Goal: Information Seeking & Learning: Check status

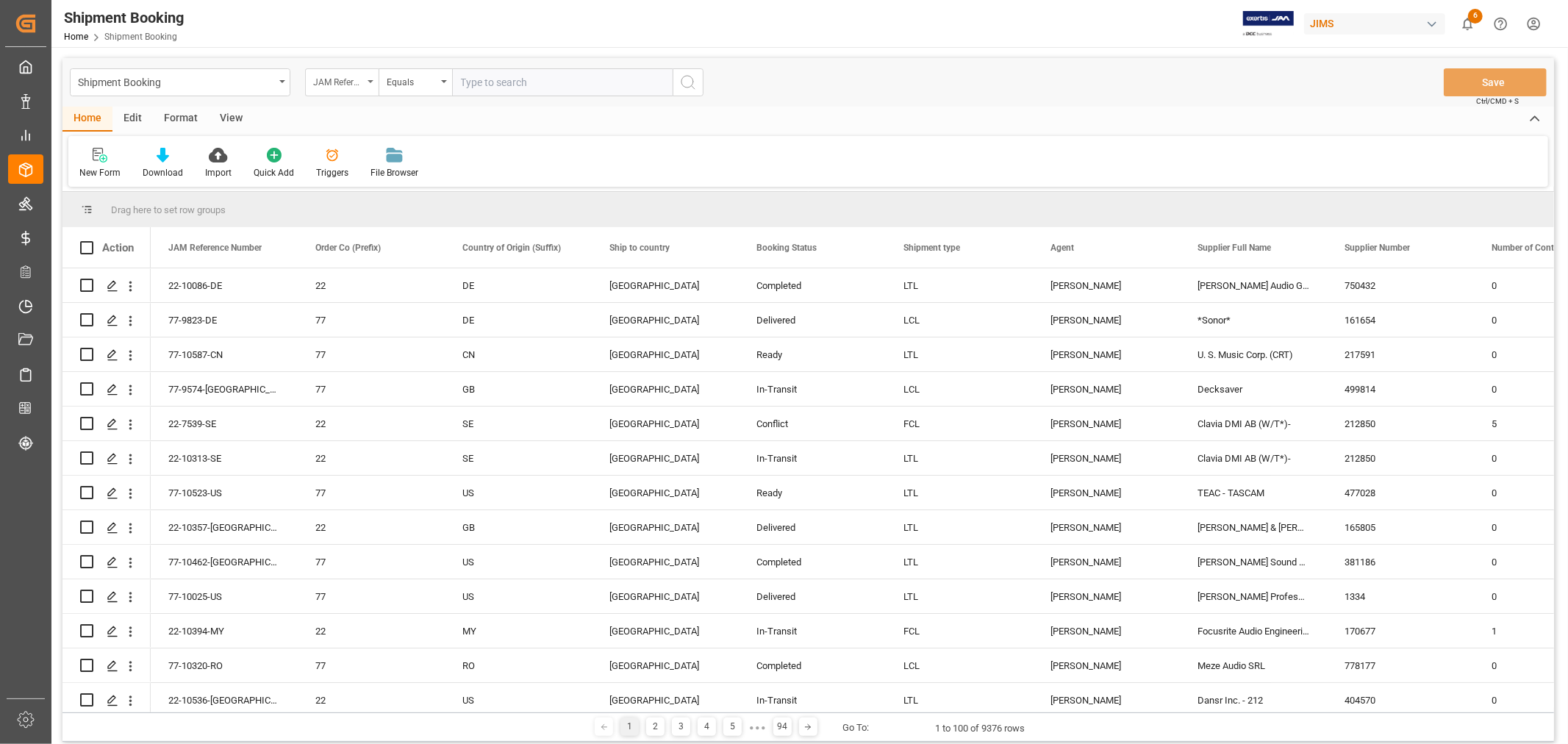
click at [350, 88] on div "JAM Reference Number" at bounding box center [339, 80] width 50 height 17
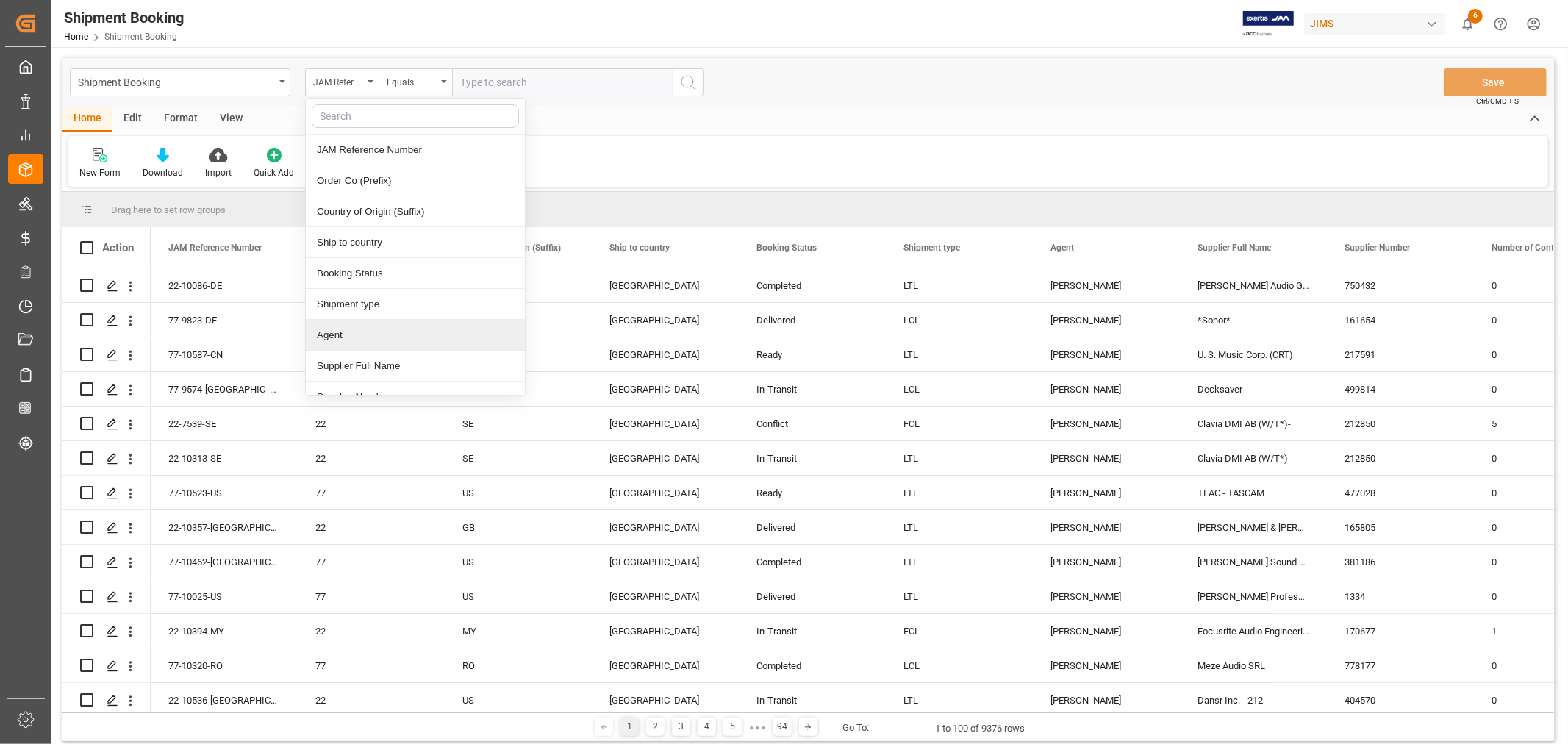
click at [348, 339] on div "Agent" at bounding box center [415, 335] width 219 height 31
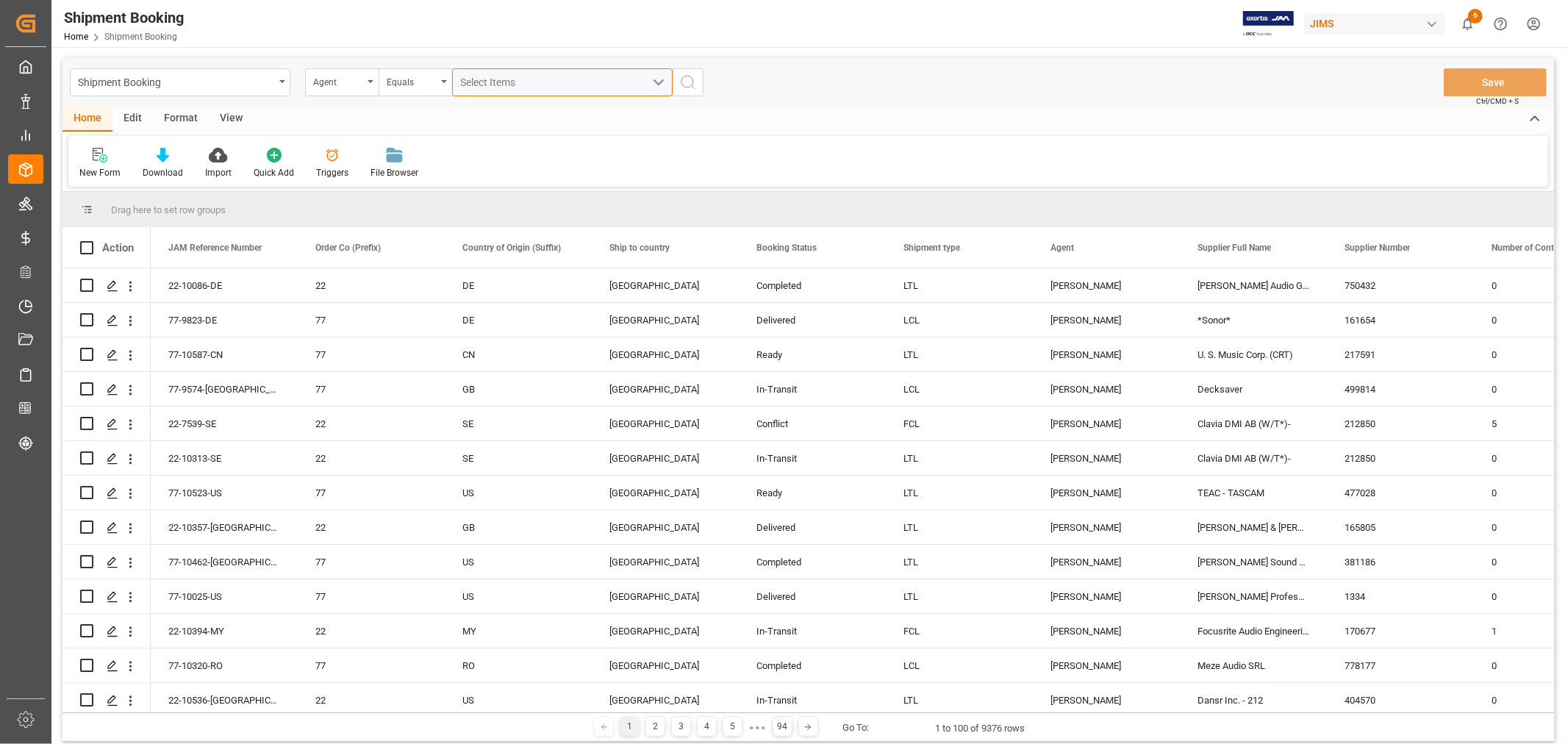
click at [520, 78] on span "Select Items" at bounding box center [492, 82] width 63 height 12
type input "ui"
click at [469, 149] on input "[PERSON_NAME]" at bounding box center [466, 149] width 29 height 29
checkbox input "true"
click at [686, 83] on icon "search button" at bounding box center [688, 82] width 18 height 18
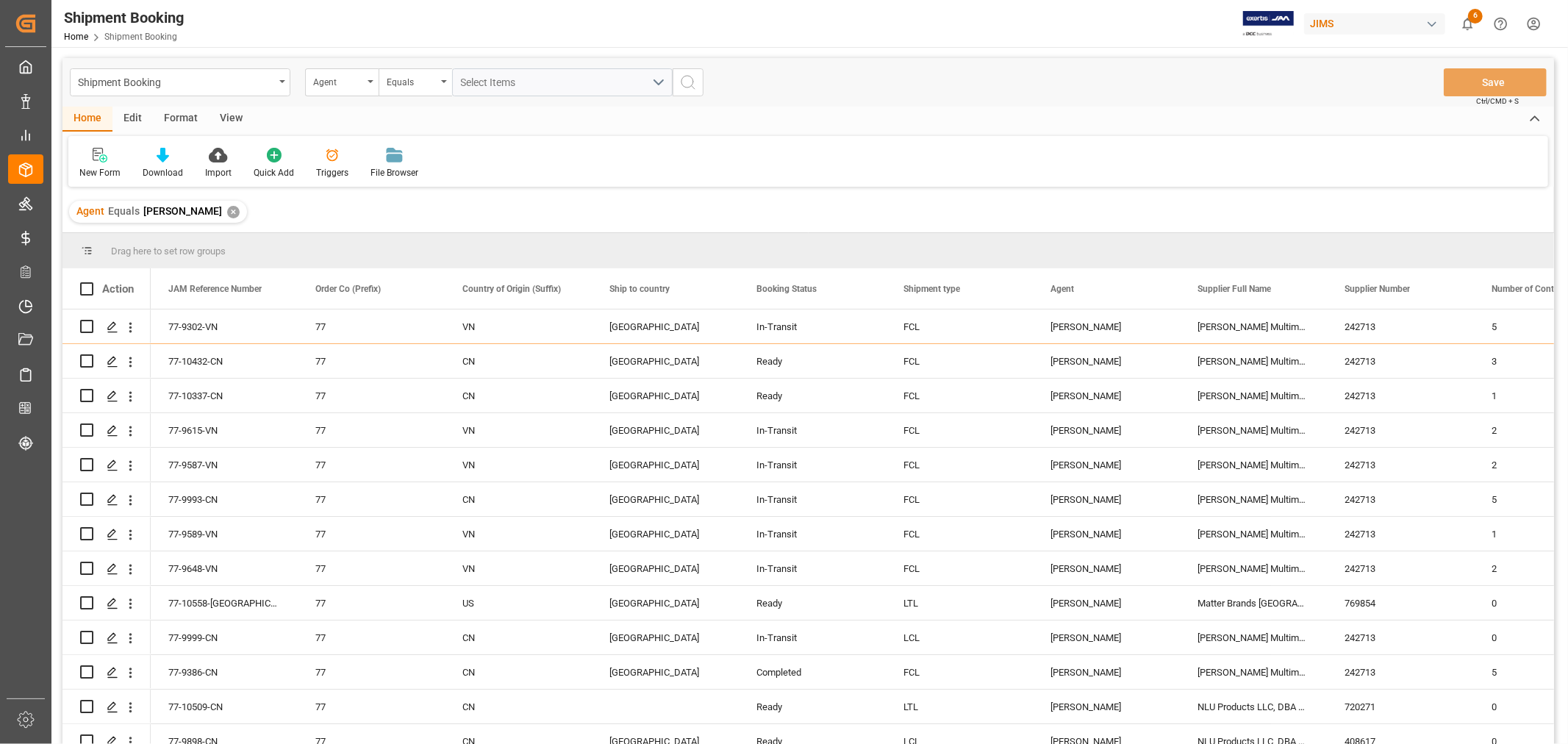
click at [225, 113] on div "View" at bounding box center [231, 119] width 45 height 25
click at [92, 175] on div "Default" at bounding box center [93, 173] width 29 height 13
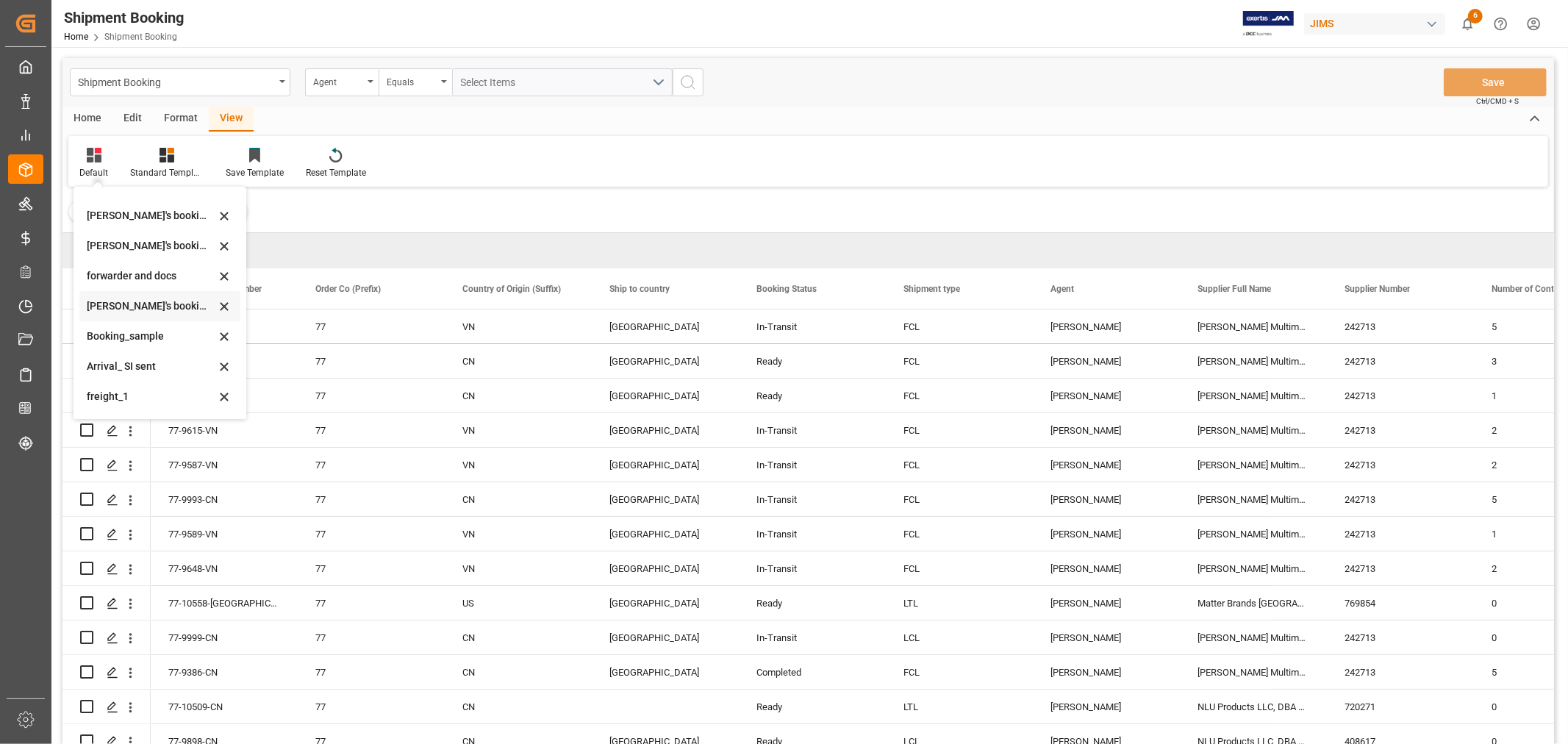
scroll to position [141, 0]
click at [106, 396] on div "booking_5" at bounding box center [151, 399] width 129 height 16
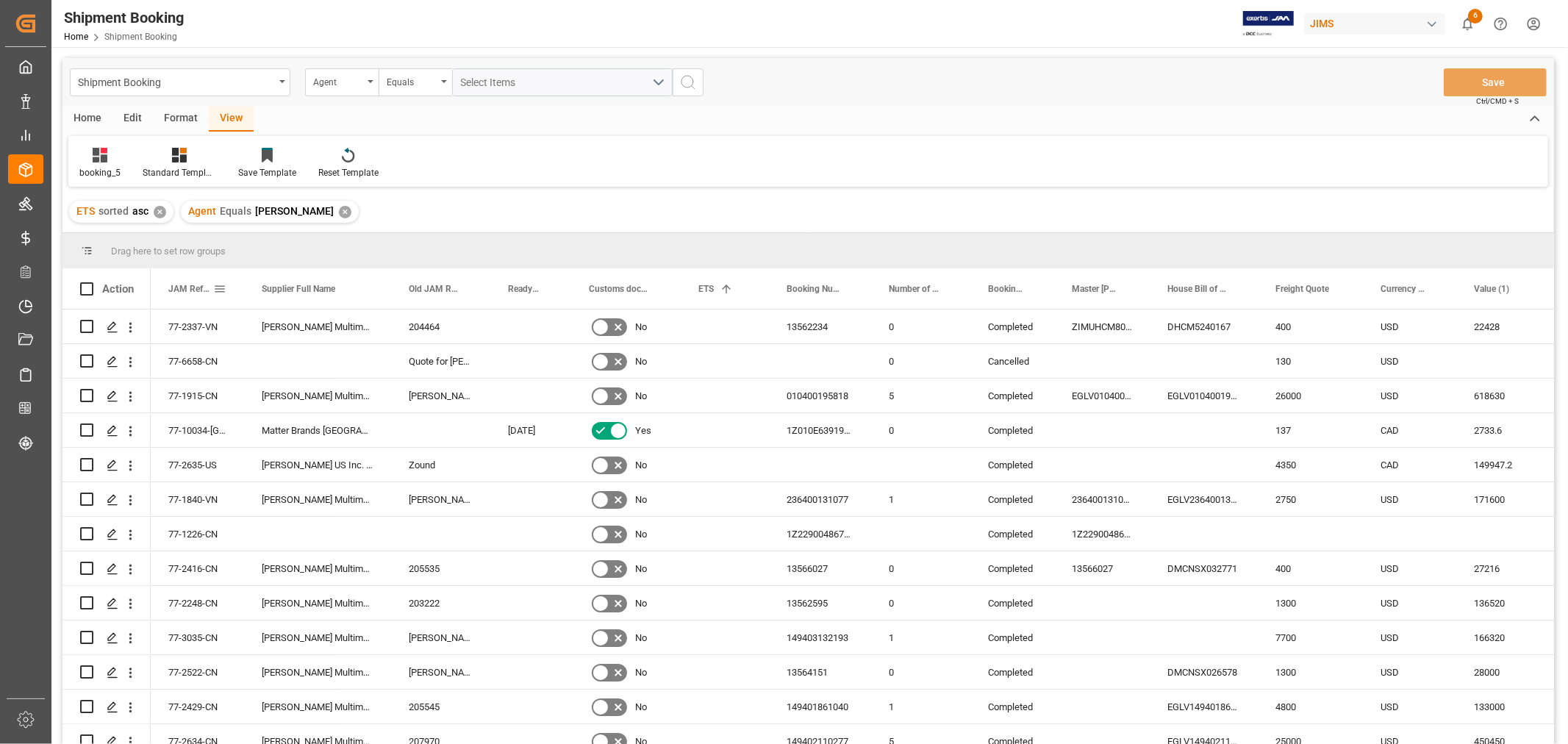
click at [190, 284] on span "JAM Reference Number" at bounding box center [191, 289] width 45 height 10
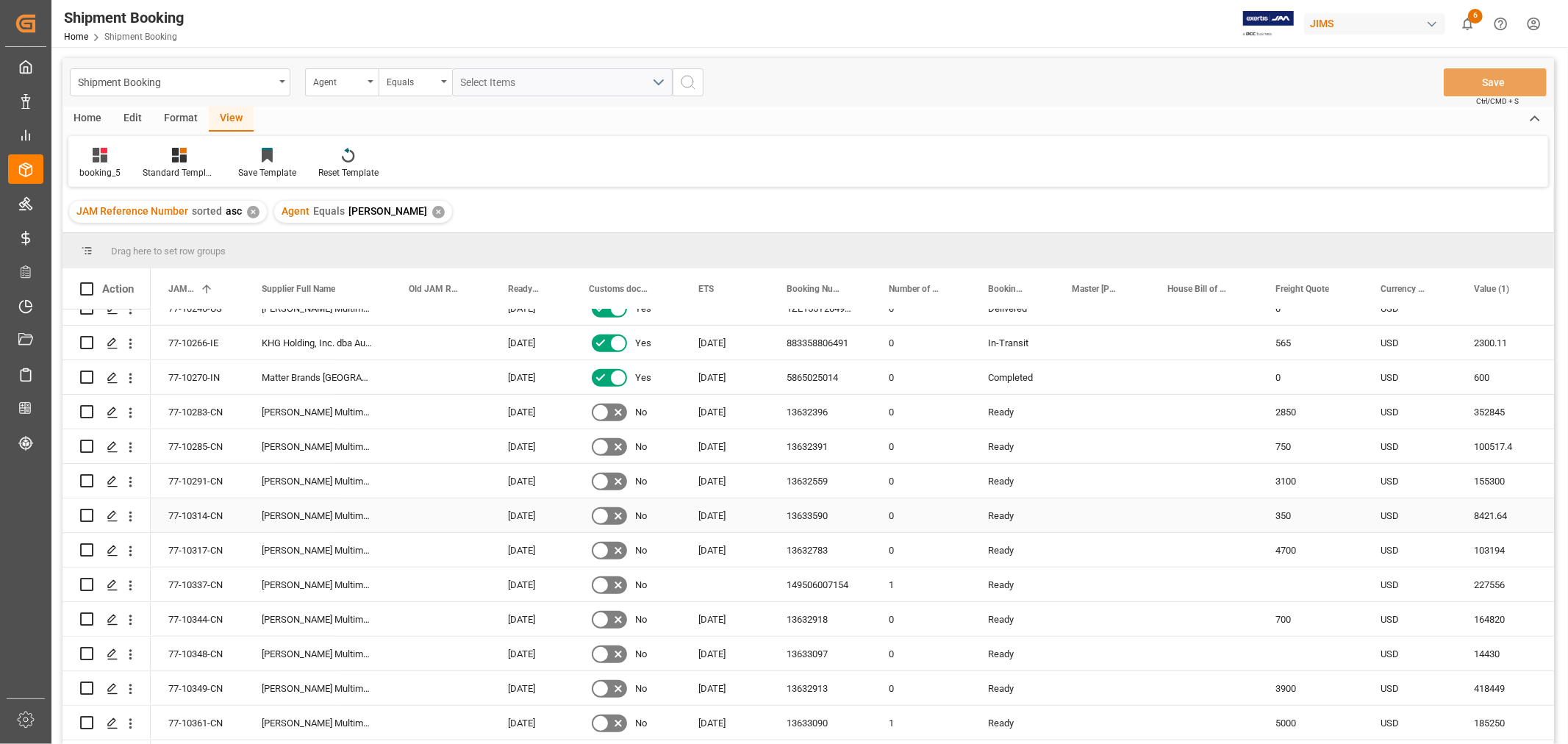
scroll to position [651, 0]
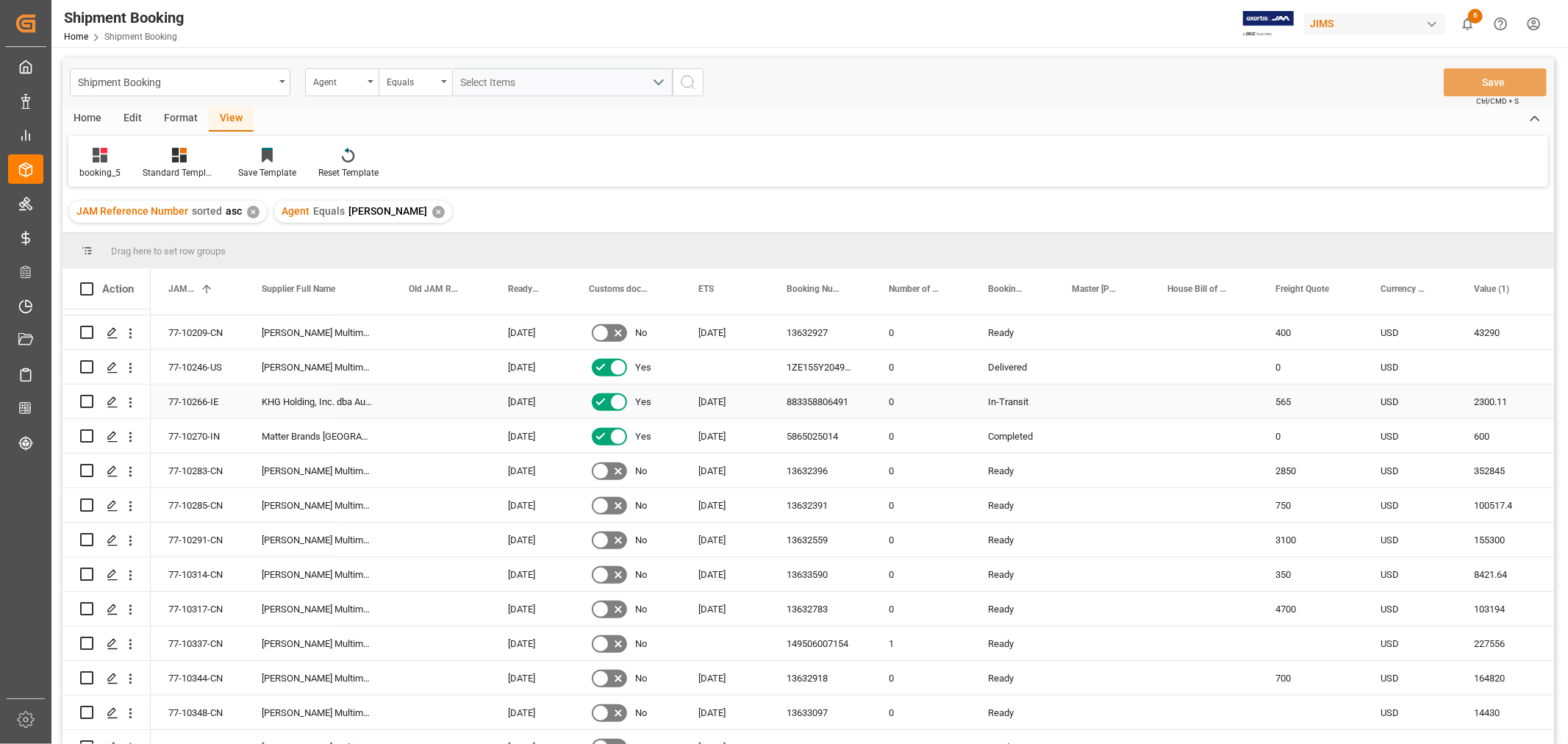
click at [827, 399] on div "883358806491" at bounding box center [820, 402] width 102 height 34
click at [204, 396] on div "77-10266-IE" at bounding box center [197, 402] width 93 height 34
click at [466, 83] on span "Select Items" at bounding box center [492, 82] width 63 height 12
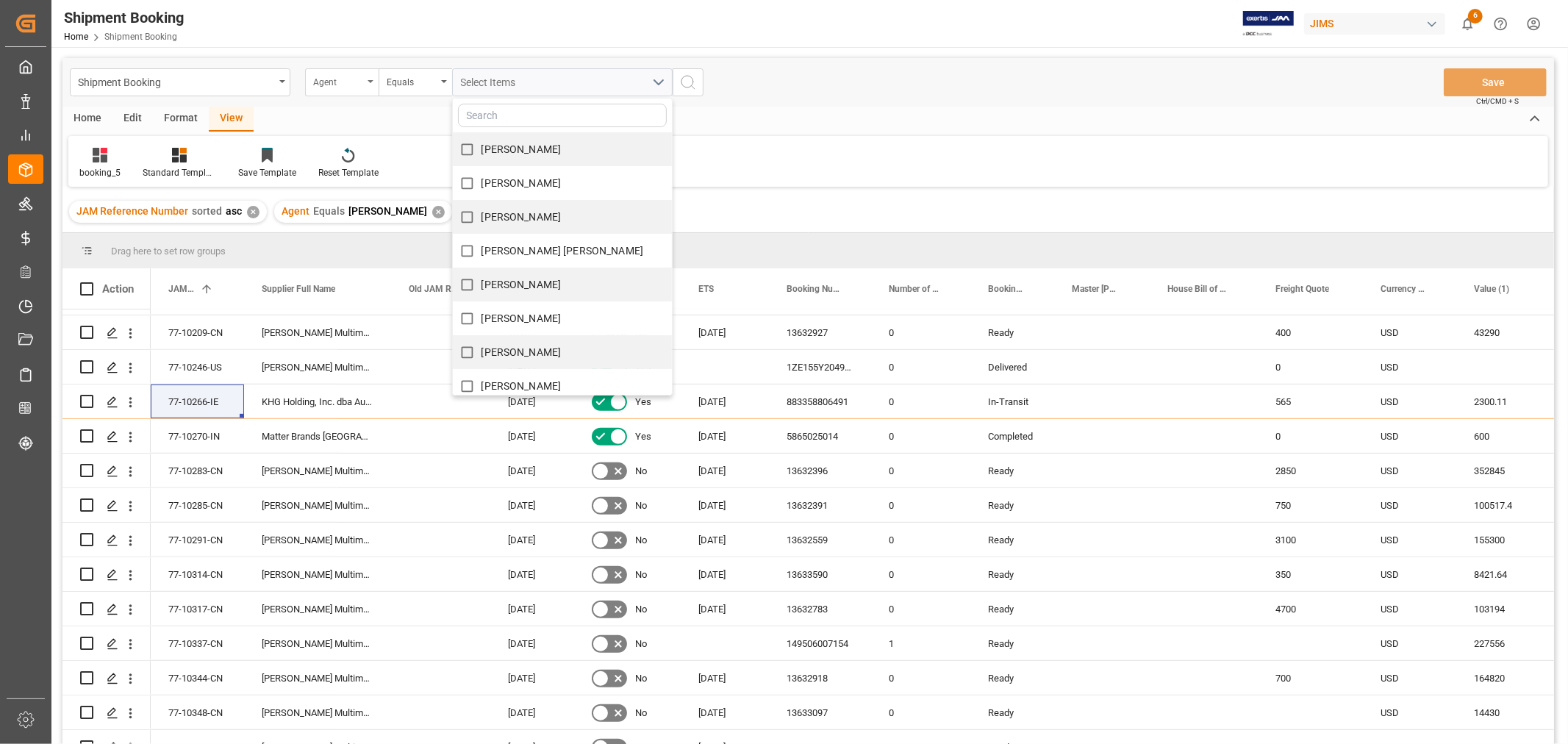
click at [371, 80] on icon "open menu" at bounding box center [370, 81] width 6 height 3
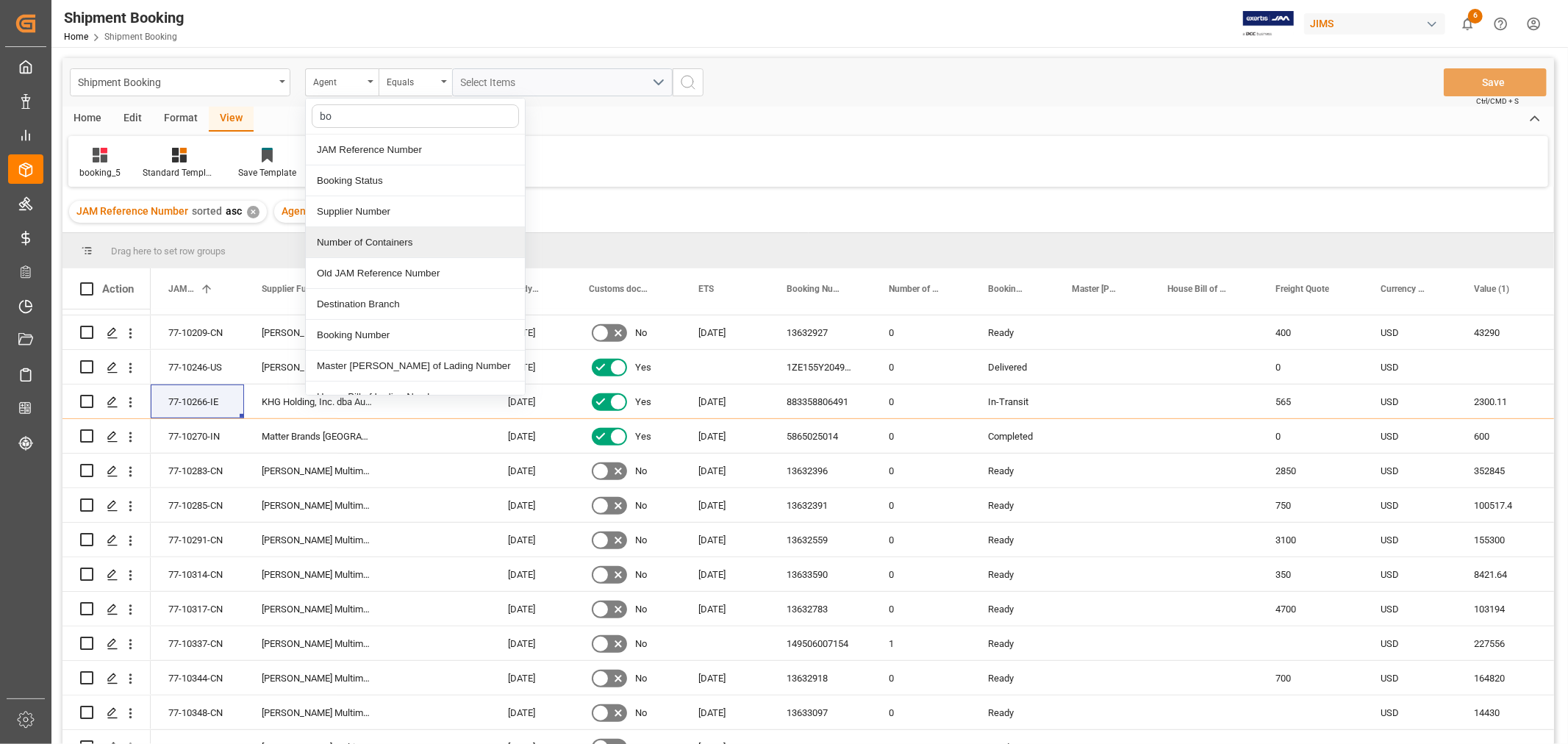
type input "boo"
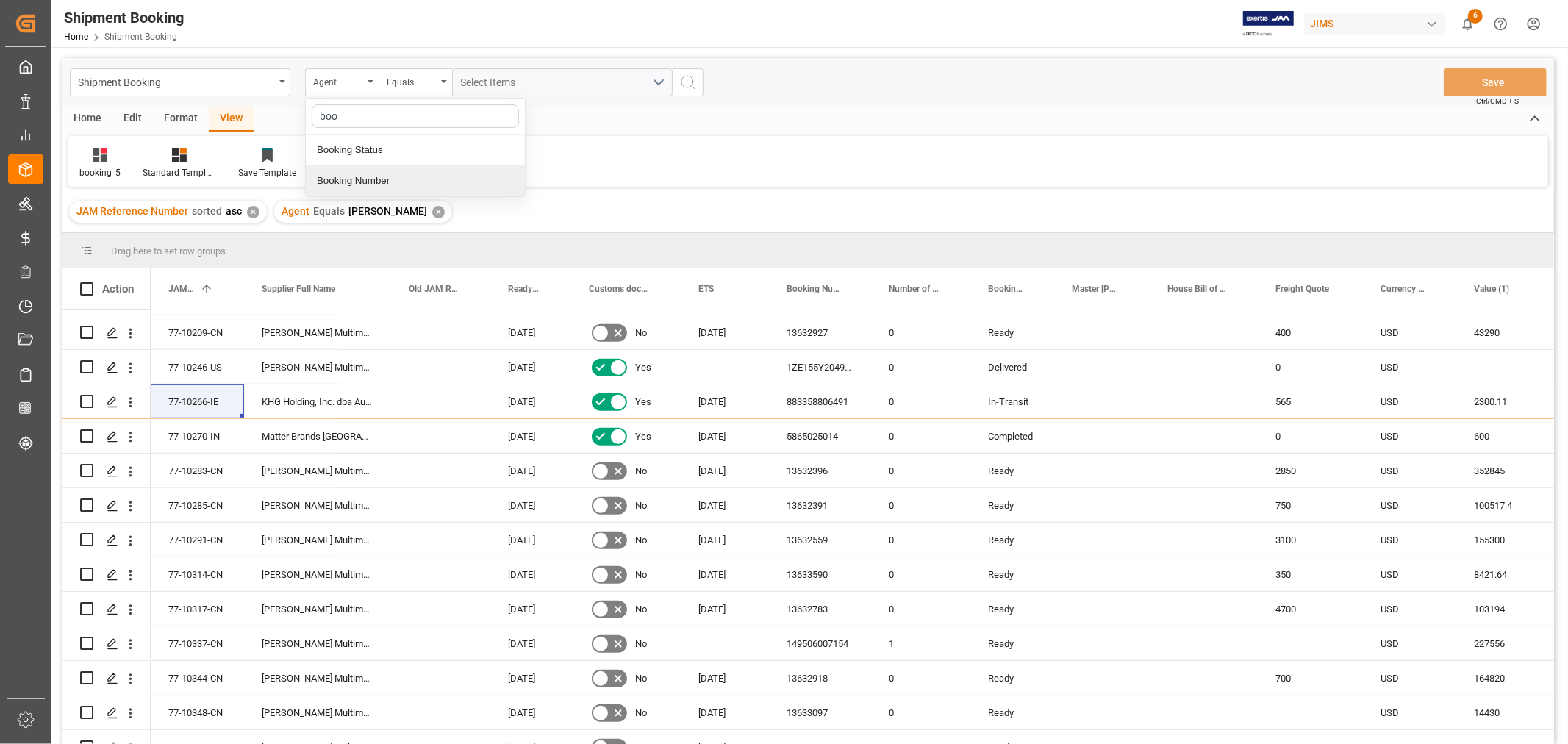
click at [357, 184] on div "Booking Number" at bounding box center [415, 181] width 219 height 31
click at [507, 83] on input "text" at bounding box center [562, 82] width 220 height 28
type input "77-10337-CN"
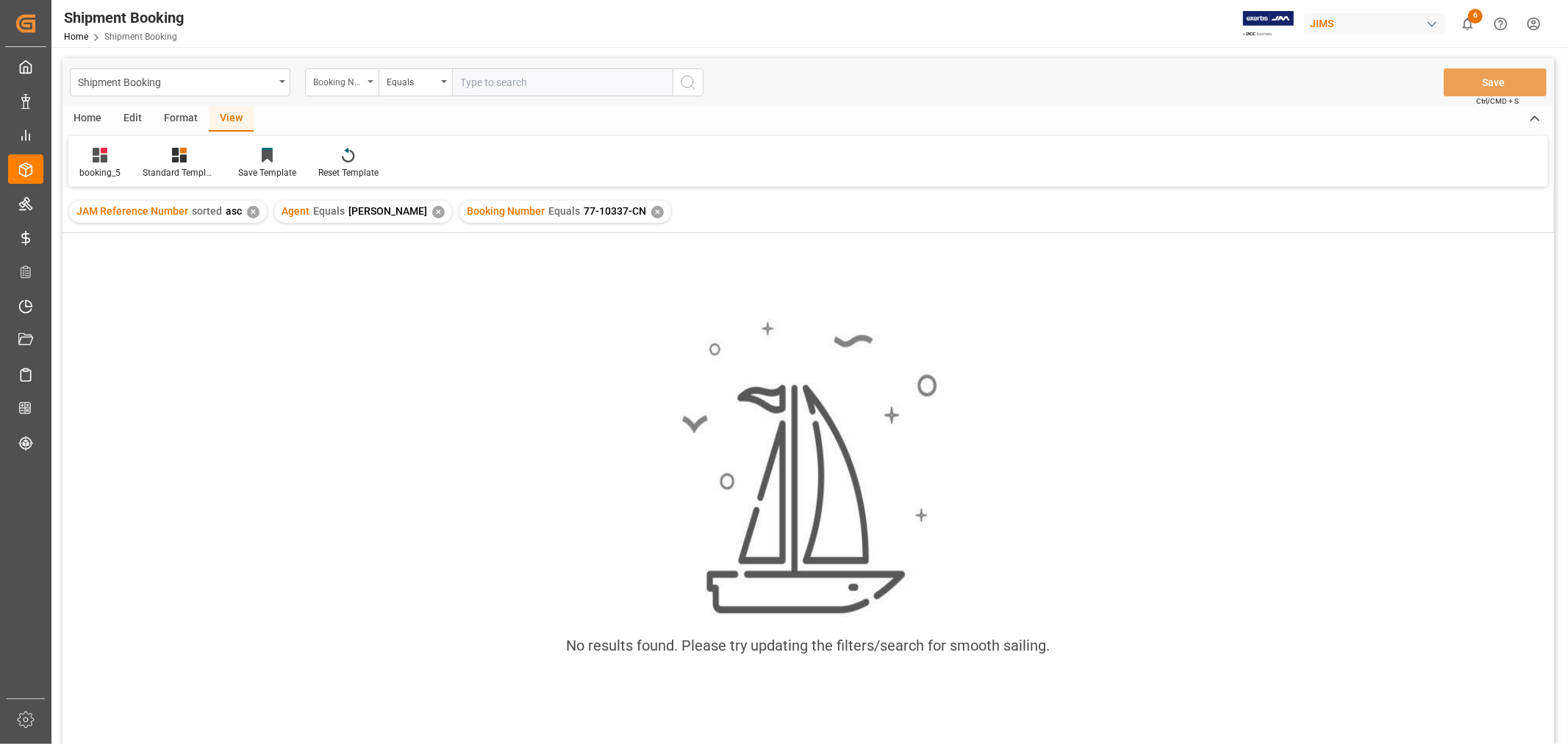
click at [371, 84] on div "Booking Number" at bounding box center [342, 82] width 73 height 28
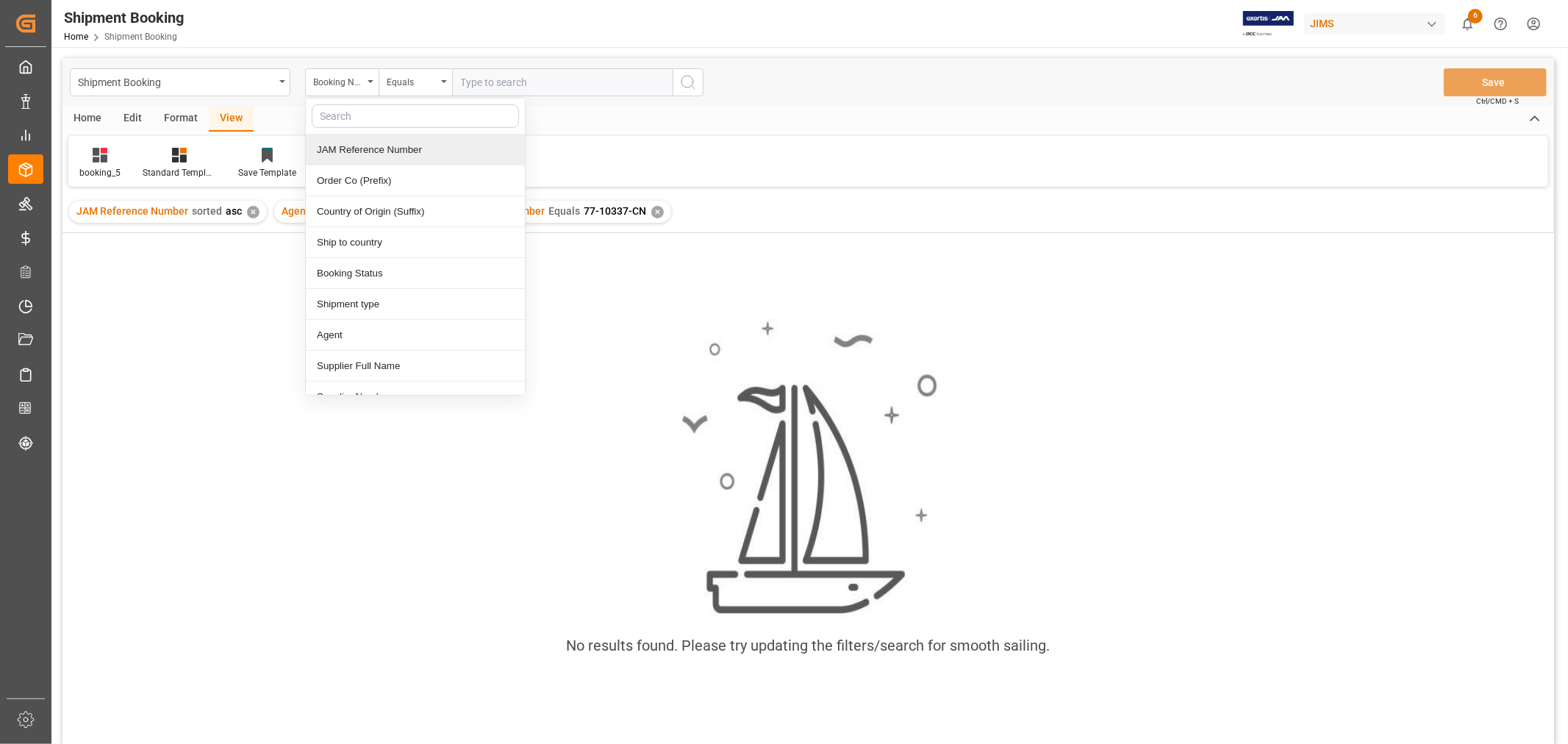
click at [353, 146] on div "JAM Reference Number" at bounding box center [415, 150] width 219 height 31
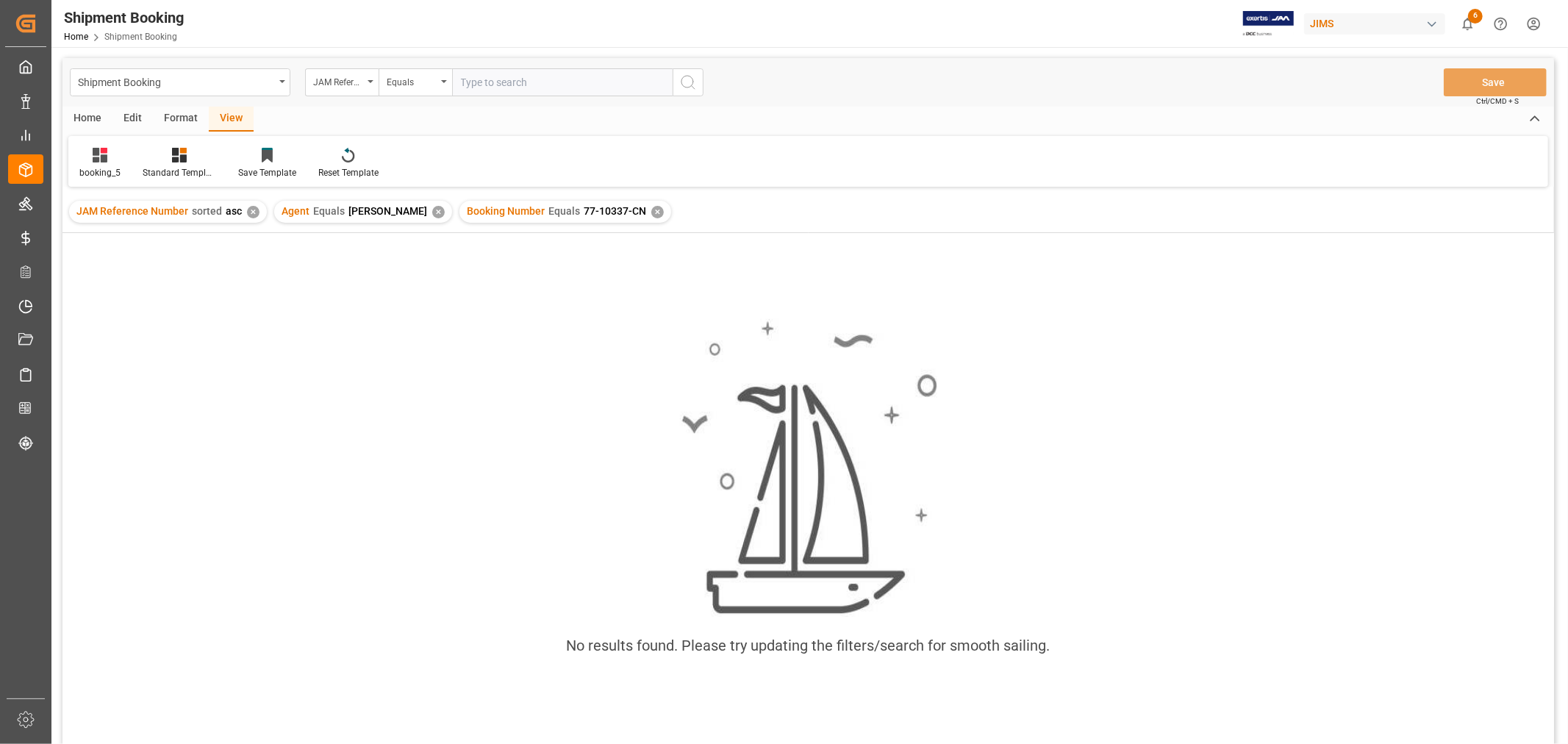
click at [466, 87] on input "text" at bounding box center [562, 82] width 220 height 28
paste input "77-10337-CN"
type input "77-10337-CN"
click at [651, 212] on div "✕" at bounding box center [657, 212] width 13 height 13
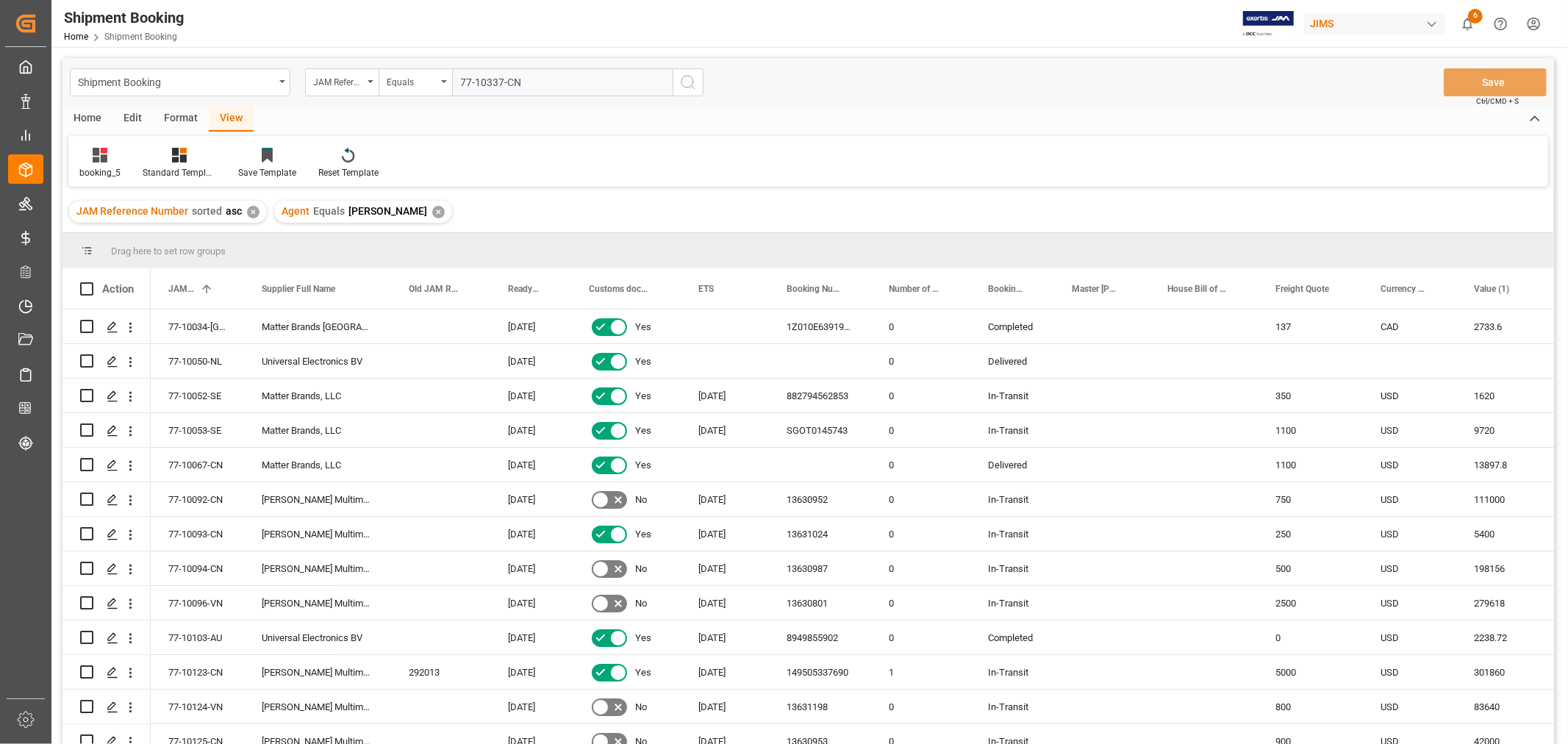
click at [687, 79] on icon "search button" at bounding box center [688, 82] width 18 height 18
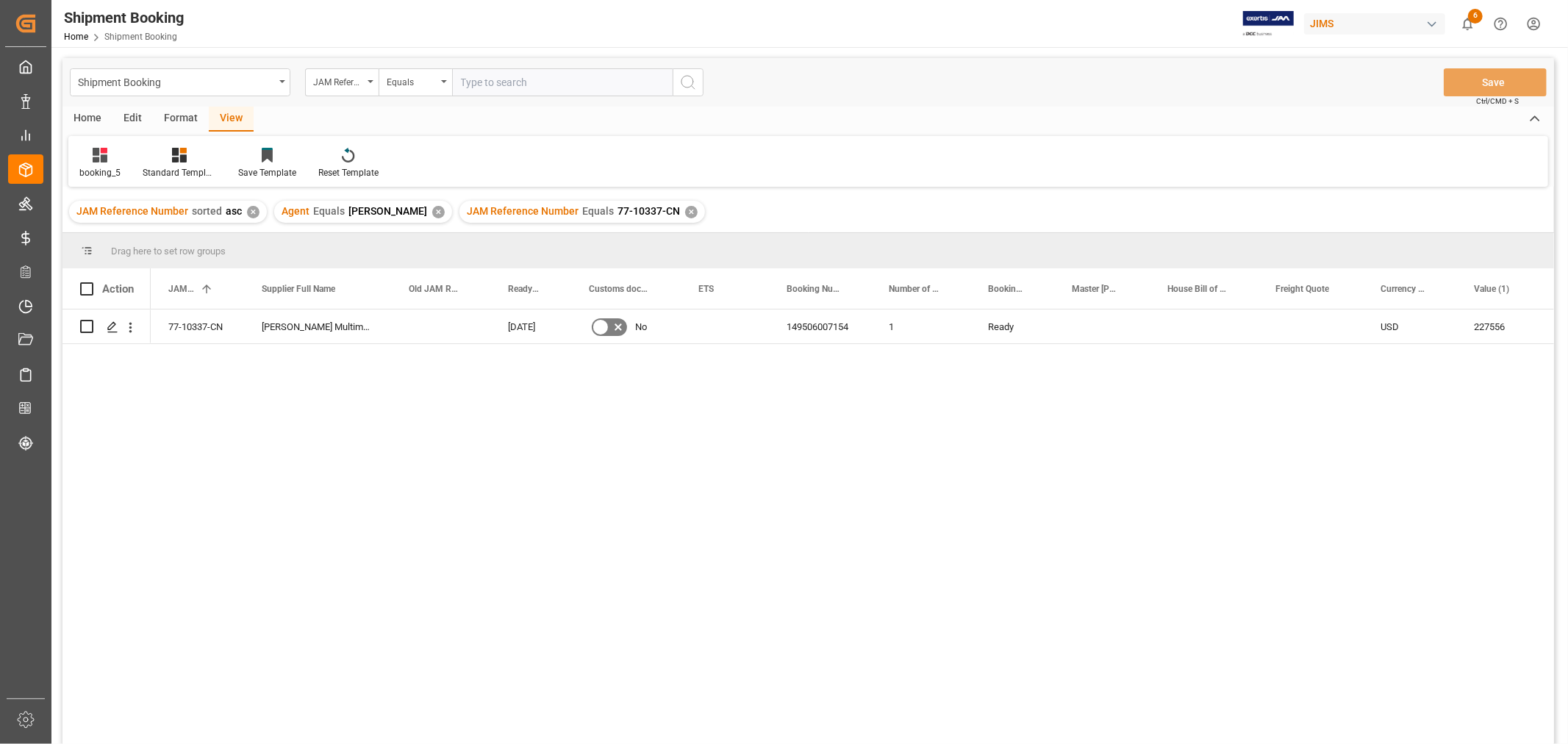
click at [685, 210] on div "✕" at bounding box center [691, 212] width 13 height 13
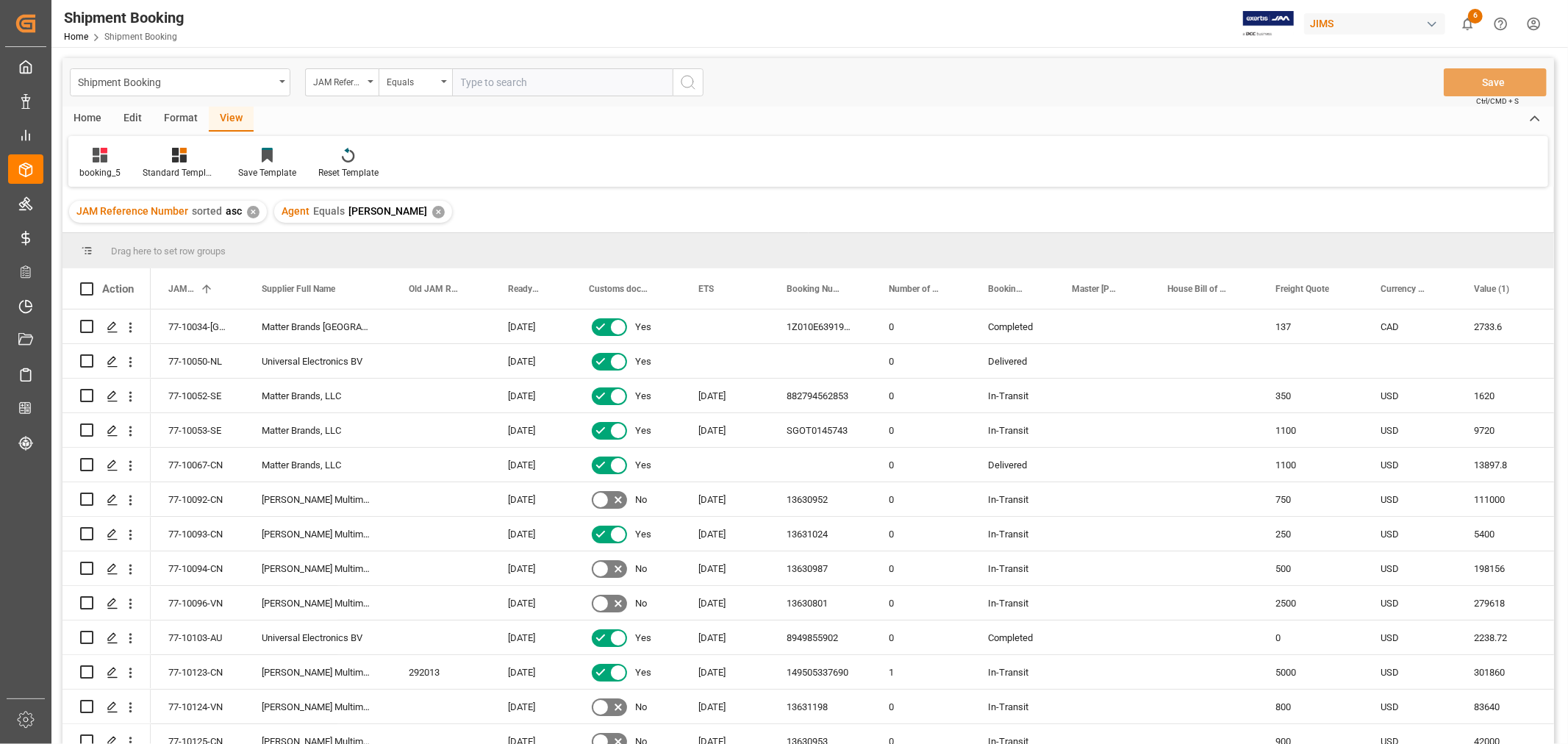
click at [489, 79] on input "text" at bounding box center [562, 82] width 220 height 28
paste input "77-10432-CN"
type input "77-10432-CN"
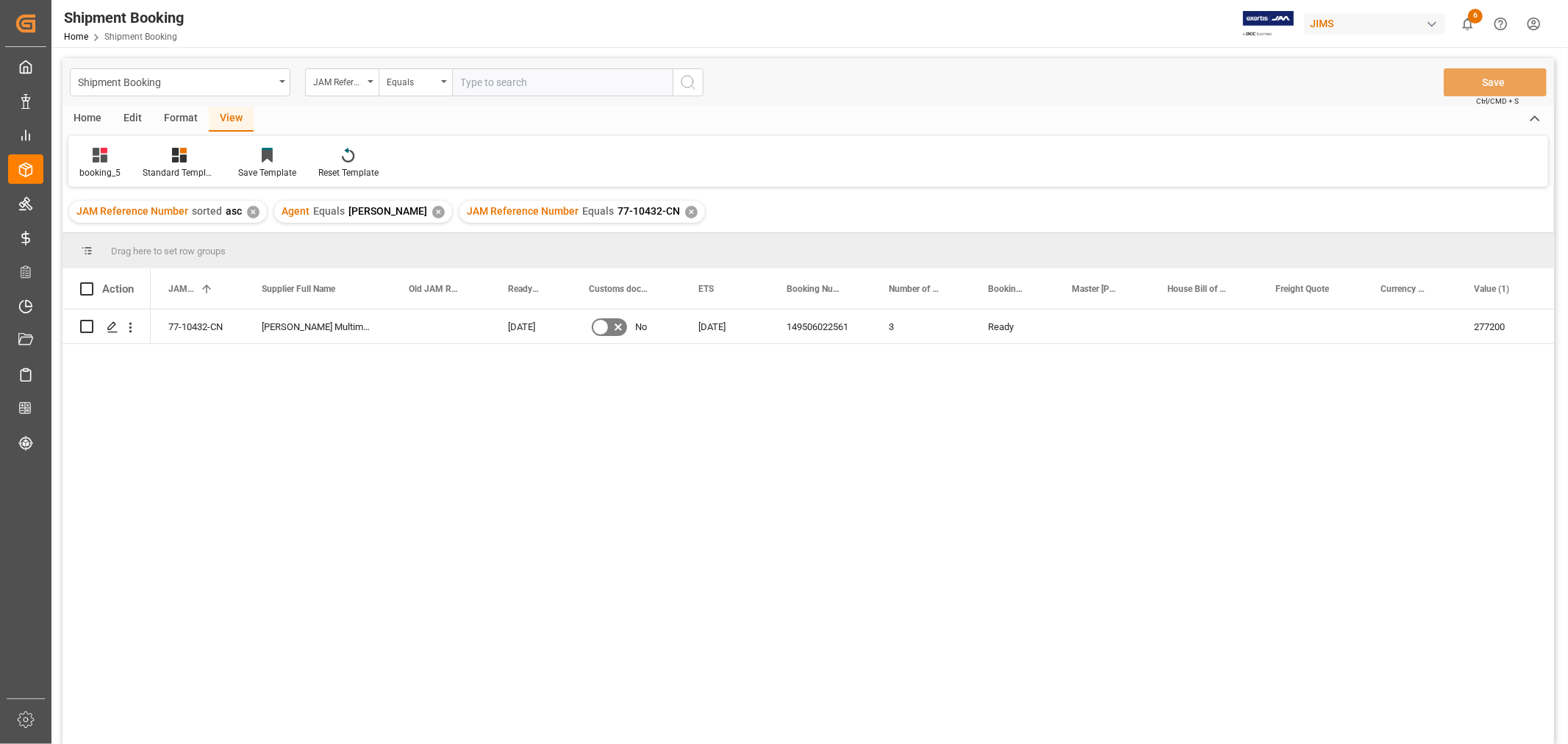
click at [685, 217] on div "✕" at bounding box center [691, 212] width 13 height 13
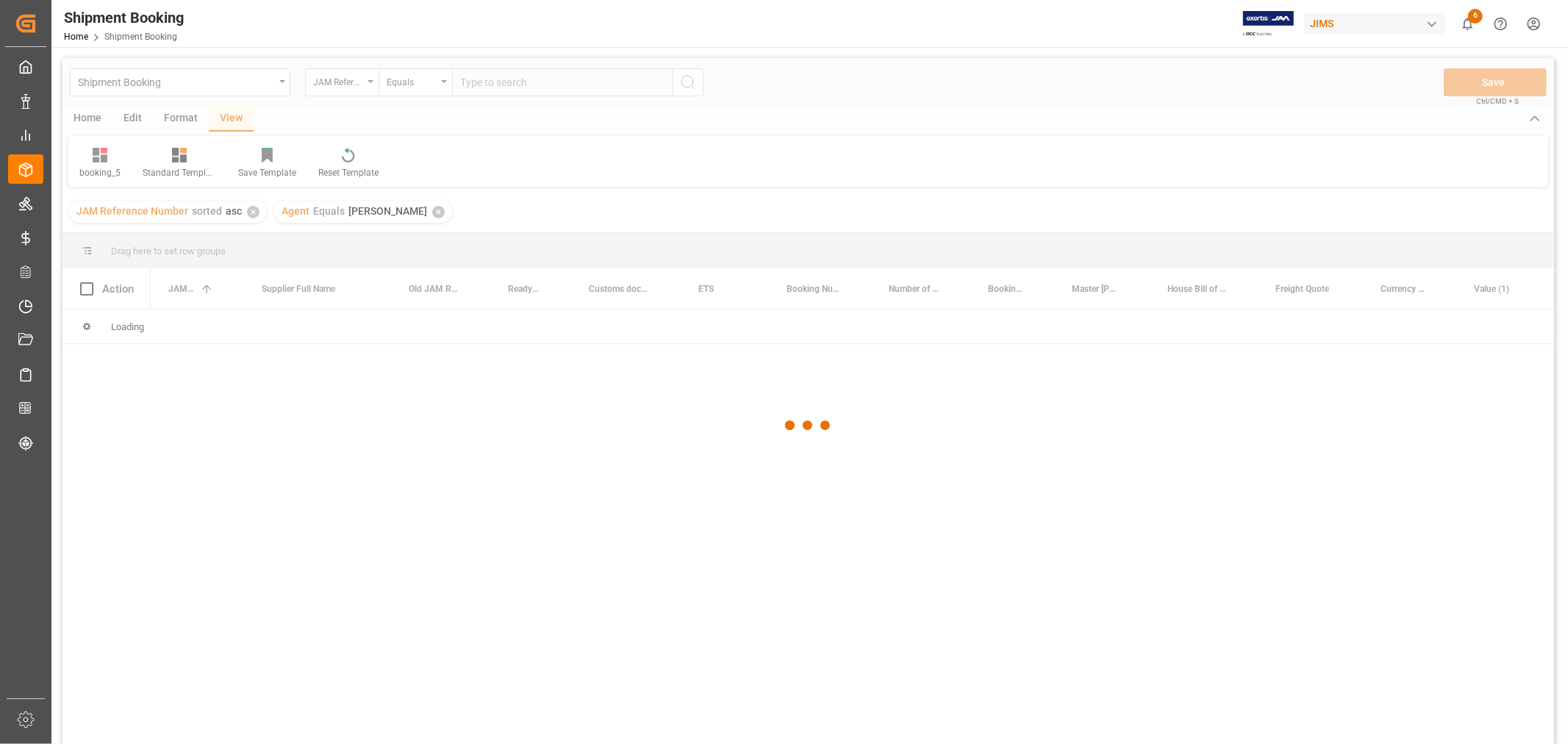
click at [486, 82] on div at bounding box center [808, 426] width 1491 height 735
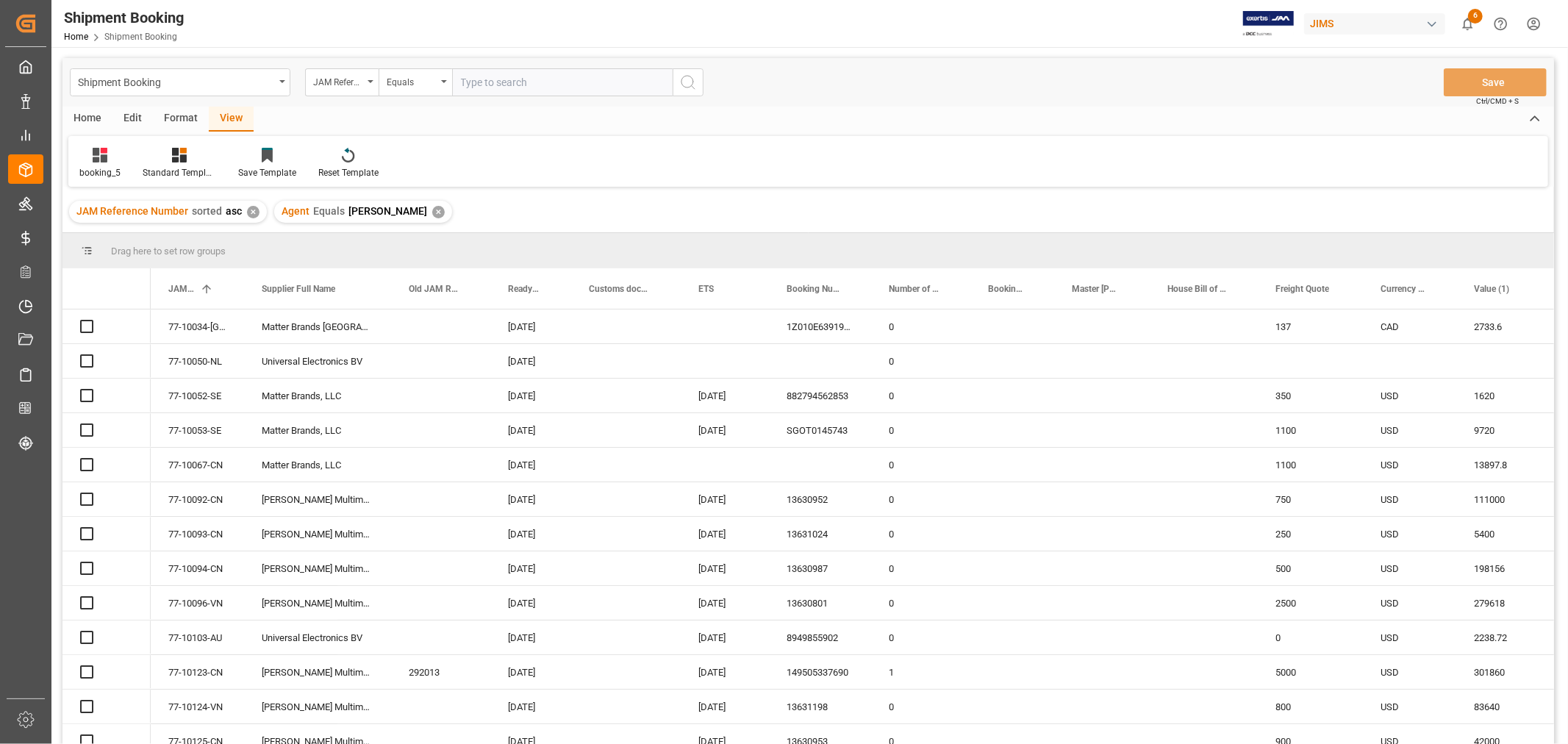
click at [486, 79] on input "text" at bounding box center [562, 82] width 220 height 28
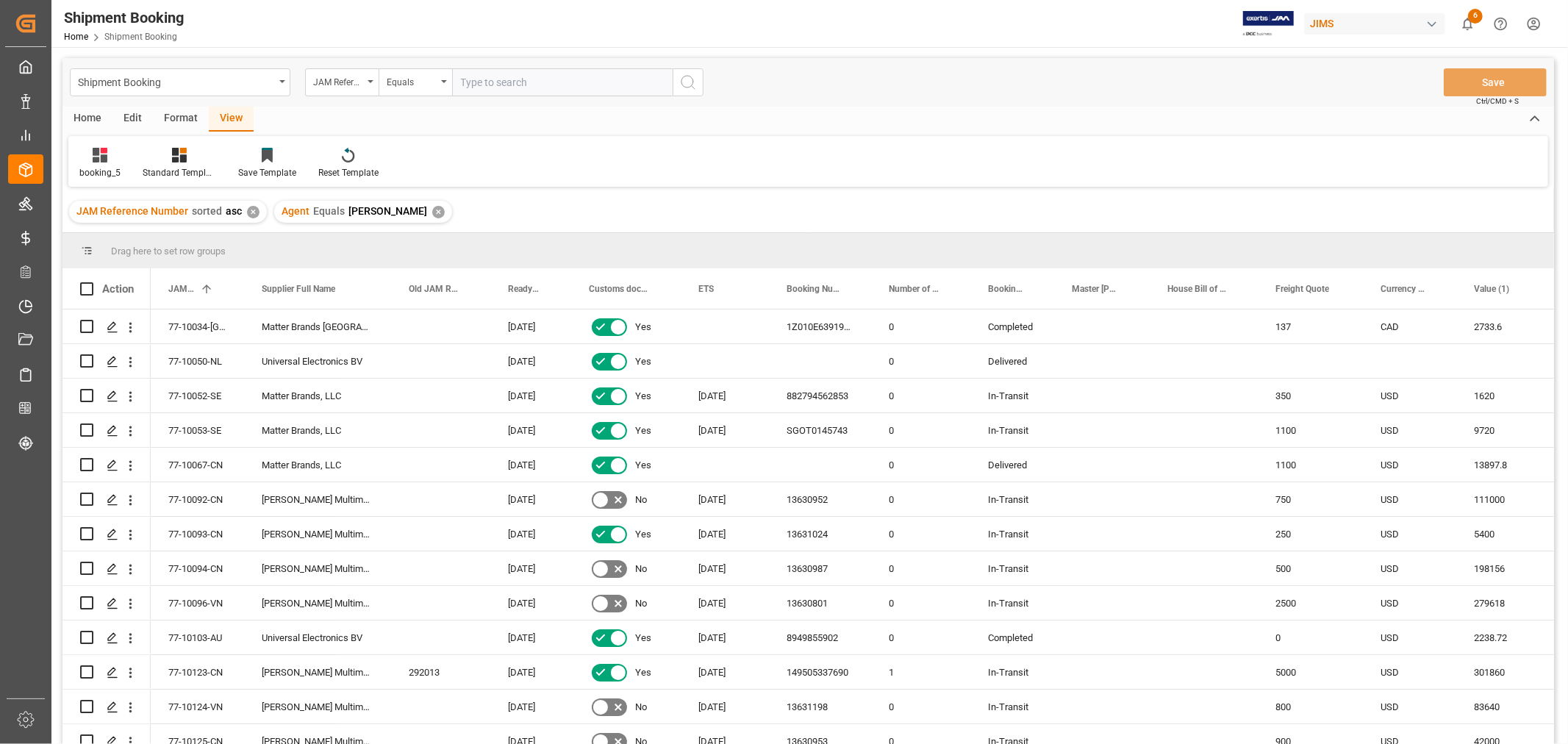
paste input "77-10538-CN"
type input "77-10538-CN"
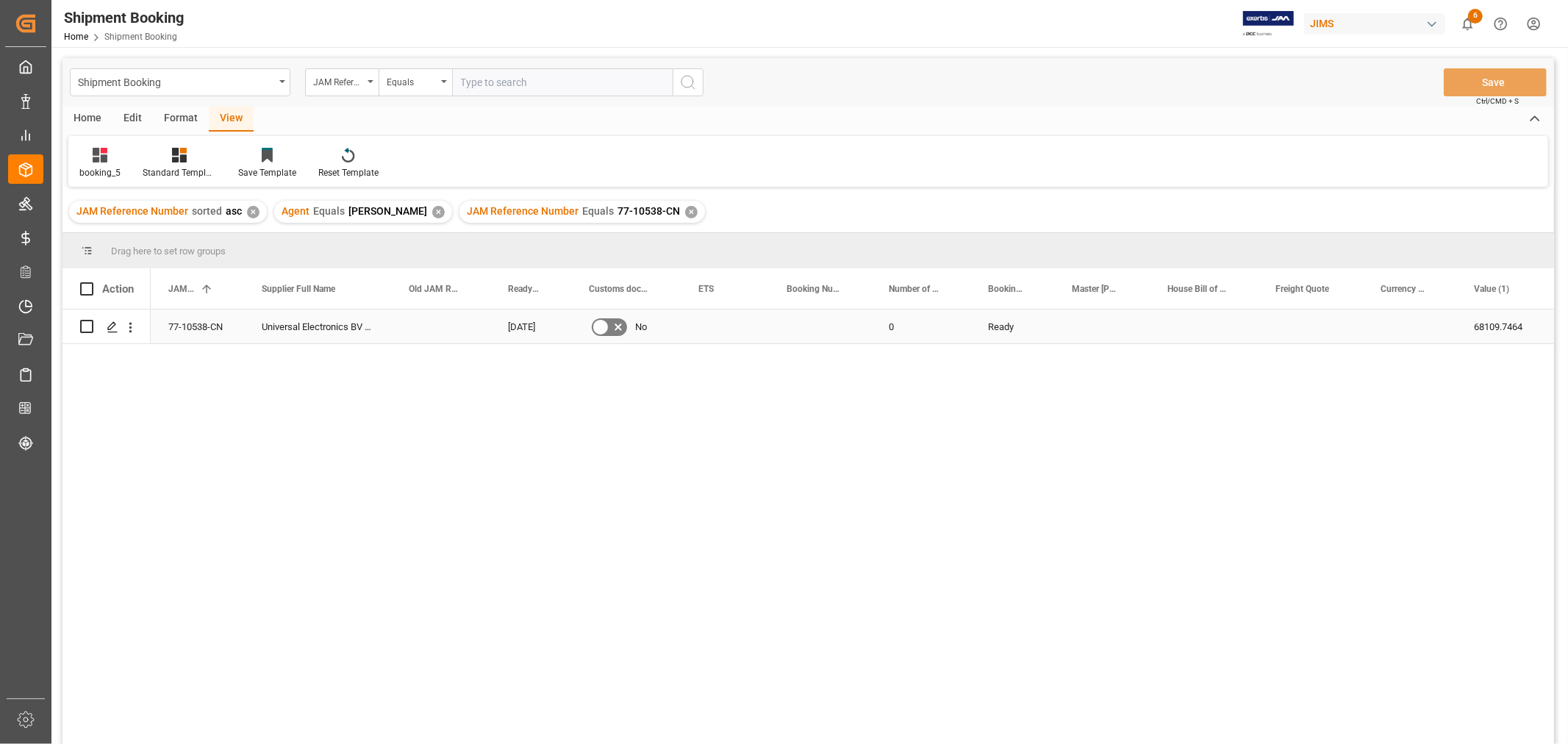
click at [820, 328] on div "Press SPACE to select this row." at bounding box center [820, 327] width 102 height 34
click at [818, 326] on div "Press SPACE to select this row." at bounding box center [820, 327] width 102 height 34
click at [817, 326] on div "Press SPACE to select this row." at bounding box center [820, 327] width 102 height 34
click at [816, 326] on input "Press SPACE to select this row." at bounding box center [820, 335] width 78 height 28
paste input "13634622"
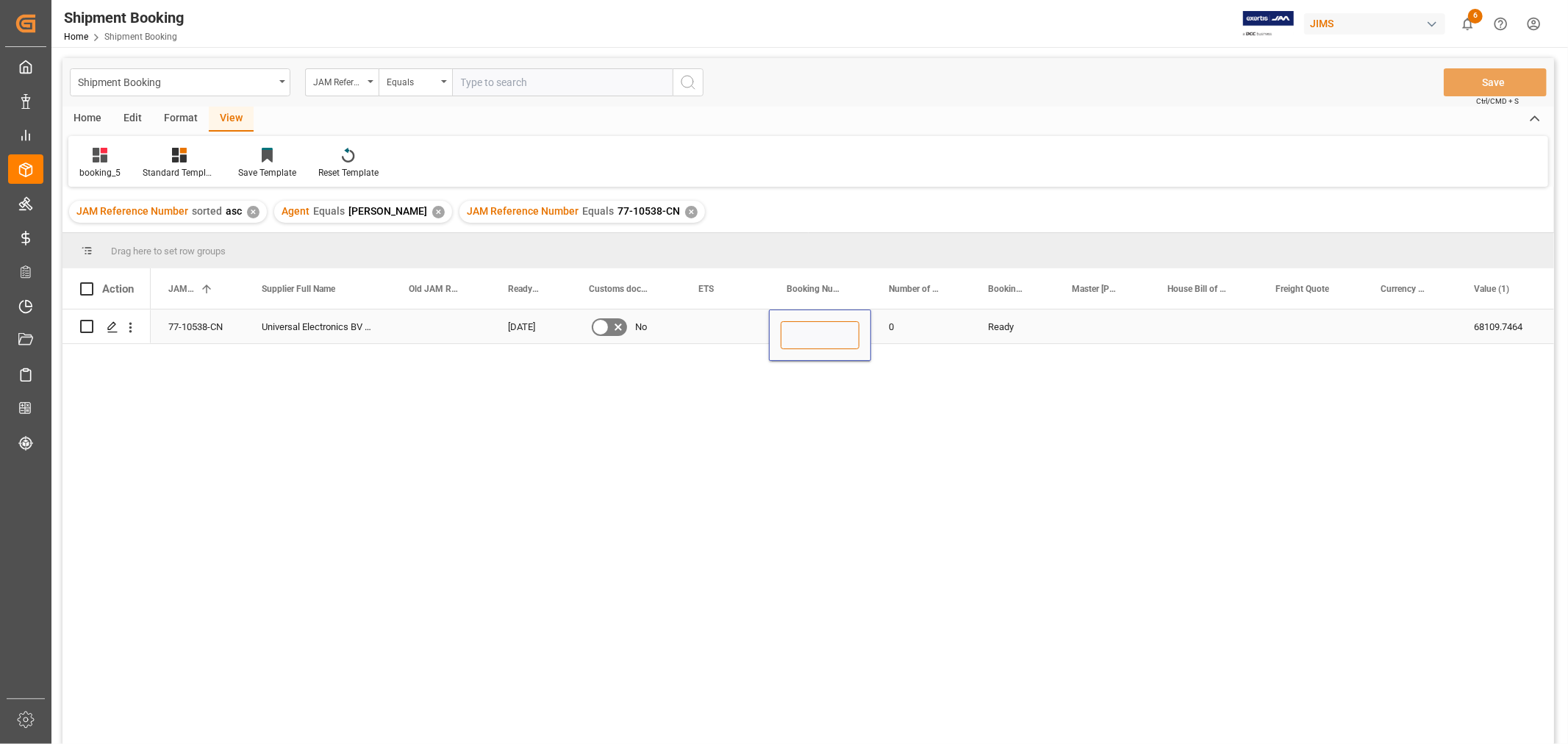
type input "13634622"
click at [720, 319] on div "Press SPACE to select this row." at bounding box center [724, 327] width 88 height 34
click at [719, 319] on div "Press SPACE to select this row." at bounding box center [724, 327] width 88 height 34
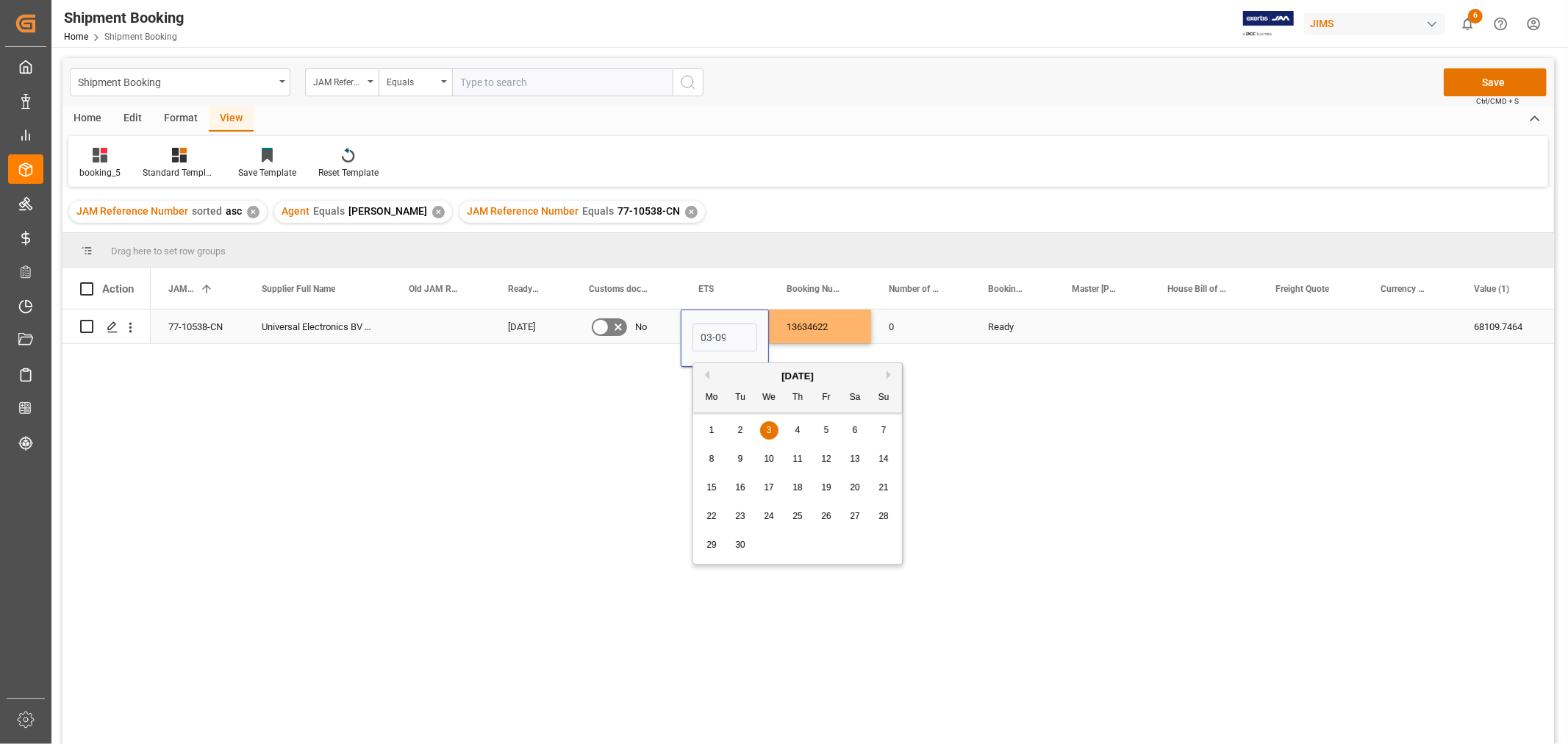
scroll to position [0, 1]
type input "[DATE]"
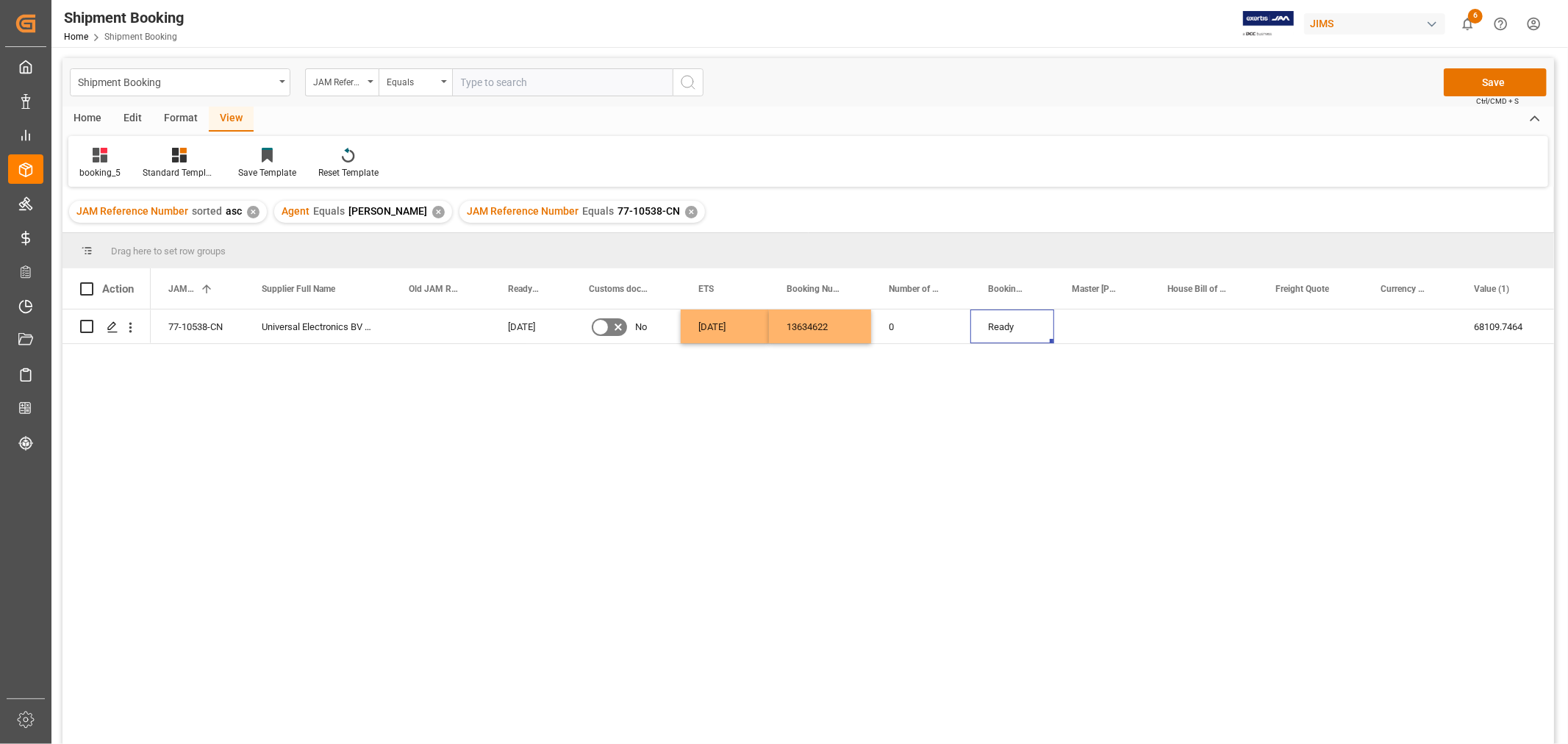
click at [1493, 63] on div "Shipment Booking JAM Reference Number Equals Save Ctrl/CMD + S" at bounding box center [808, 83] width 1491 height 49
click at [1502, 68] on div "Save Ctrl/CMD + S" at bounding box center [1495, 82] width 103 height 28
click at [1507, 81] on button "Save" at bounding box center [1495, 82] width 103 height 28
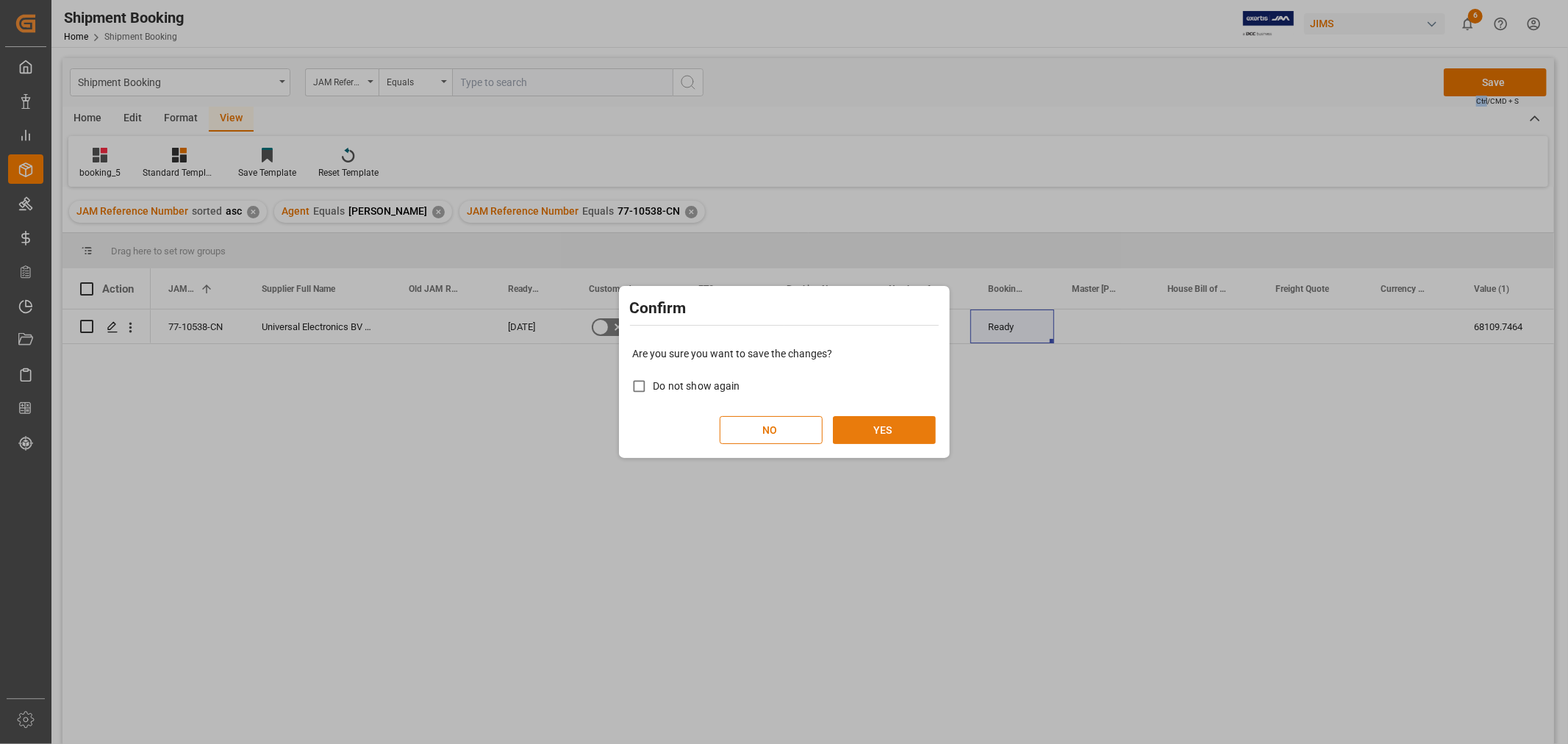
click at [890, 434] on button "YES" at bounding box center [883, 430] width 103 height 28
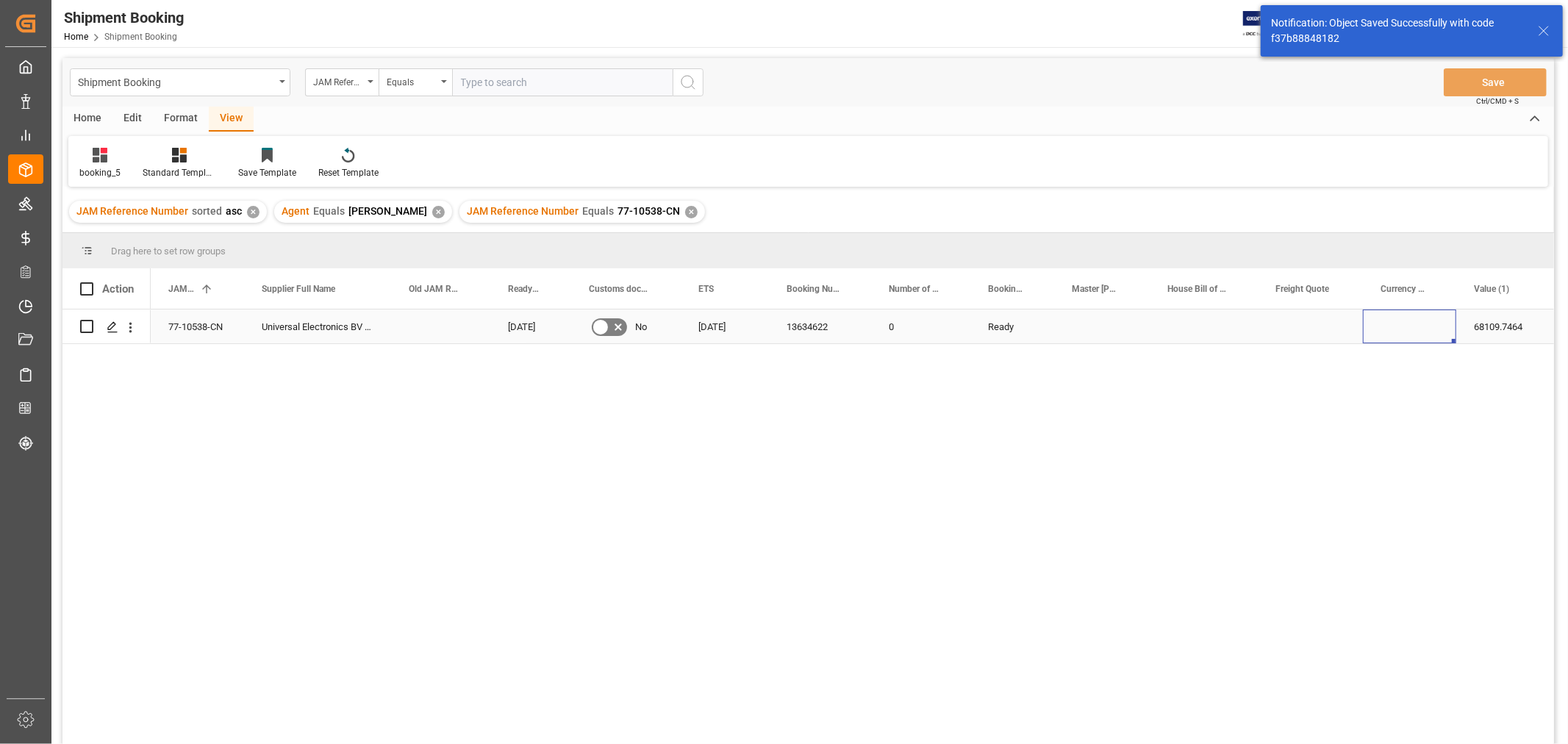
click at [1405, 339] on div "Press SPACE to select this row." at bounding box center [1409, 327] width 93 height 34
click at [1405, 334] on div "Press SPACE to select this row." at bounding box center [1409, 327] width 93 height 34
click at [1405, 334] on input "Press SPACE to select this row." at bounding box center [1409, 335] width 69 height 28
type input "USD"
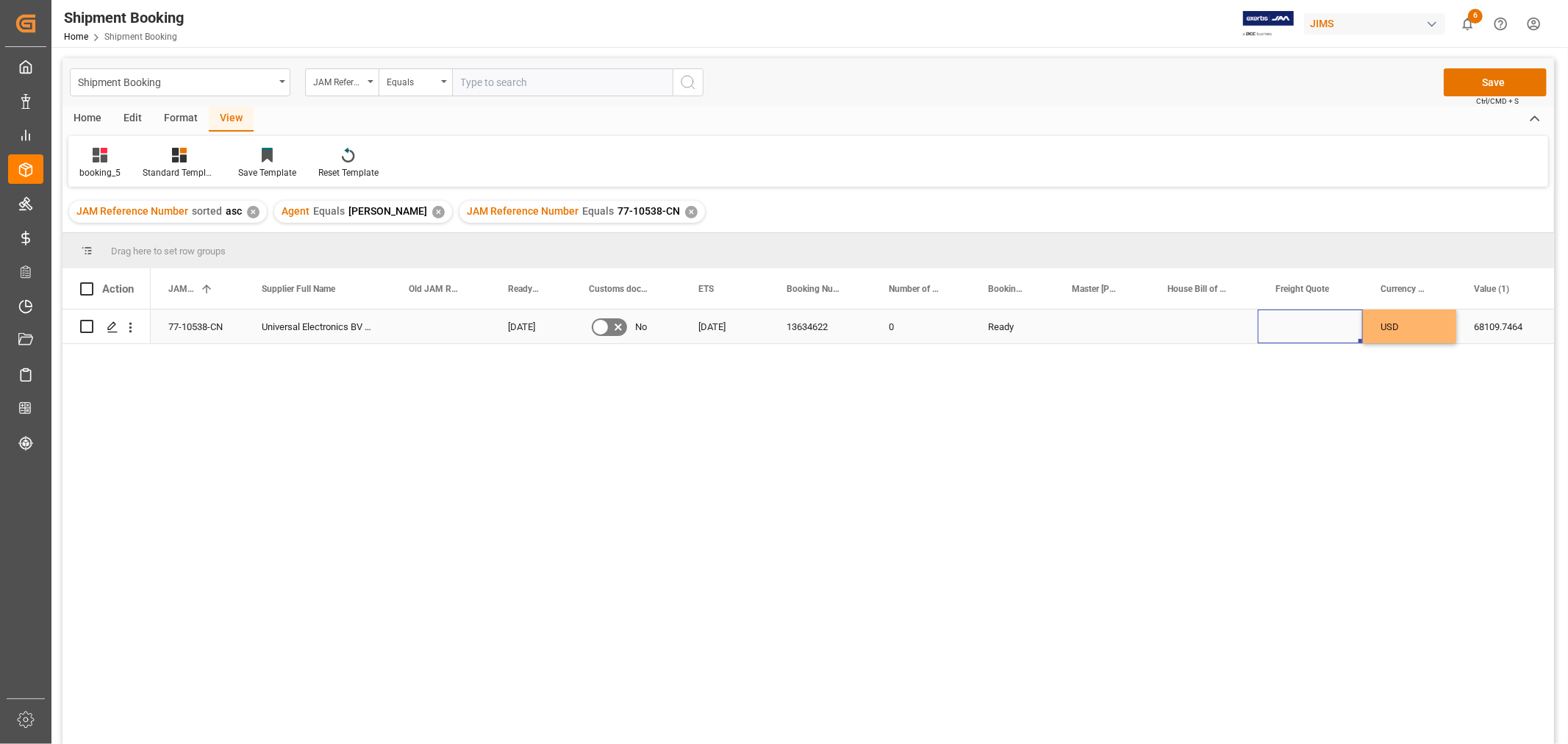
click at [1328, 319] on div "Press SPACE to select this row." at bounding box center [1310, 327] width 105 height 34
click at [1490, 77] on button "Save" at bounding box center [1495, 82] width 103 height 28
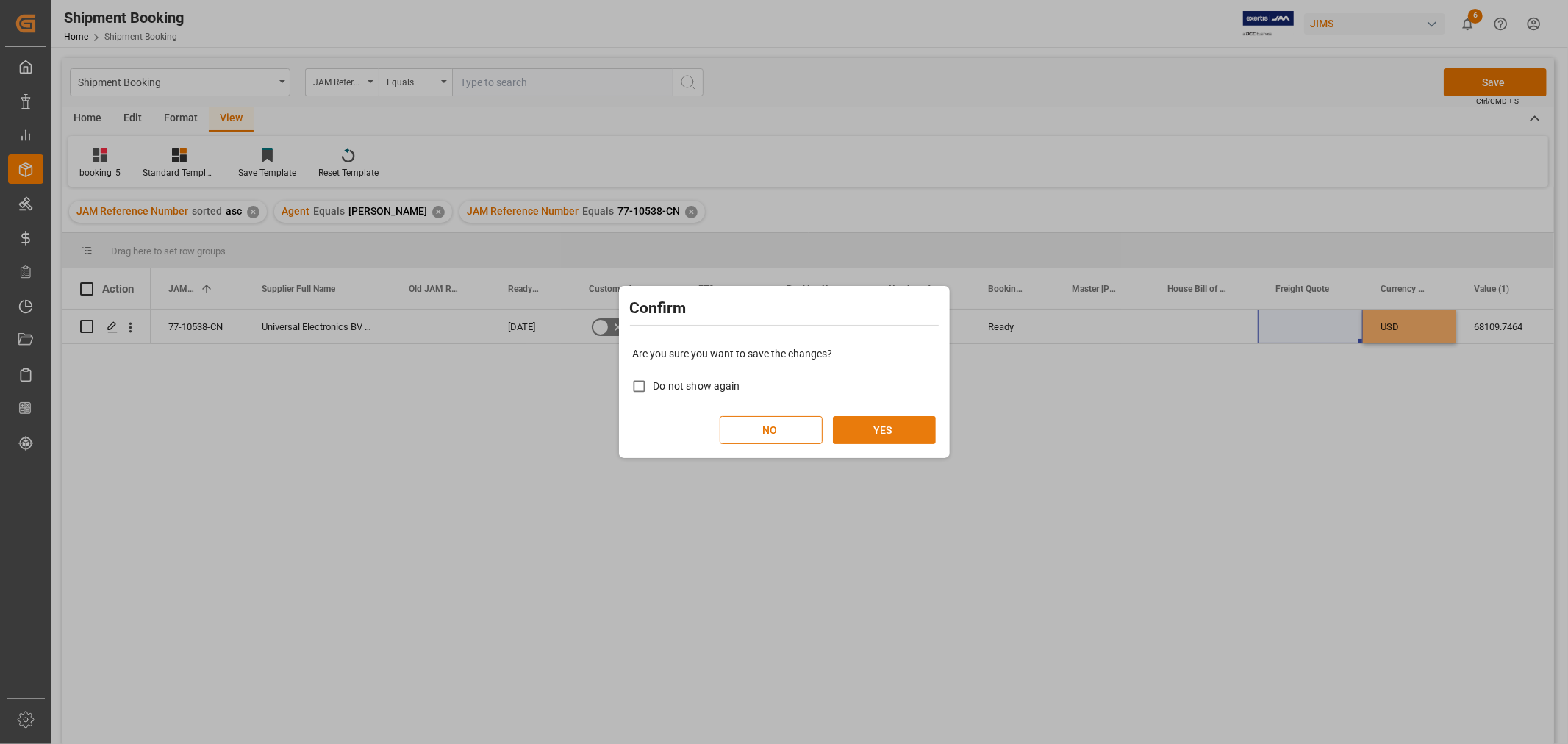
click at [914, 429] on button "YES" at bounding box center [883, 430] width 103 height 28
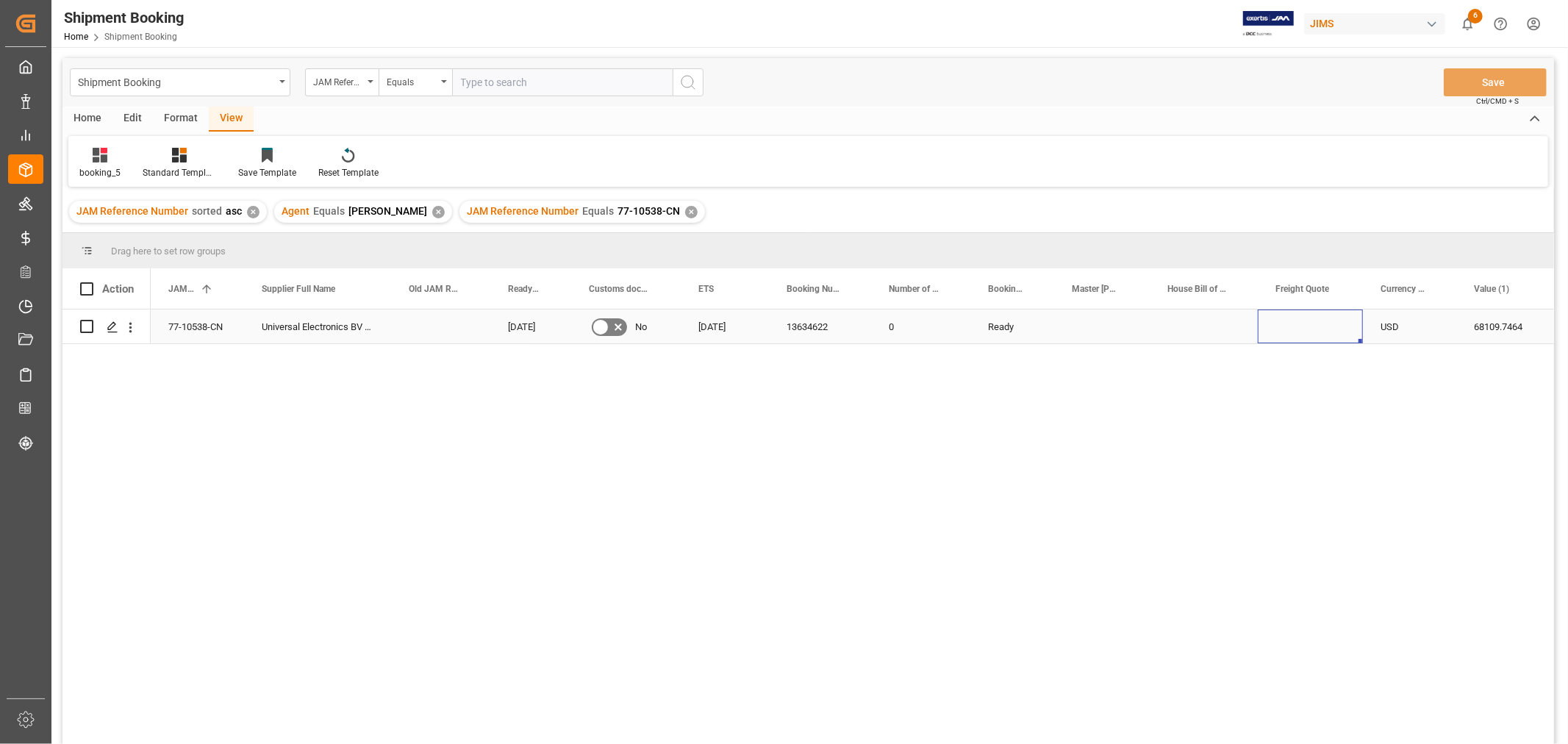
click at [1306, 329] on div "Press SPACE to select this row." at bounding box center [1310, 327] width 105 height 34
click at [1306, 329] on input "Press SPACE to select this row." at bounding box center [1310, 335] width 81 height 28
type input "1800"
click at [1229, 319] on div "Press SPACE to select this row." at bounding box center [1204, 327] width 108 height 34
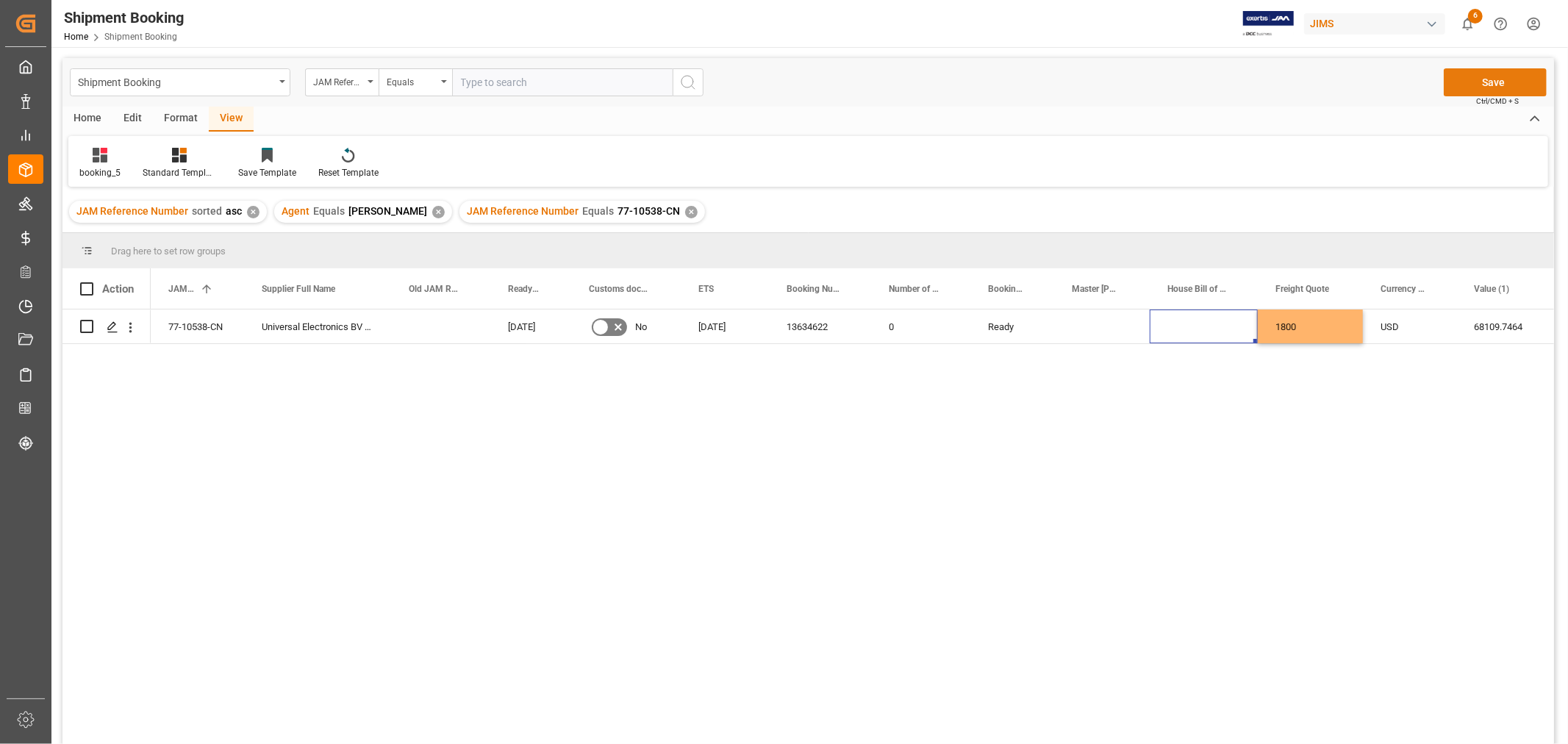
click at [1466, 71] on button "Save" at bounding box center [1495, 82] width 103 height 28
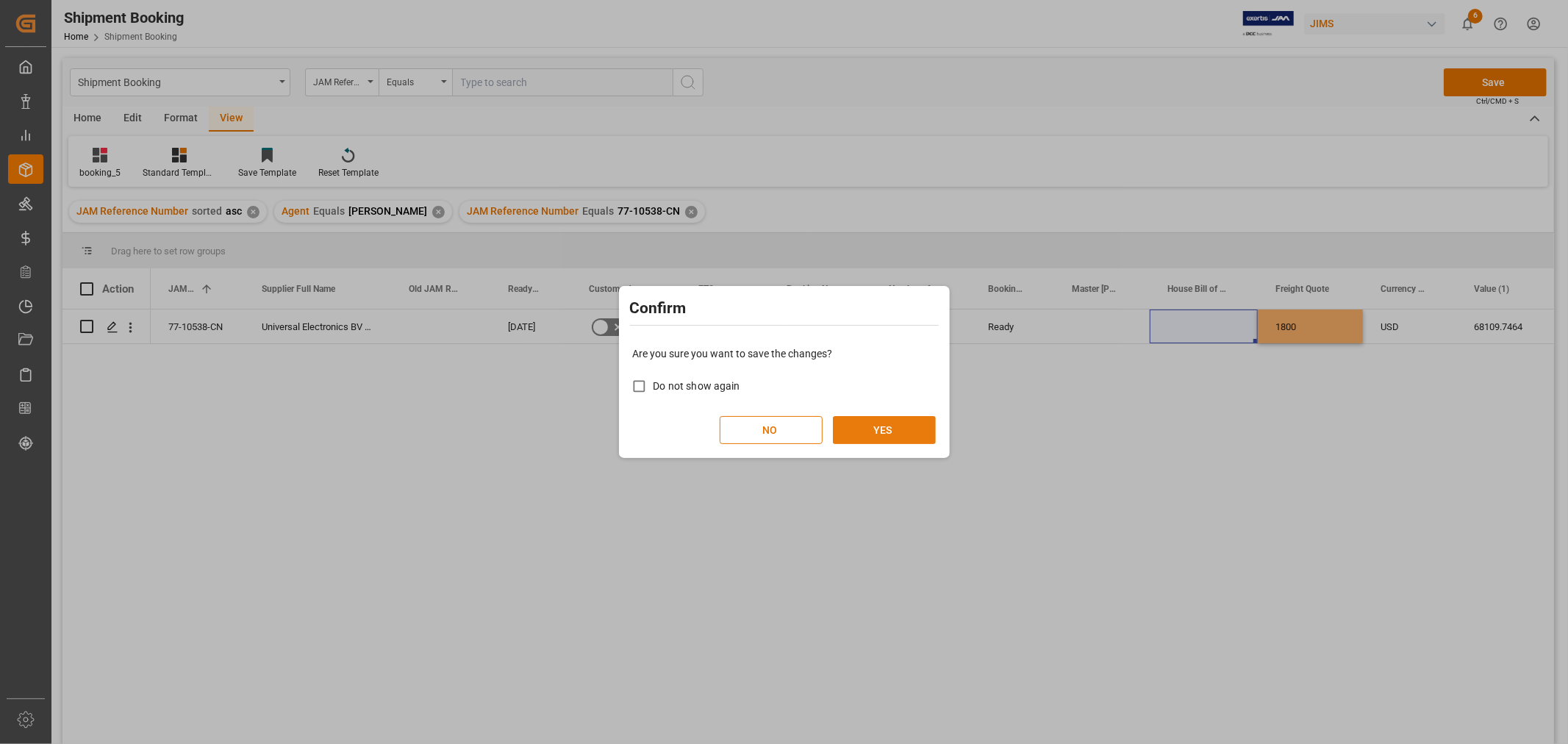
click at [906, 430] on button "YES" at bounding box center [883, 430] width 103 height 28
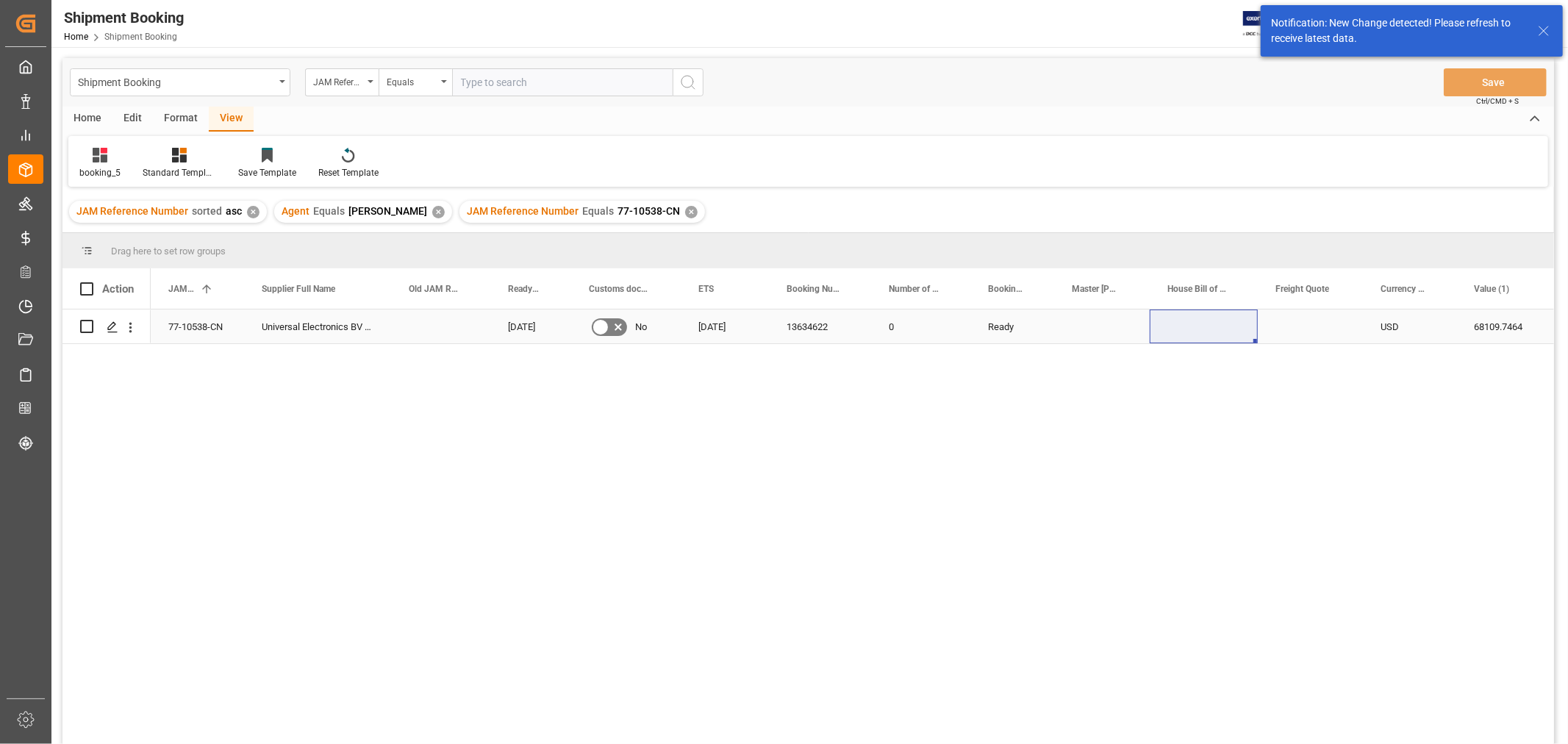
click at [1301, 323] on div "Press SPACE to select this row." at bounding box center [1310, 327] width 105 height 34
click at [1301, 323] on input "Press SPACE to select this row." at bounding box center [1310, 335] width 81 height 28
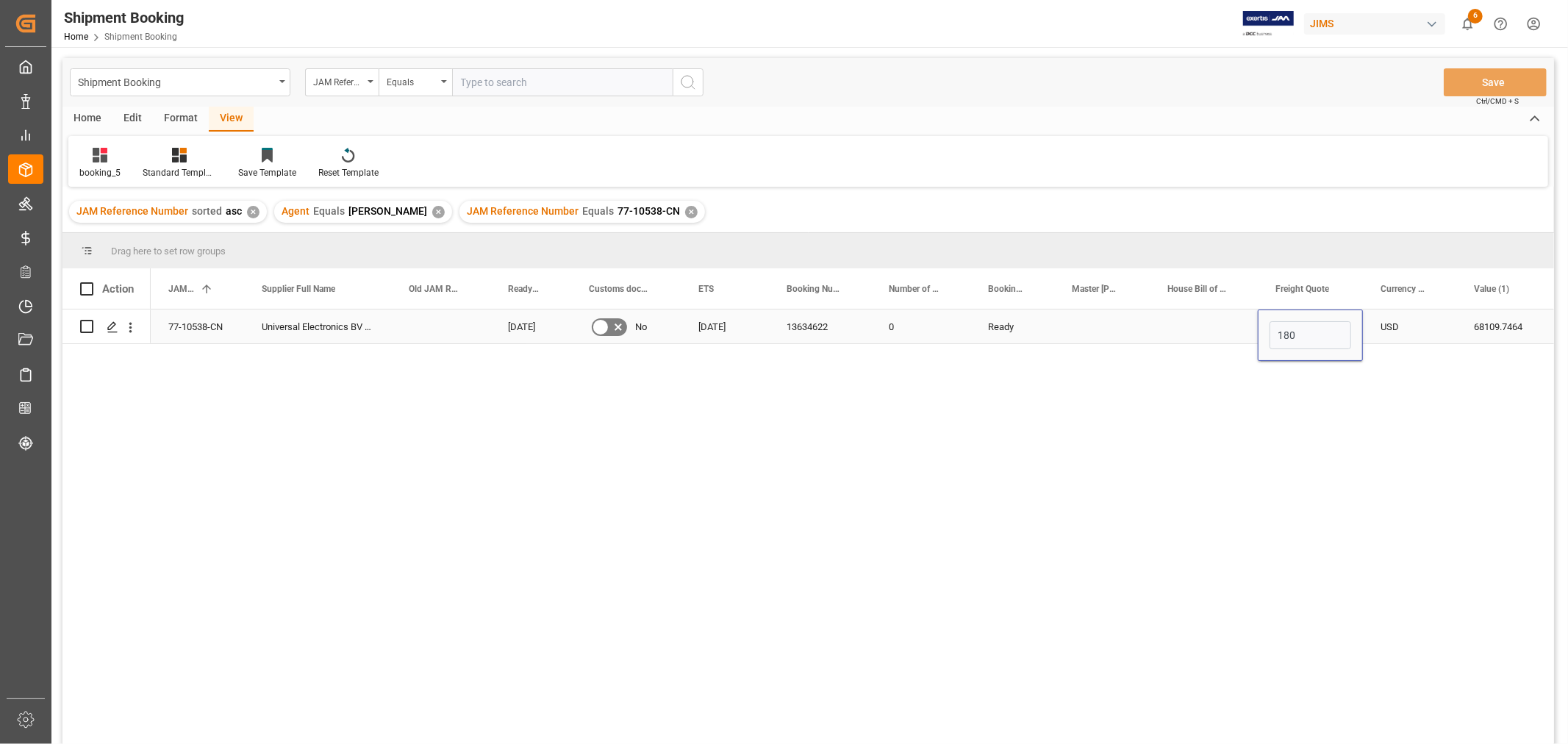
type input "1800"
click at [1464, 89] on button "Save" at bounding box center [1495, 82] width 103 height 28
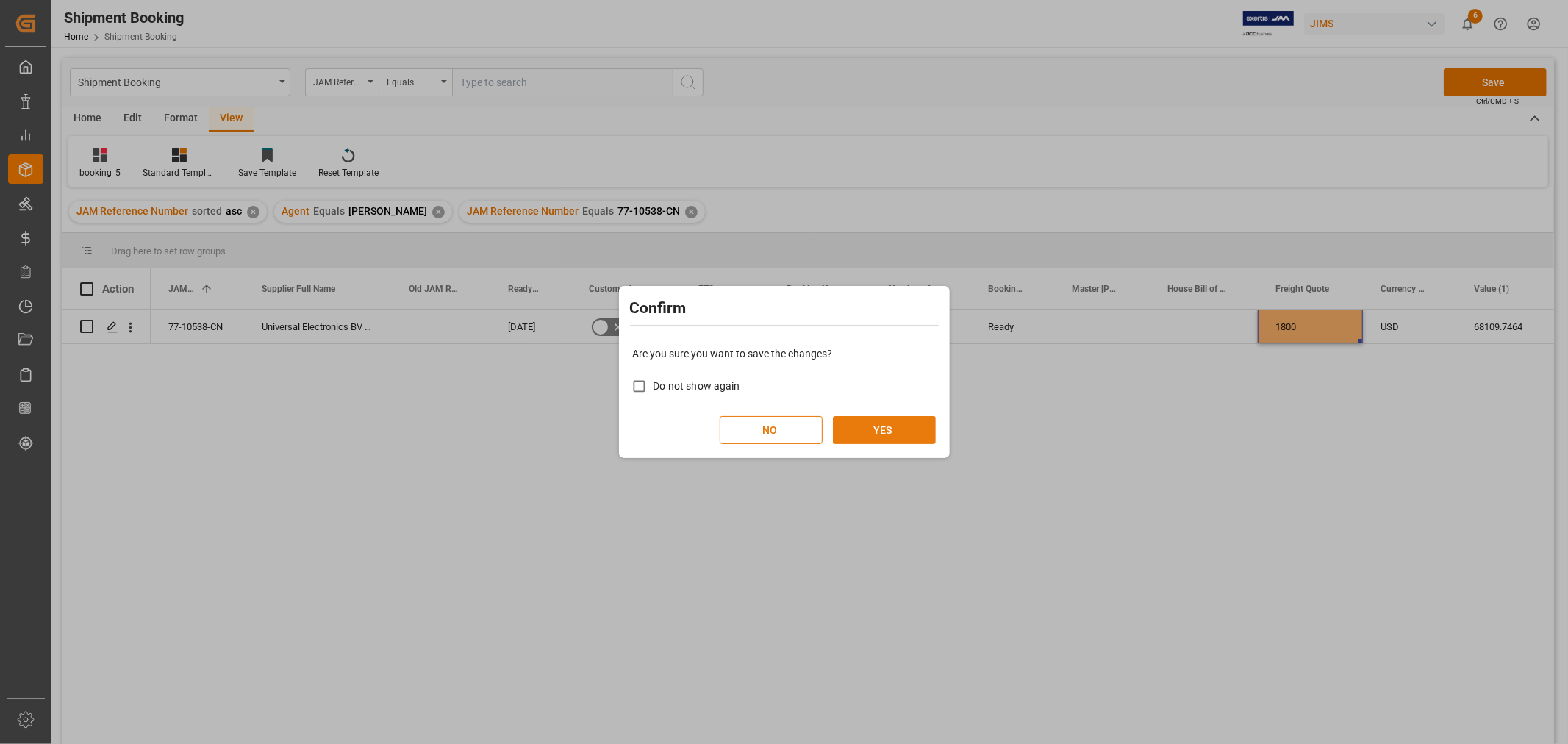
click at [917, 424] on button "YES" at bounding box center [883, 430] width 103 height 28
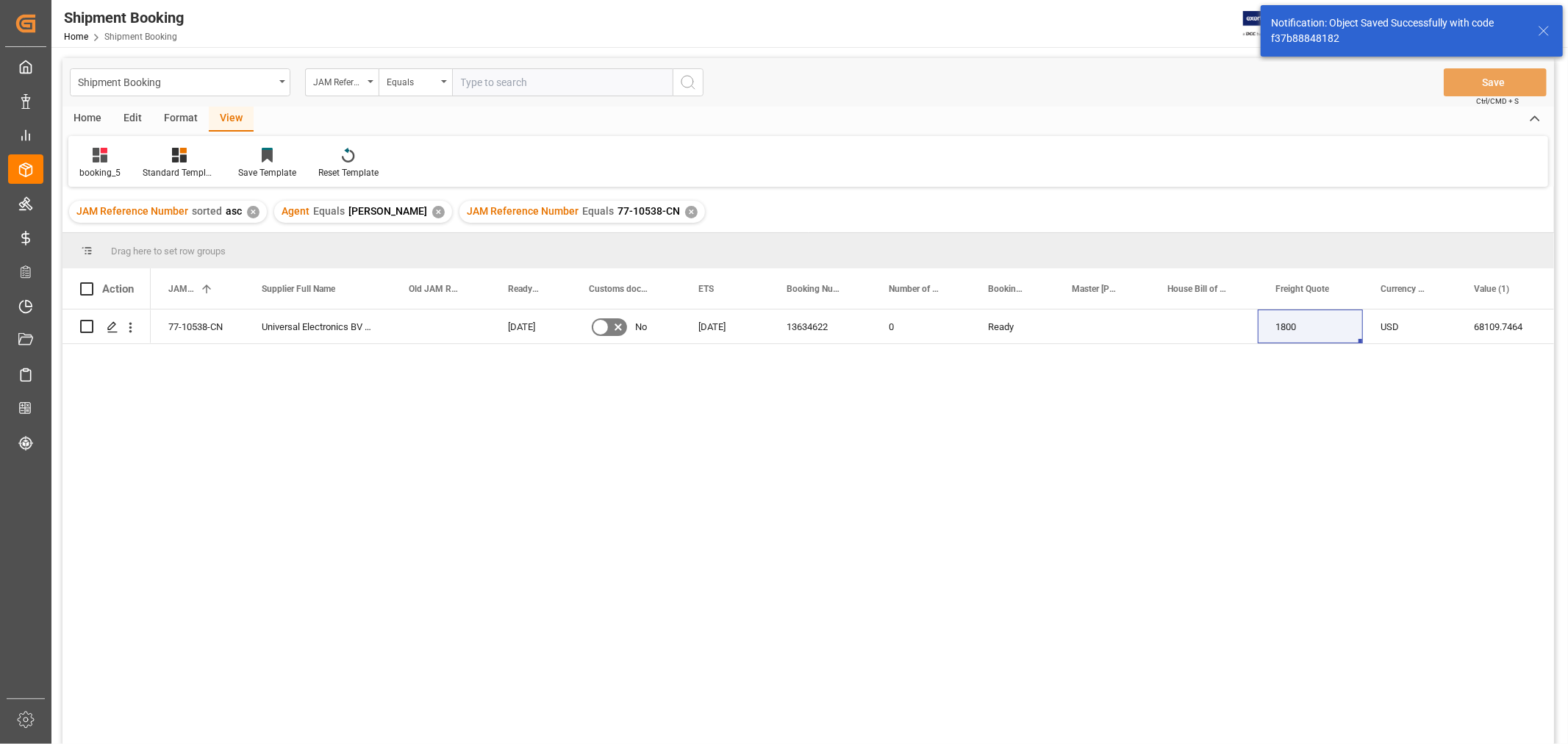
click at [917, 424] on div "77-10538-CN Universal Electronics BV ([GEOGRAPHIC_DATA]) [DATE] No [DATE] 13634…" at bounding box center [852, 532] width 1403 height 444
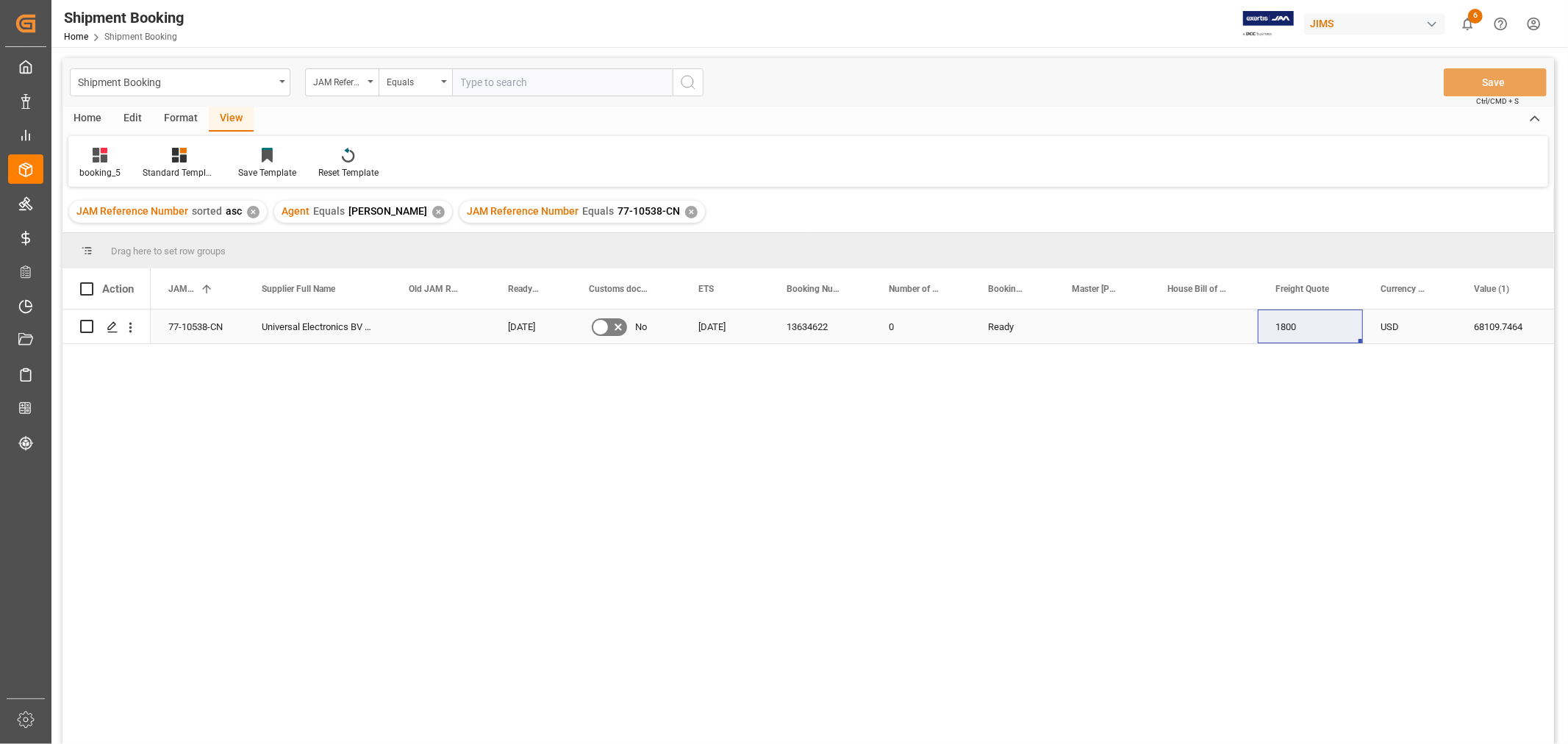
click at [194, 324] on div "77-10538-CN" at bounding box center [197, 327] width 93 height 34
click at [685, 209] on div "✕" at bounding box center [691, 212] width 13 height 13
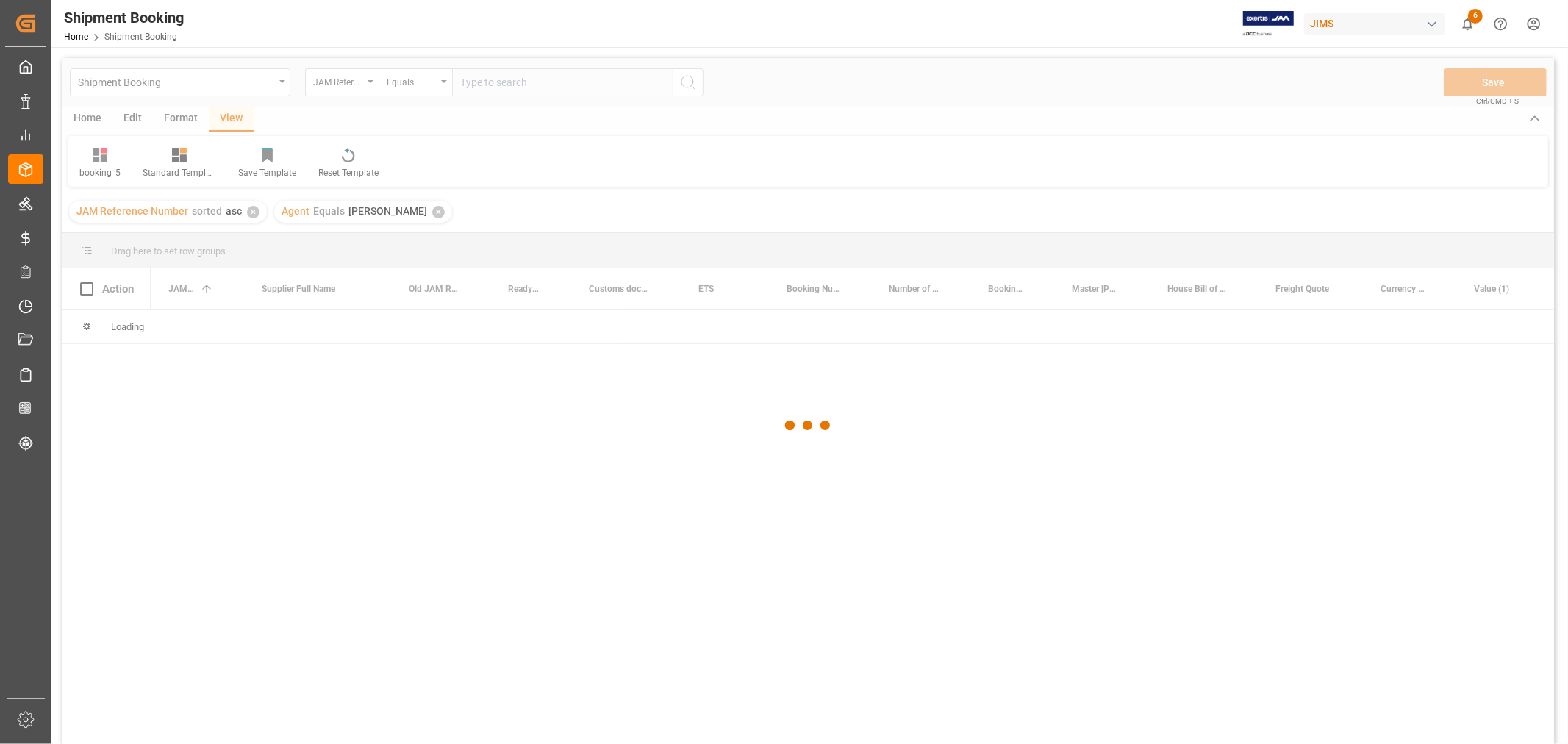
click at [468, 90] on div at bounding box center [808, 426] width 1491 height 735
click at [473, 83] on div at bounding box center [808, 426] width 1491 height 735
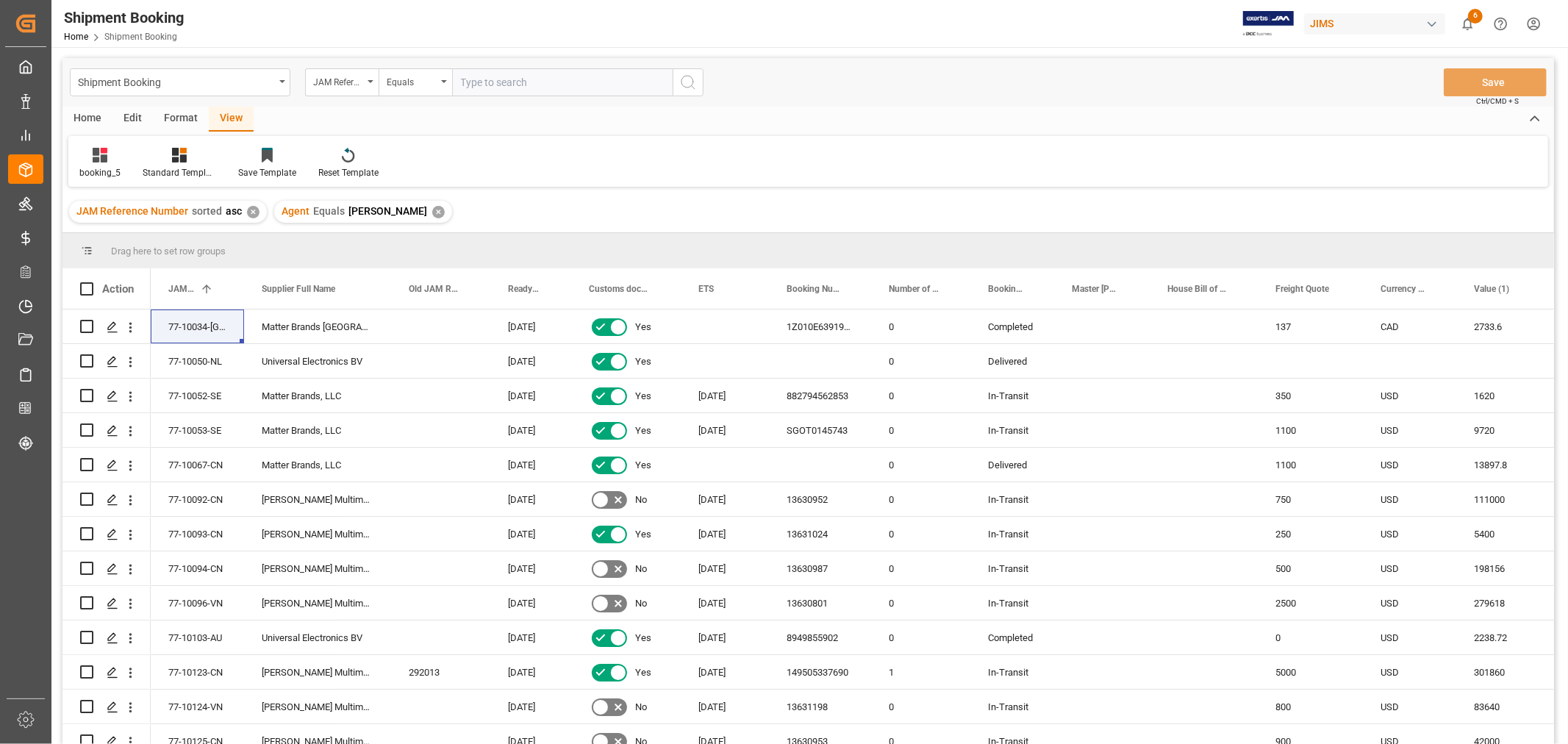
click at [475, 83] on input "text" at bounding box center [562, 82] width 220 height 28
type input "77-10558-us"
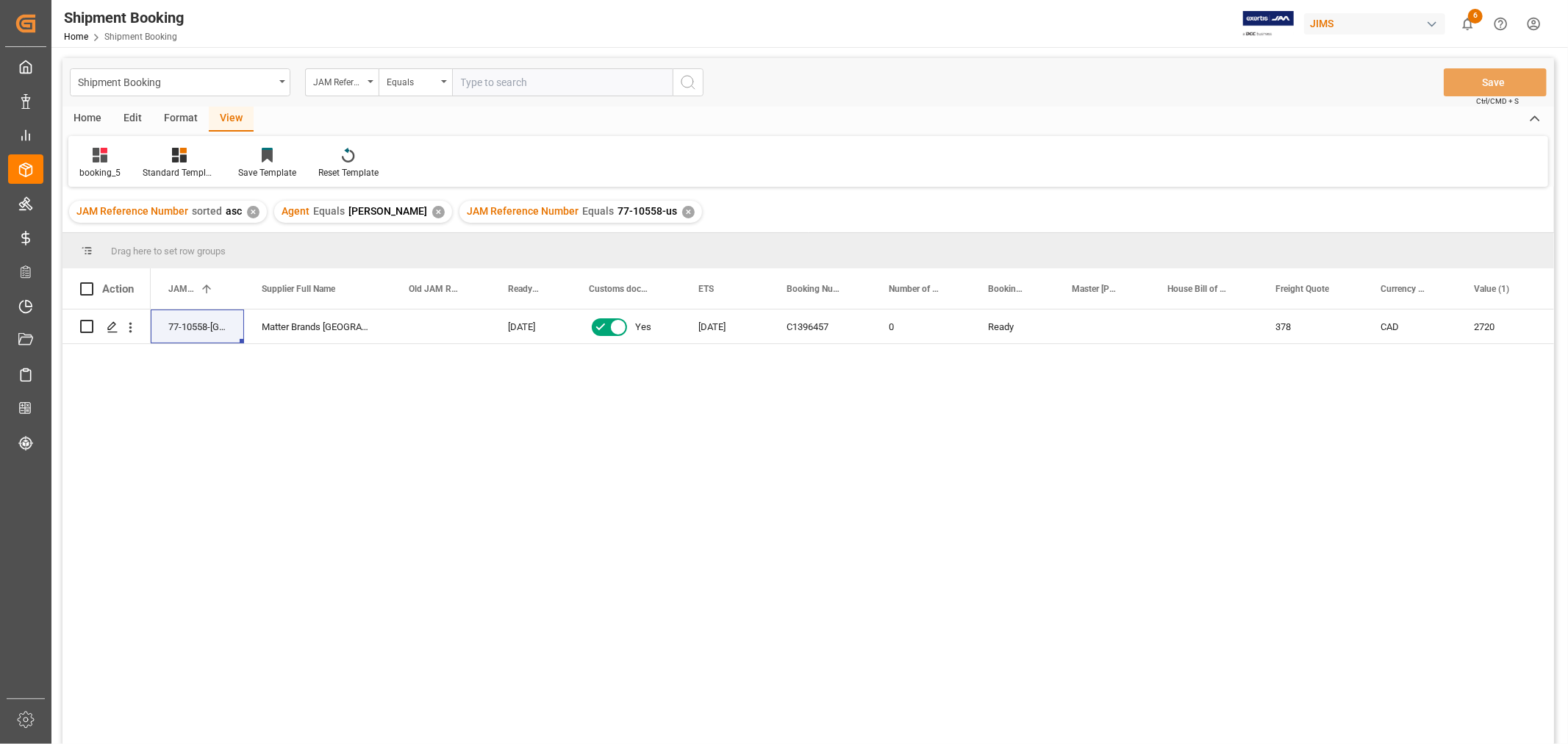
click at [682, 209] on div "✕" at bounding box center [688, 212] width 13 height 13
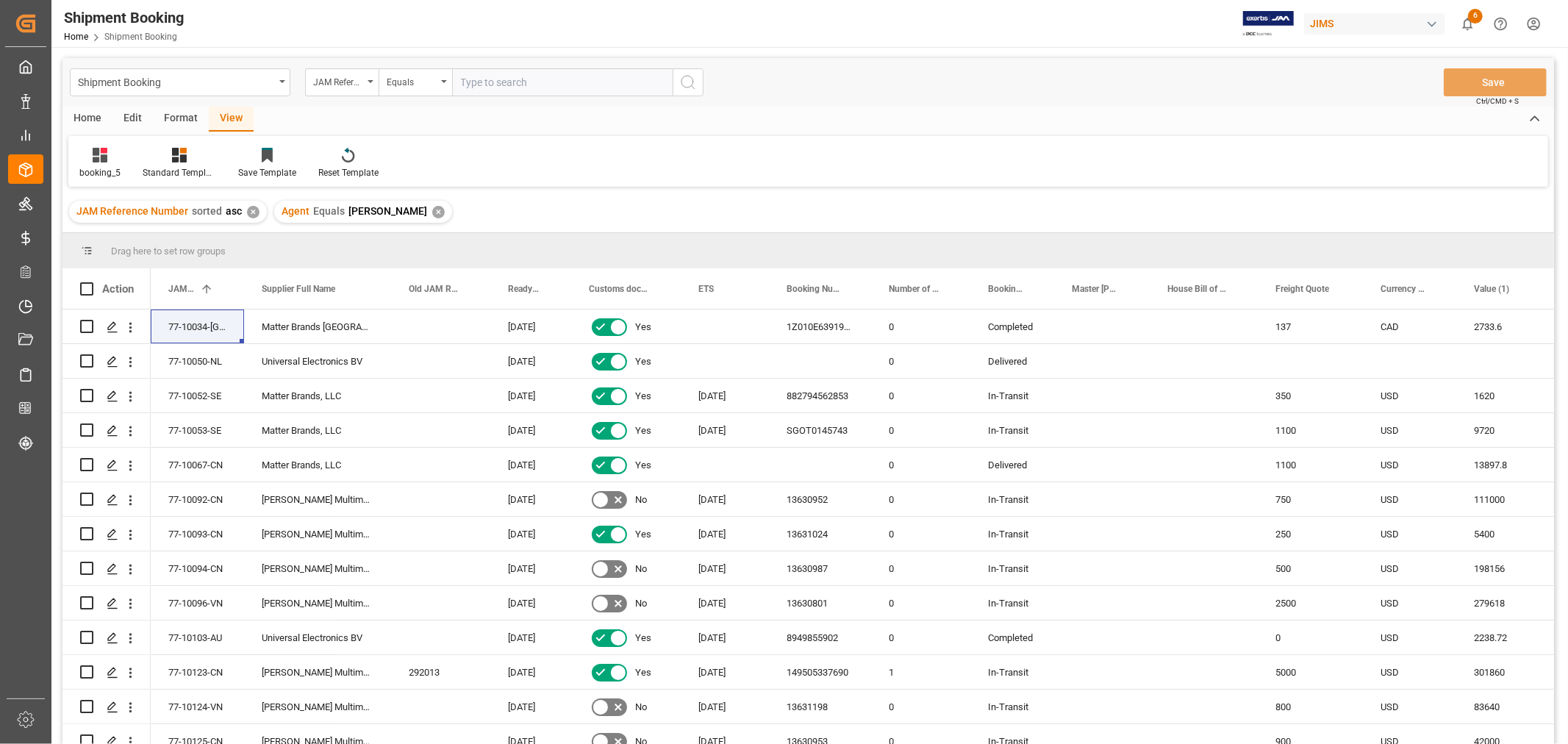
click at [510, 88] on input "text" at bounding box center [562, 82] width 220 height 28
type input "77-10469-cn"
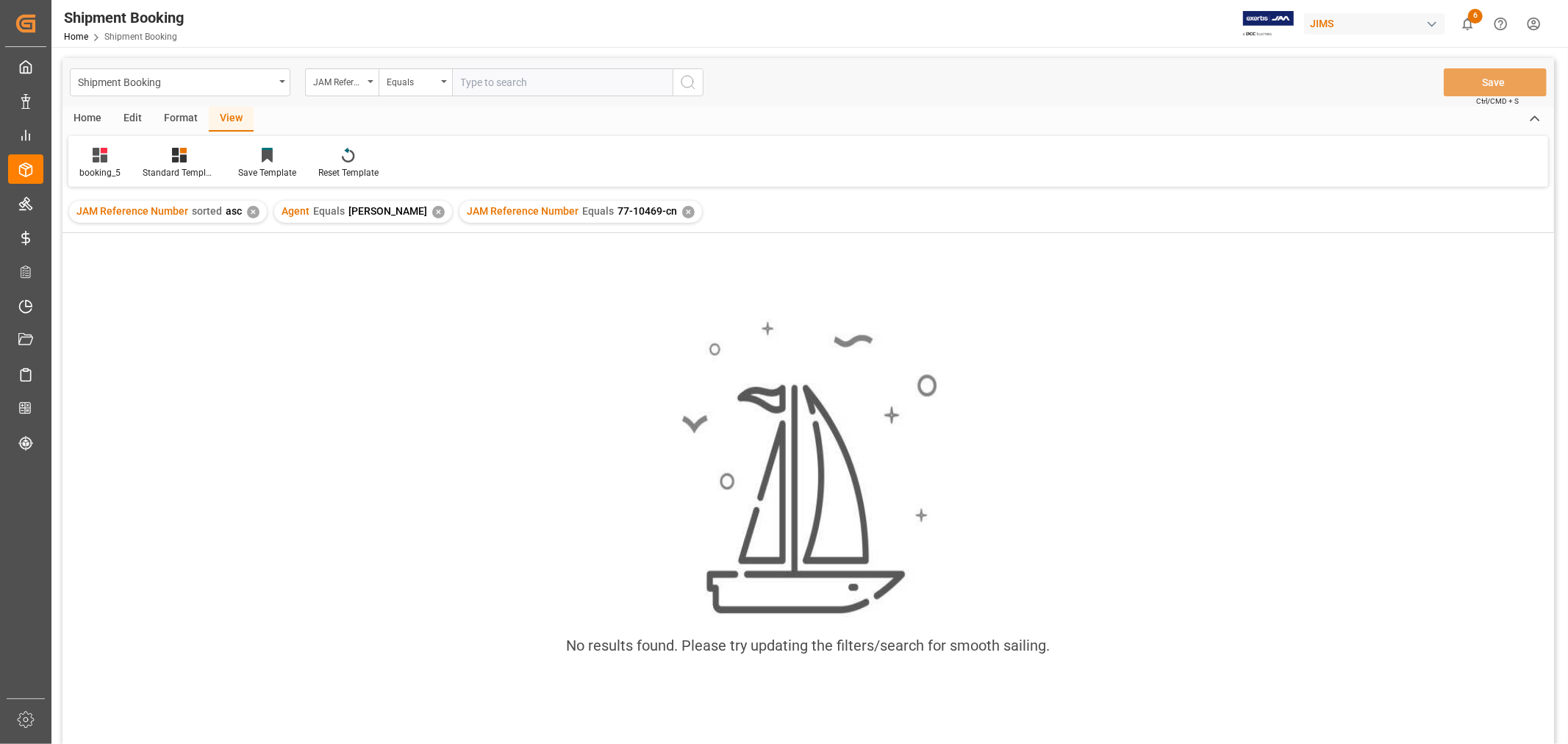
click at [682, 211] on div "✕" at bounding box center [688, 212] width 13 height 13
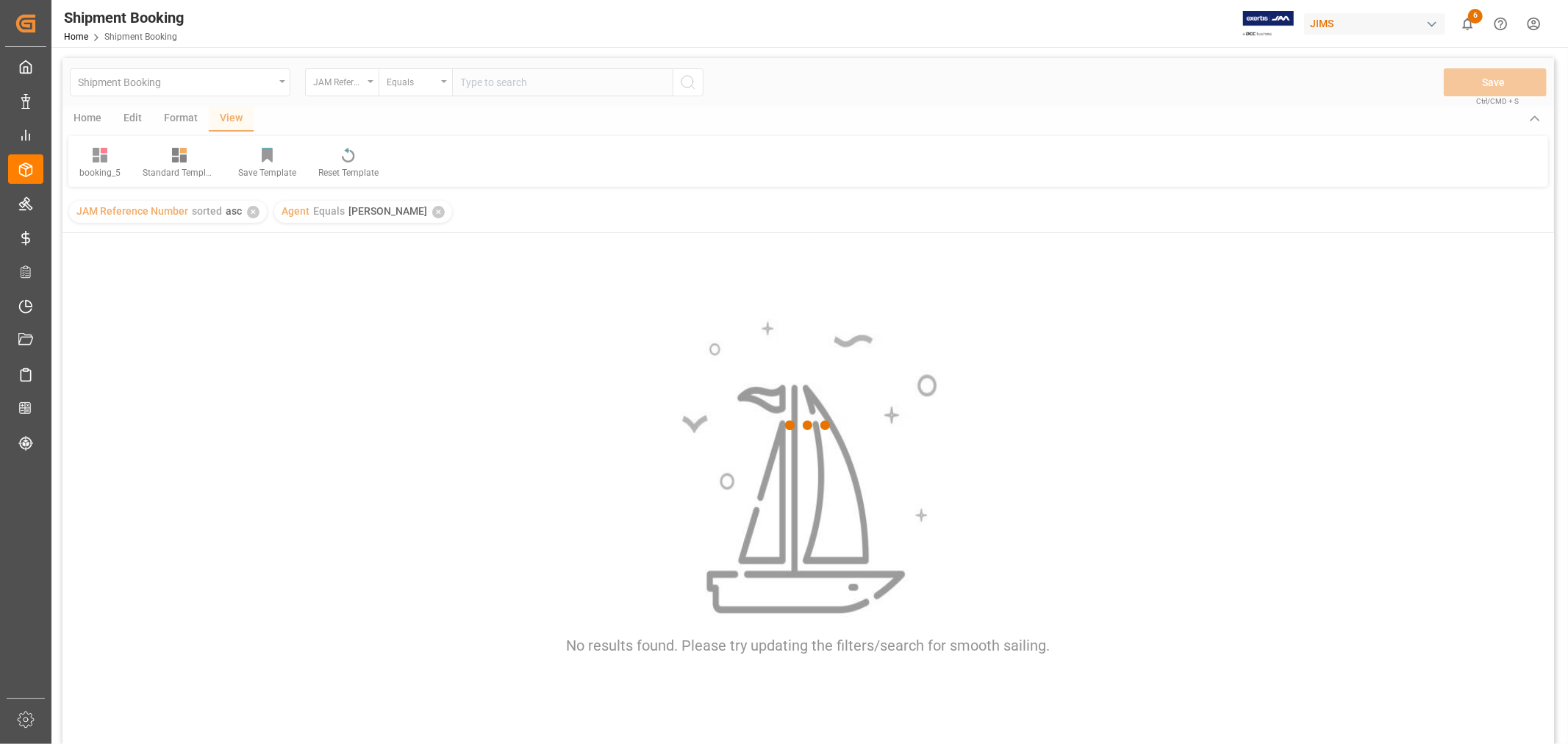
click at [491, 92] on div at bounding box center [808, 426] width 1491 height 735
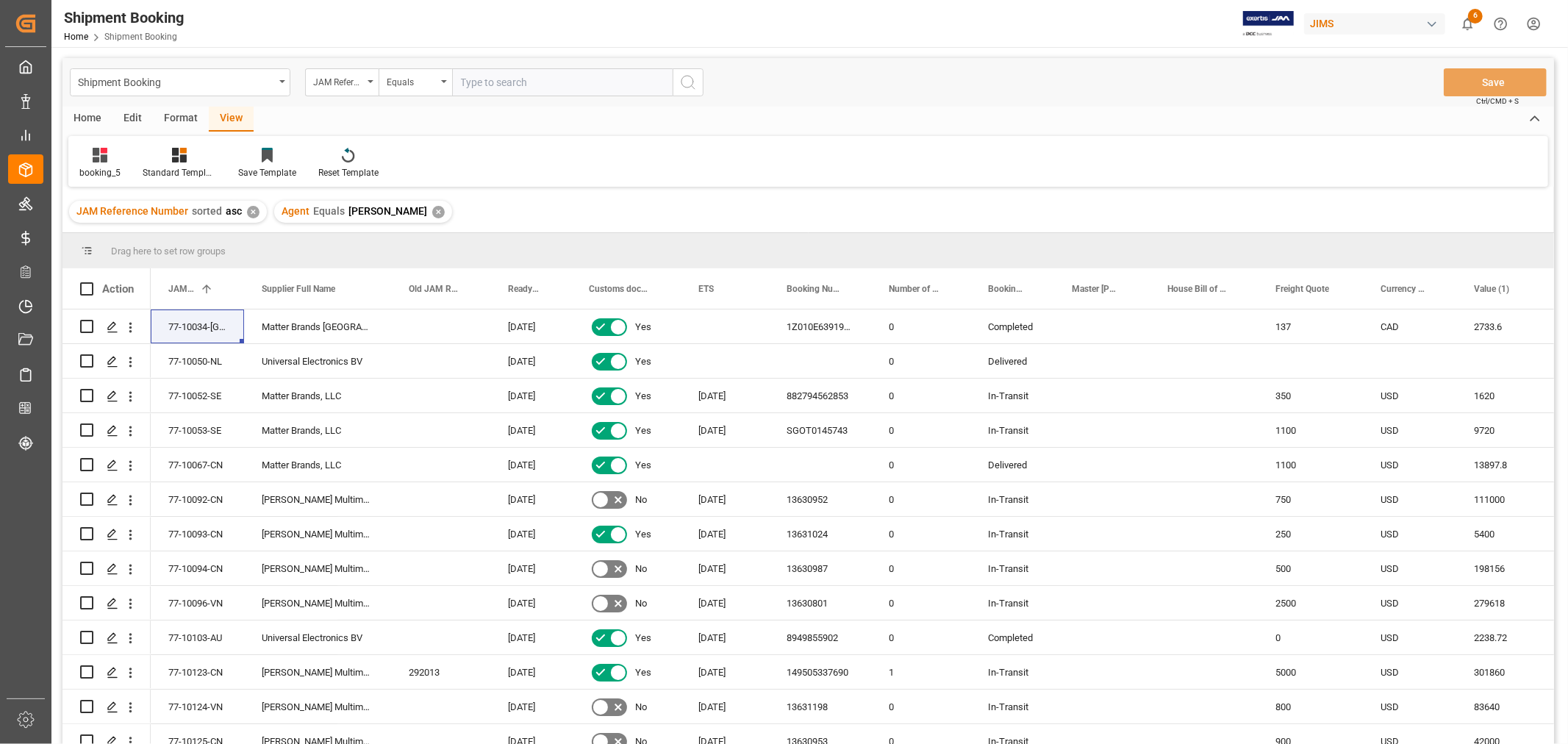
click at [491, 89] on input "text" at bounding box center [562, 82] width 220 height 28
click at [489, 83] on input "text" at bounding box center [562, 82] width 220 height 28
type input "77-10496-cn"
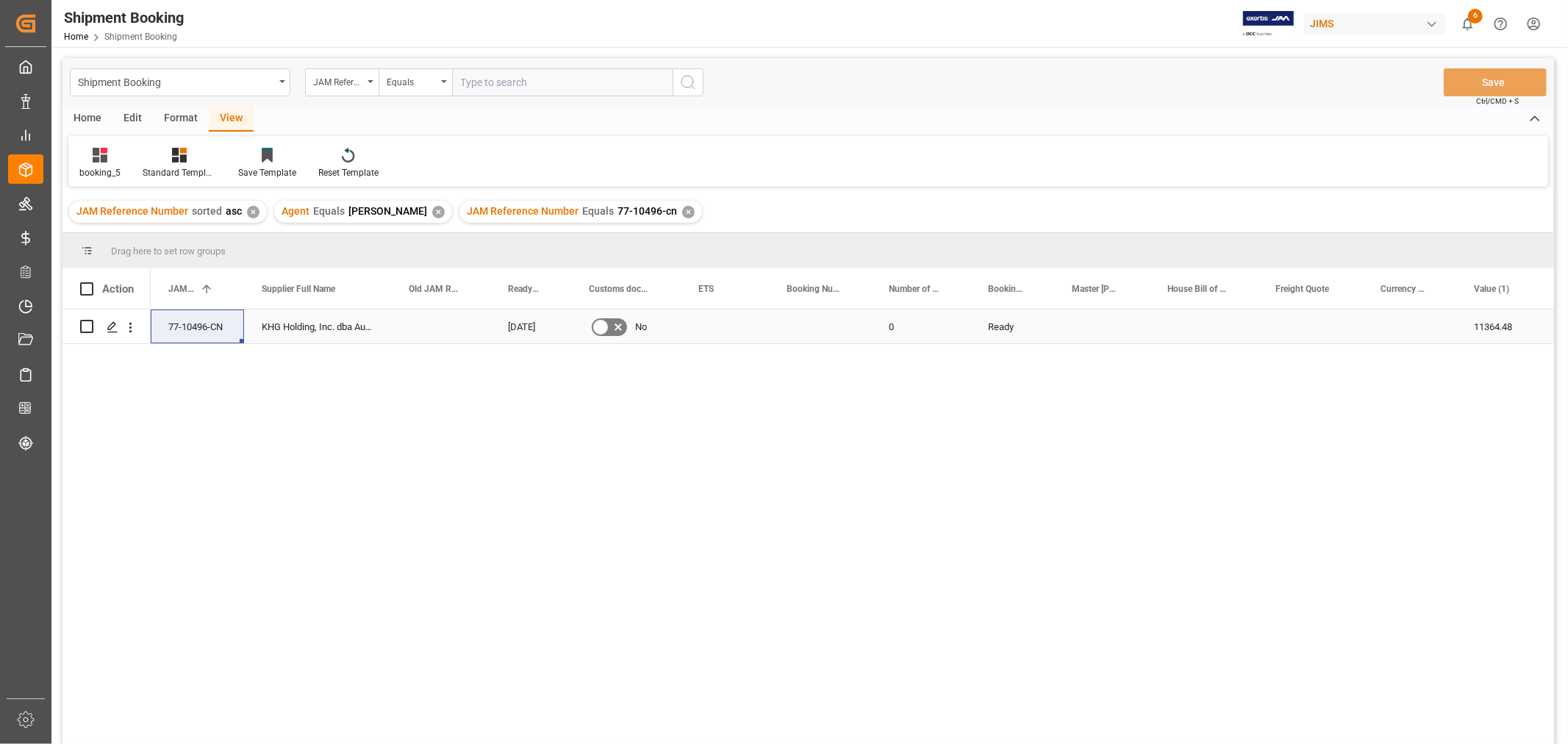
click at [1399, 328] on div "Press SPACE to select this row." at bounding box center [1409, 327] width 93 height 34
click at [1399, 328] on input "Press SPACE to select this row." at bounding box center [1409, 335] width 69 height 28
type input "USD"
click at [1316, 322] on div "Press SPACE to select this row." at bounding box center [1310, 327] width 105 height 34
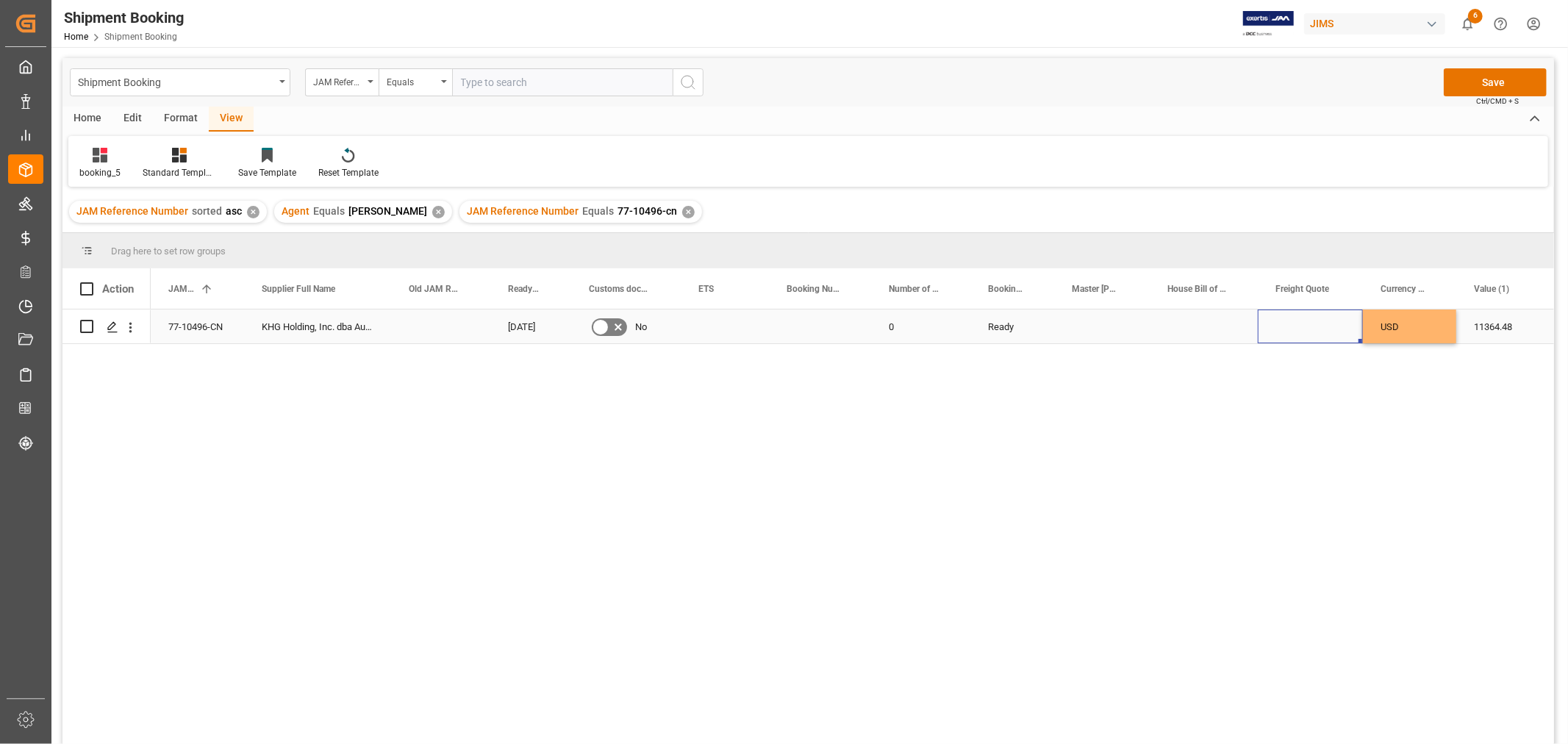
click at [1306, 325] on div "Press SPACE to select this row." at bounding box center [1310, 327] width 105 height 34
click at [1320, 336] on input "Press SPACE to select this row." at bounding box center [1310, 335] width 81 height 28
type input "800"
click at [1399, 331] on div "USD" at bounding box center [1409, 327] width 93 height 34
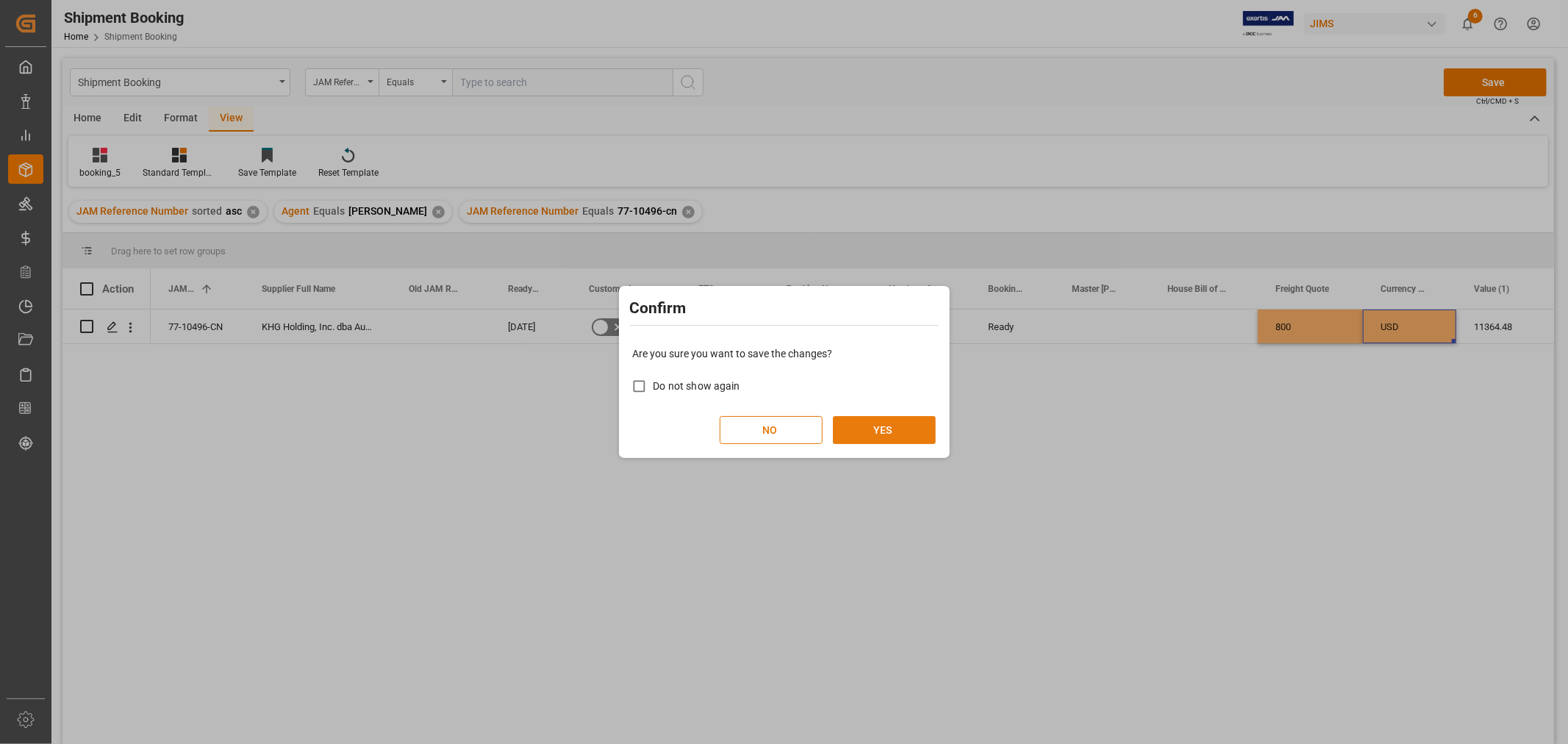
click at [880, 430] on button "YES" at bounding box center [883, 430] width 103 height 28
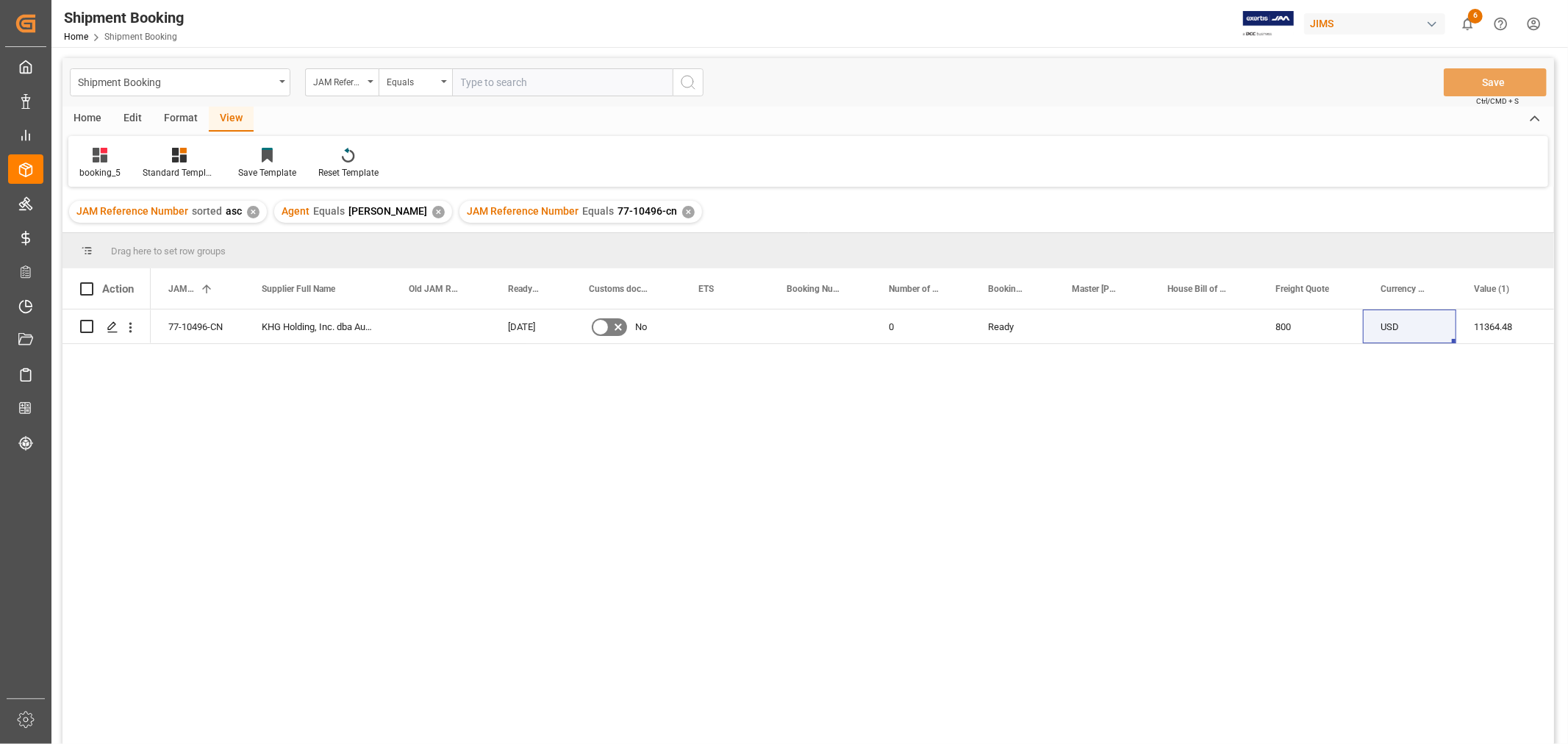
click at [682, 209] on div "✕" at bounding box center [688, 212] width 13 height 13
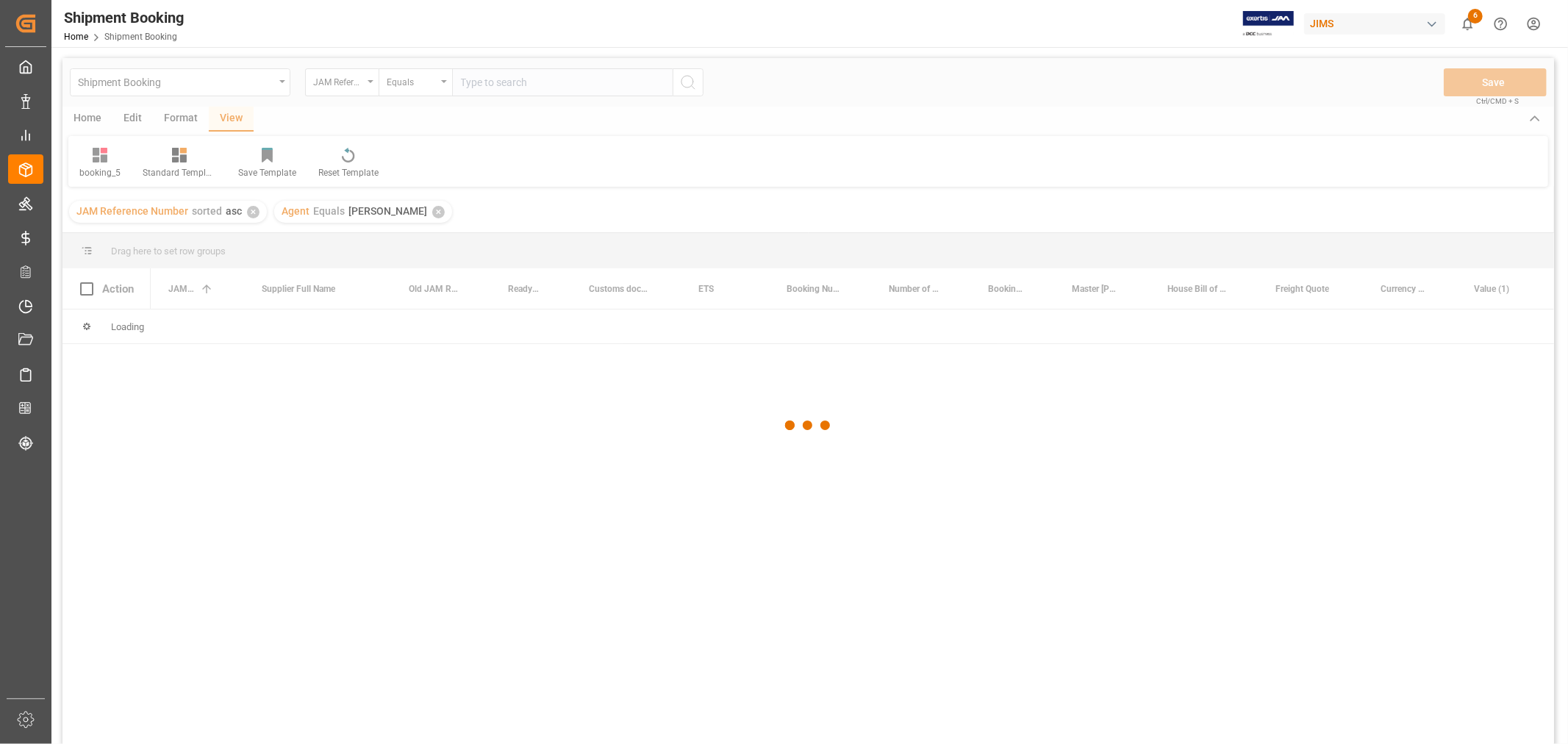
click at [493, 88] on div at bounding box center [808, 426] width 1491 height 735
click at [485, 81] on div at bounding box center [808, 426] width 1491 height 735
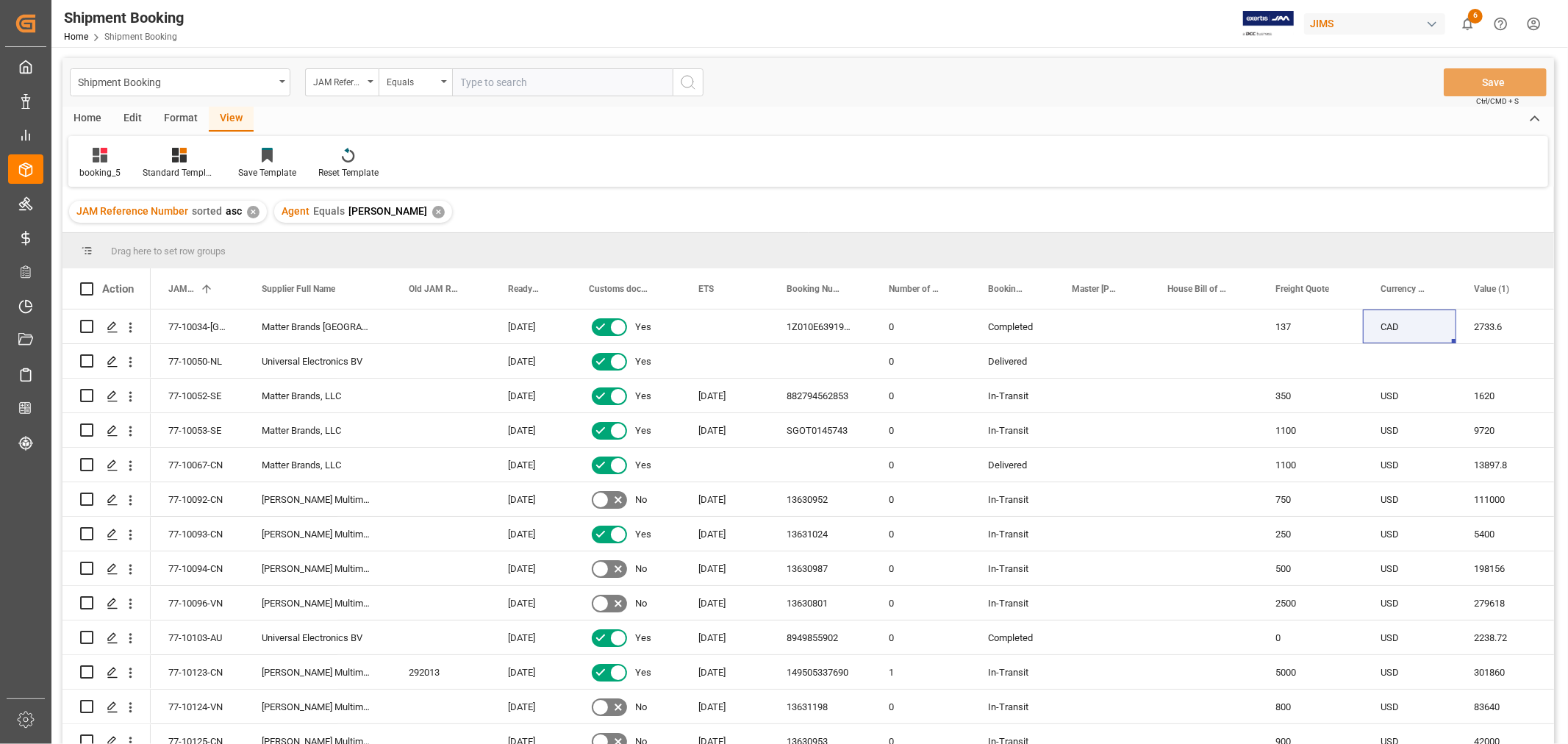
click at [485, 81] on input "text" at bounding box center [562, 82] width 220 height 28
type input "77-10558-us"
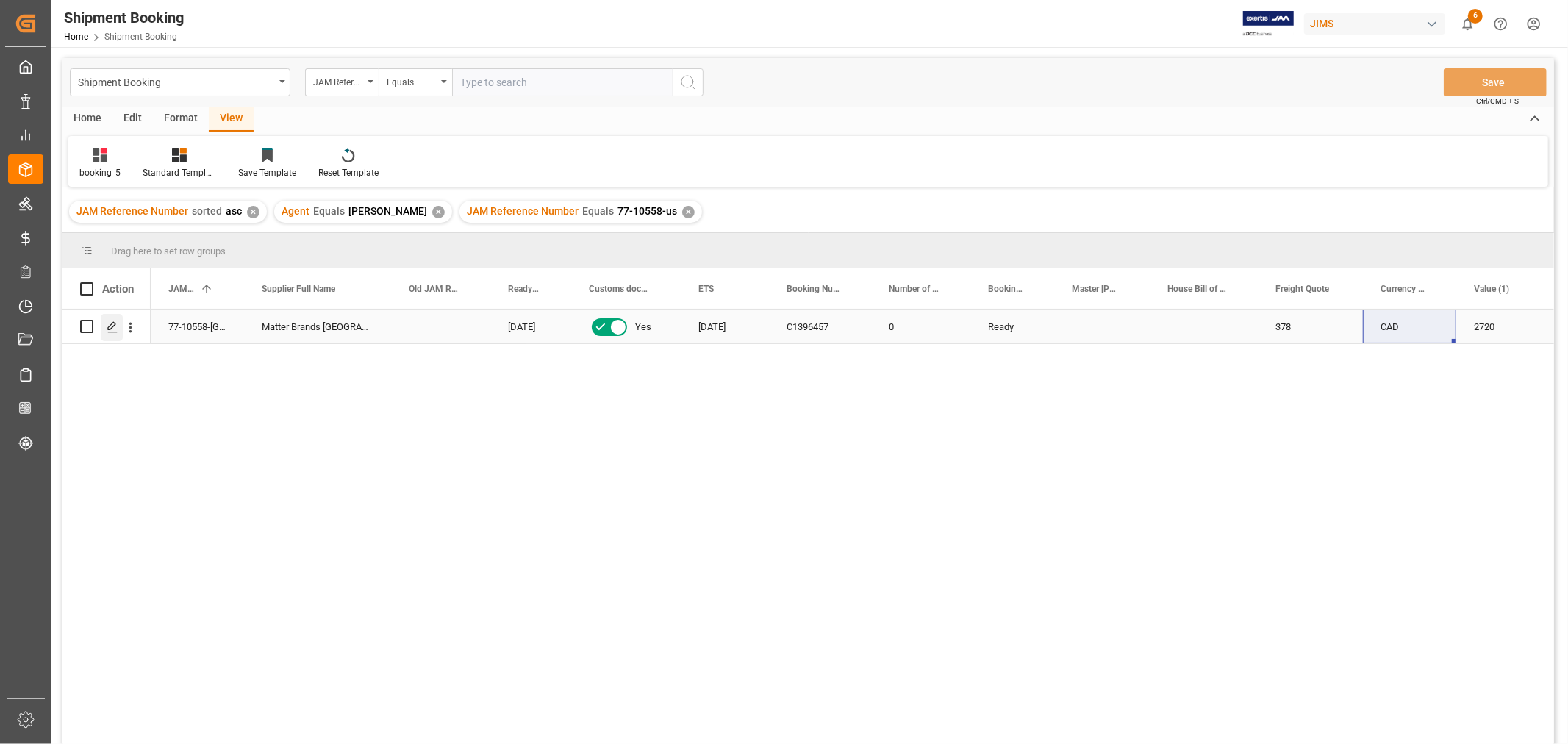
click at [111, 323] on icon "Press SPACE to select this row." at bounding box center [112, 327] width 12 height 12
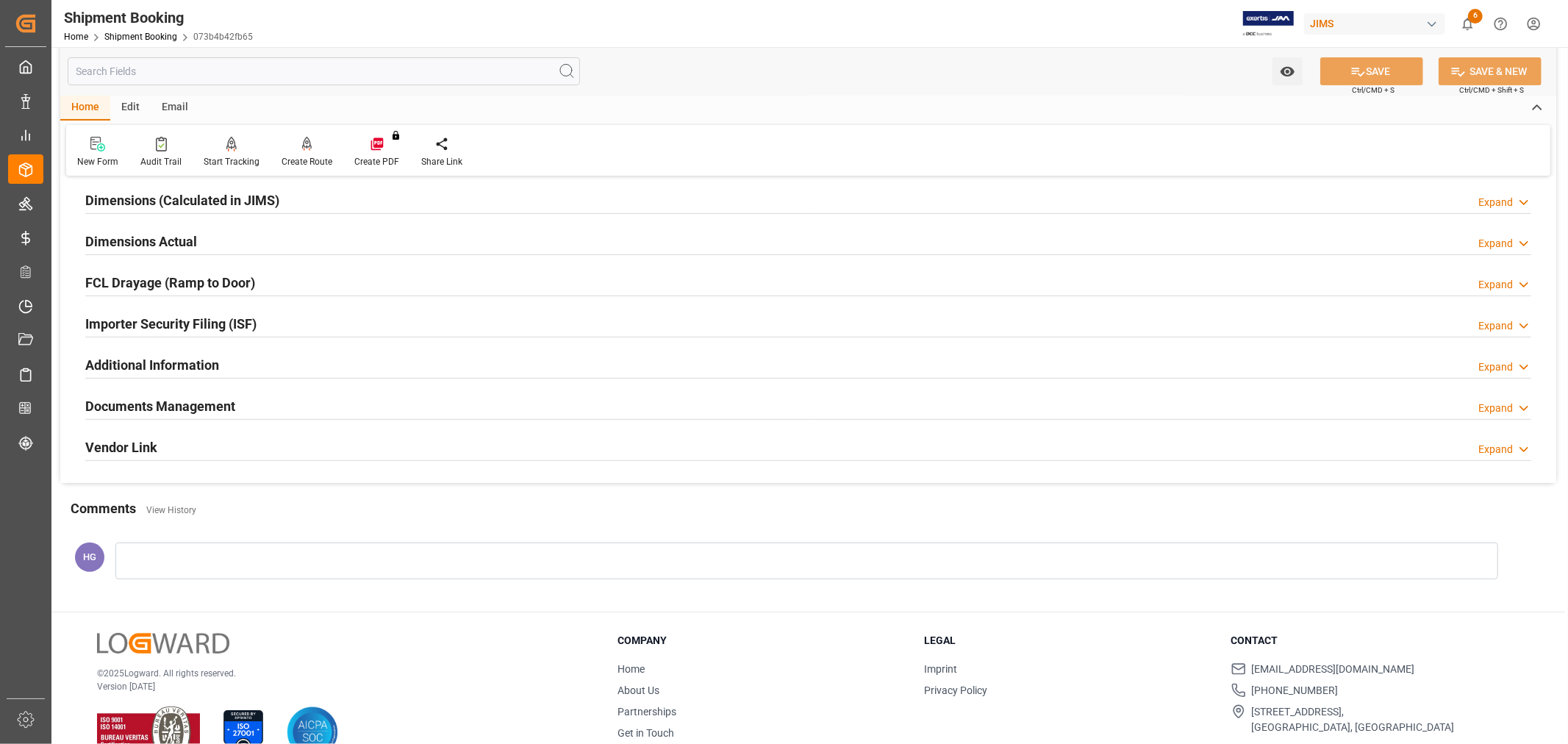
scroll to position [361, 0]
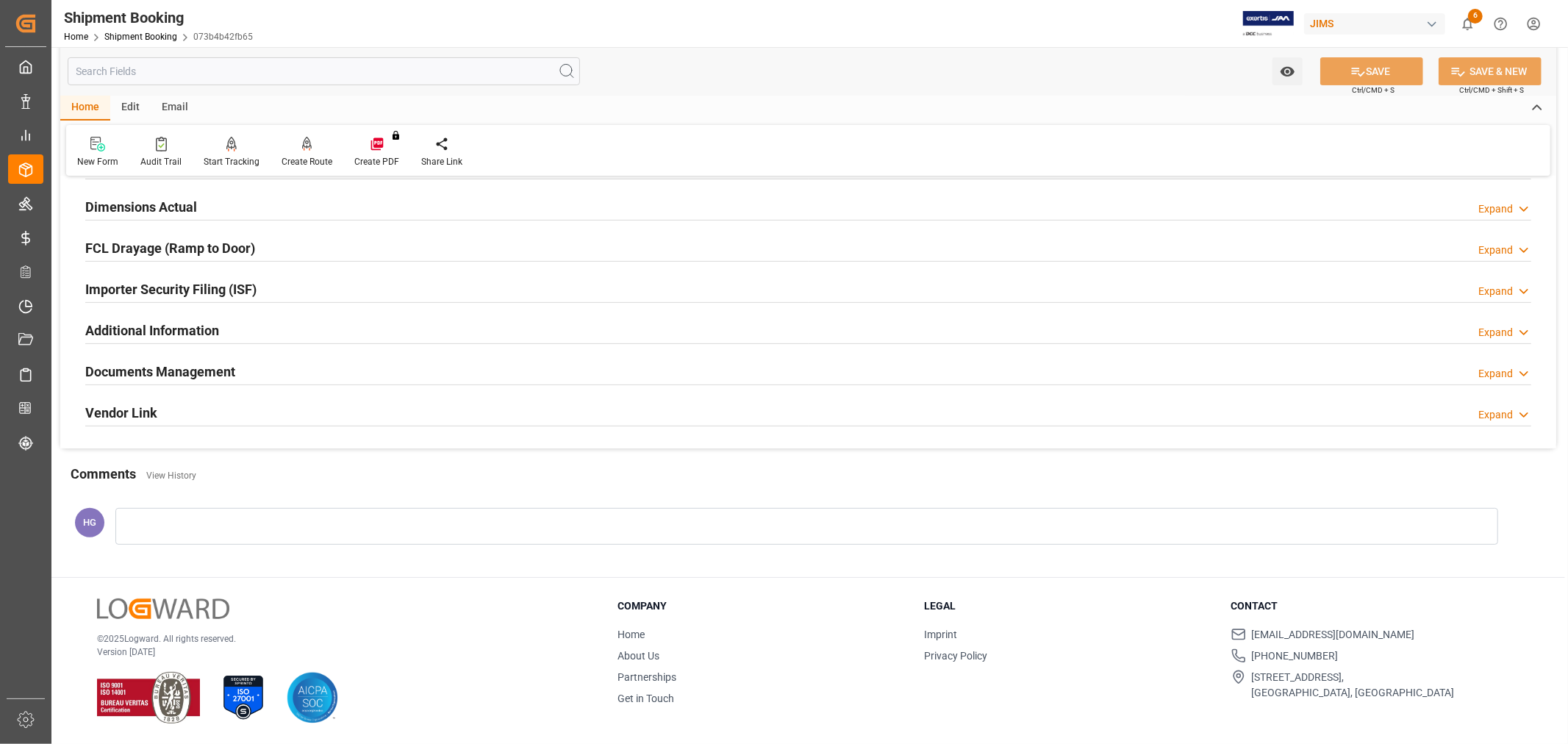
click at [185, 377] on h2 "Documents Management" at bounding box center [160, 371] width 150 height 20
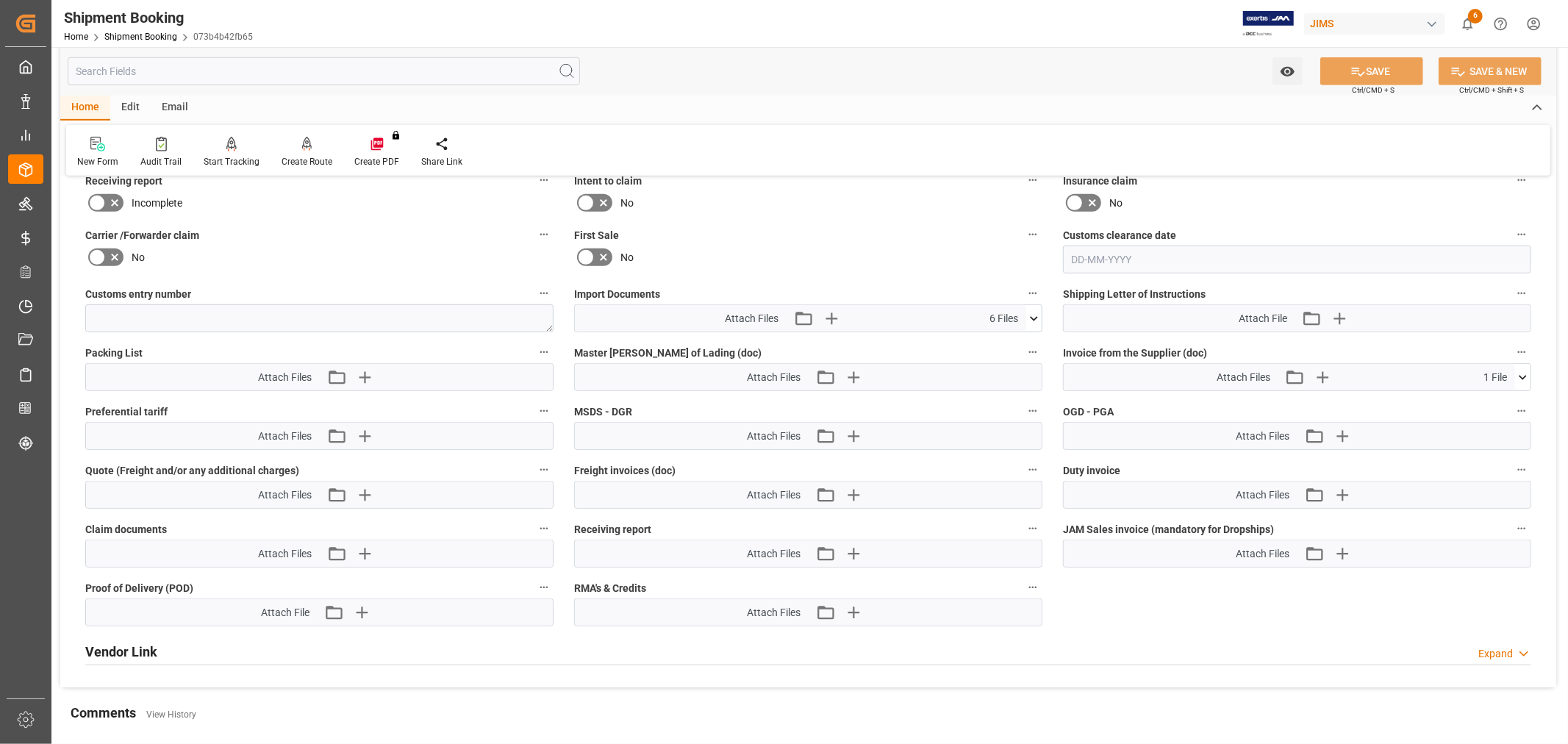
scroll to position [769, 0]
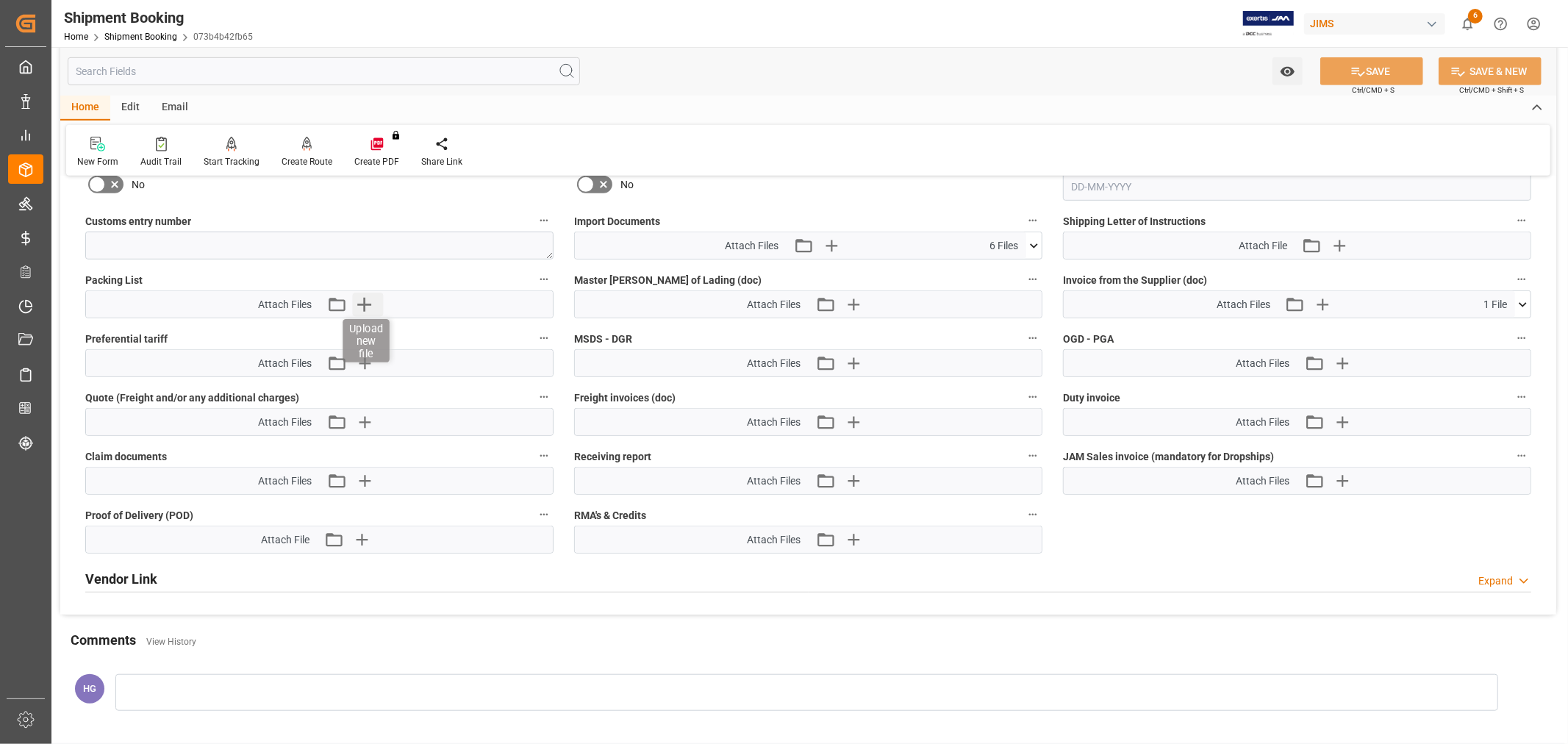
click at [364, 305] on icon "button" at bounding box center [364, 305] width 14 height 14
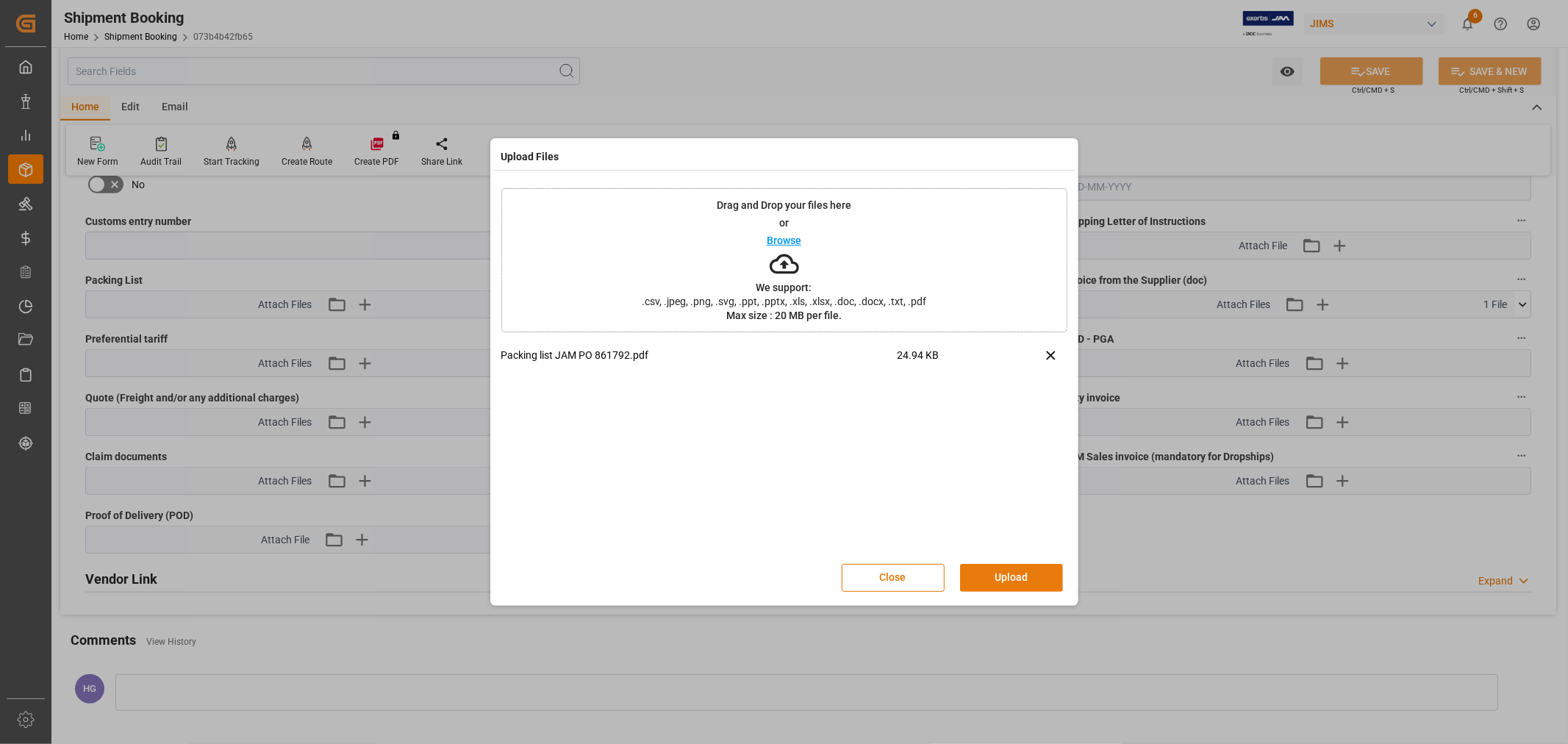
click at [997, 575] on button "Upload" at bounding box center [1011, 578] width 103 height 28
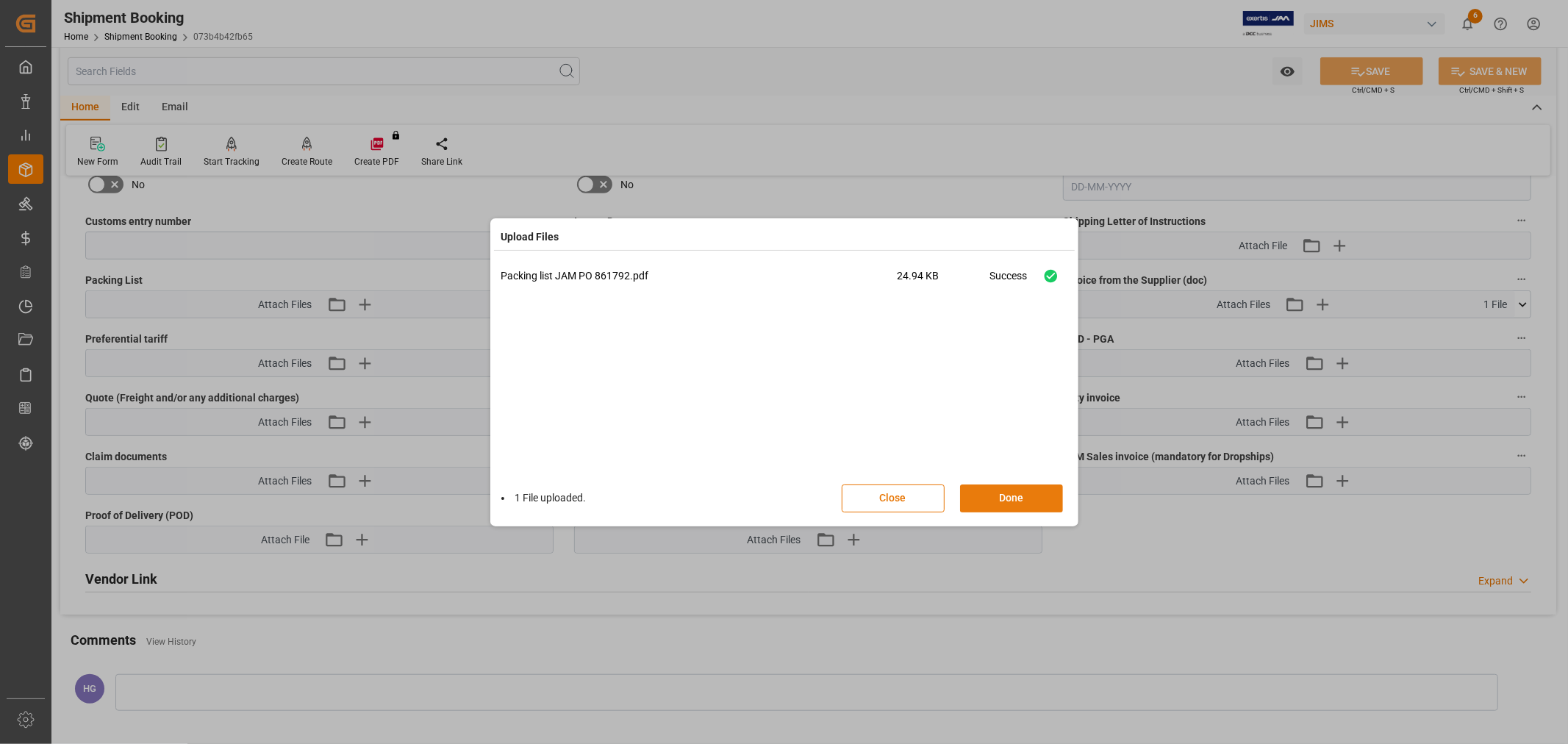
click at [1019, 493] on button "Done" at bounding box center [1011, 498] width 103 height 28
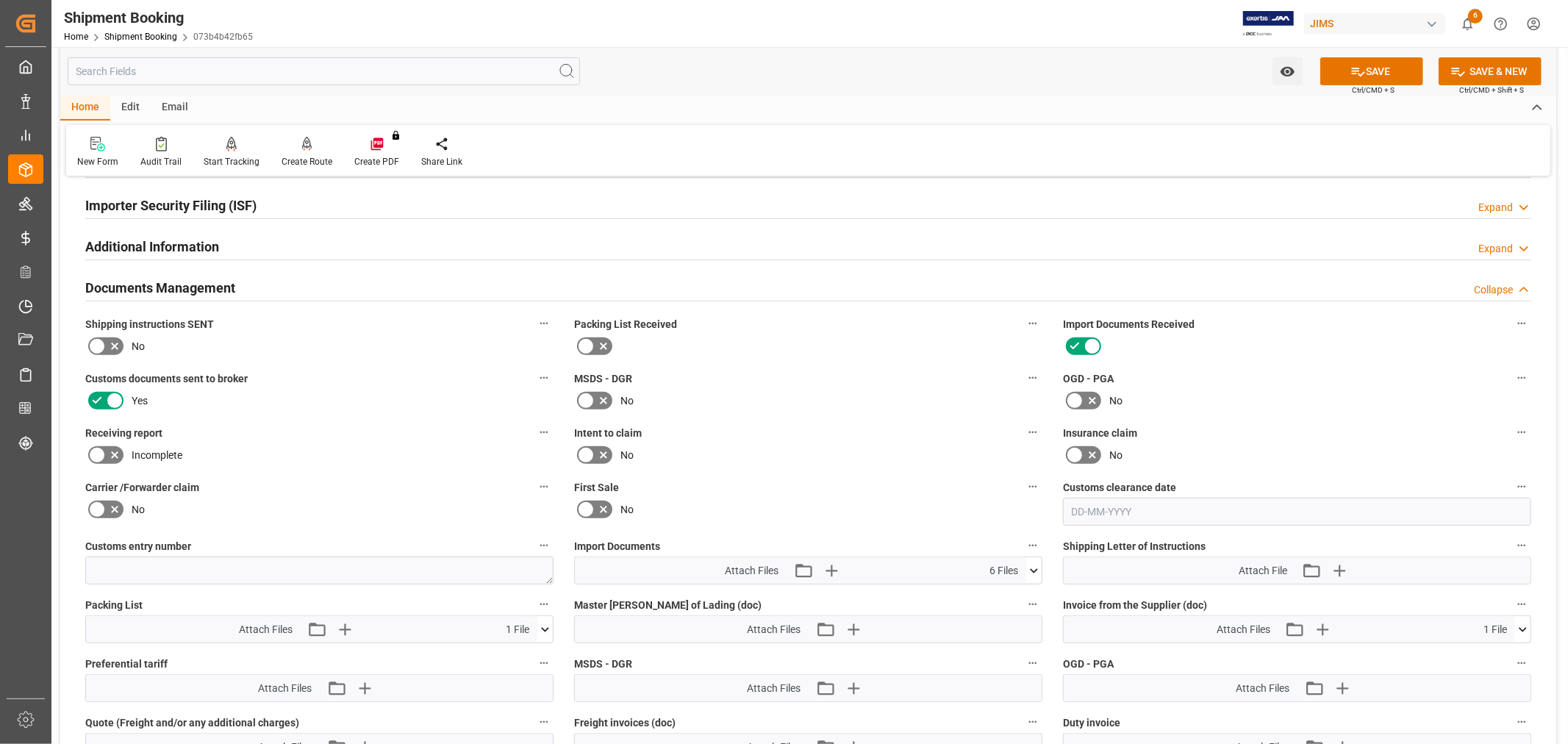
scroll to position [361, 0]
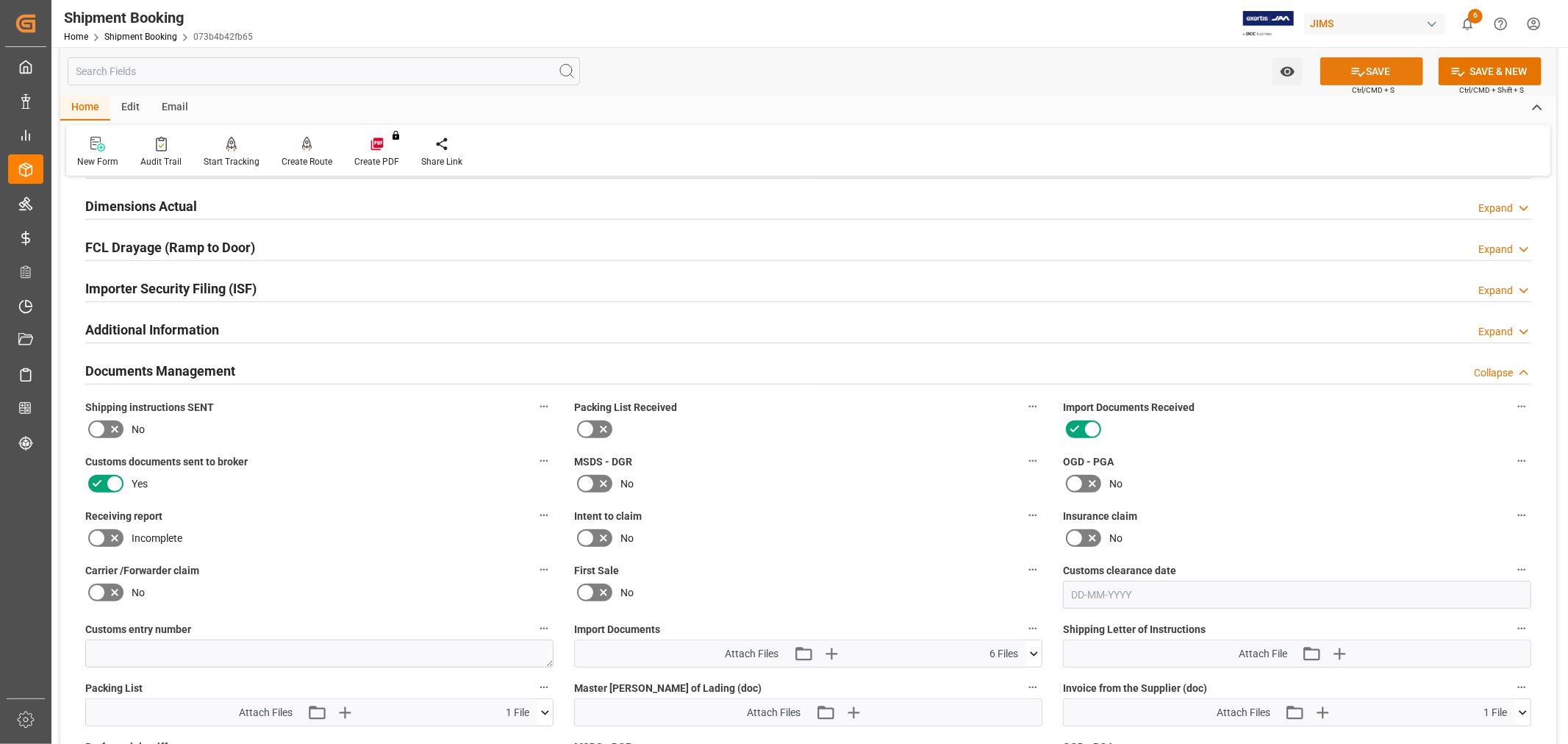
click at [1355, 64] on icon at bounding box center [1357, 71] width 16 height 16
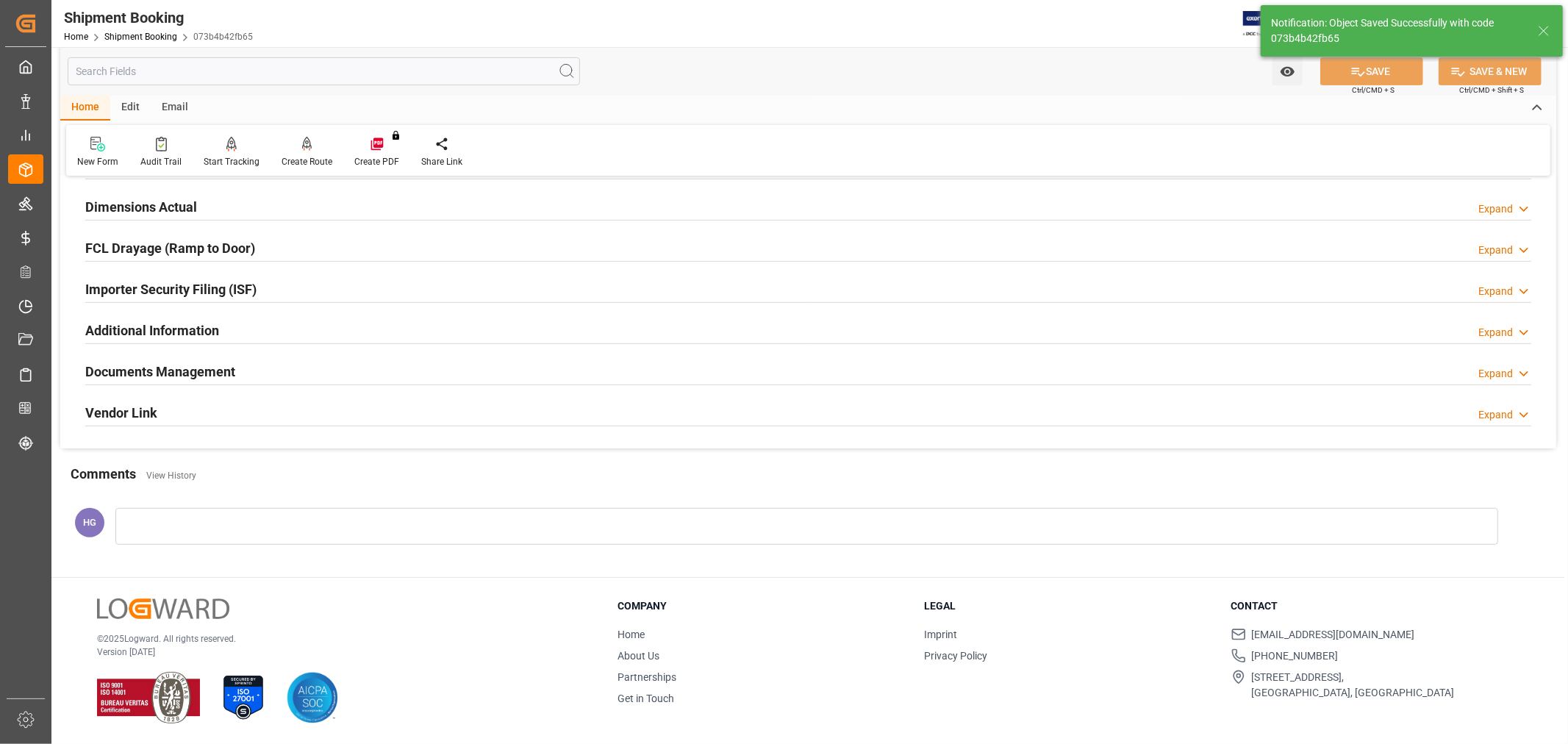
click at [211, 373] on h2 "Documents Management" at bounding box center [160, 371] width 150 height 20
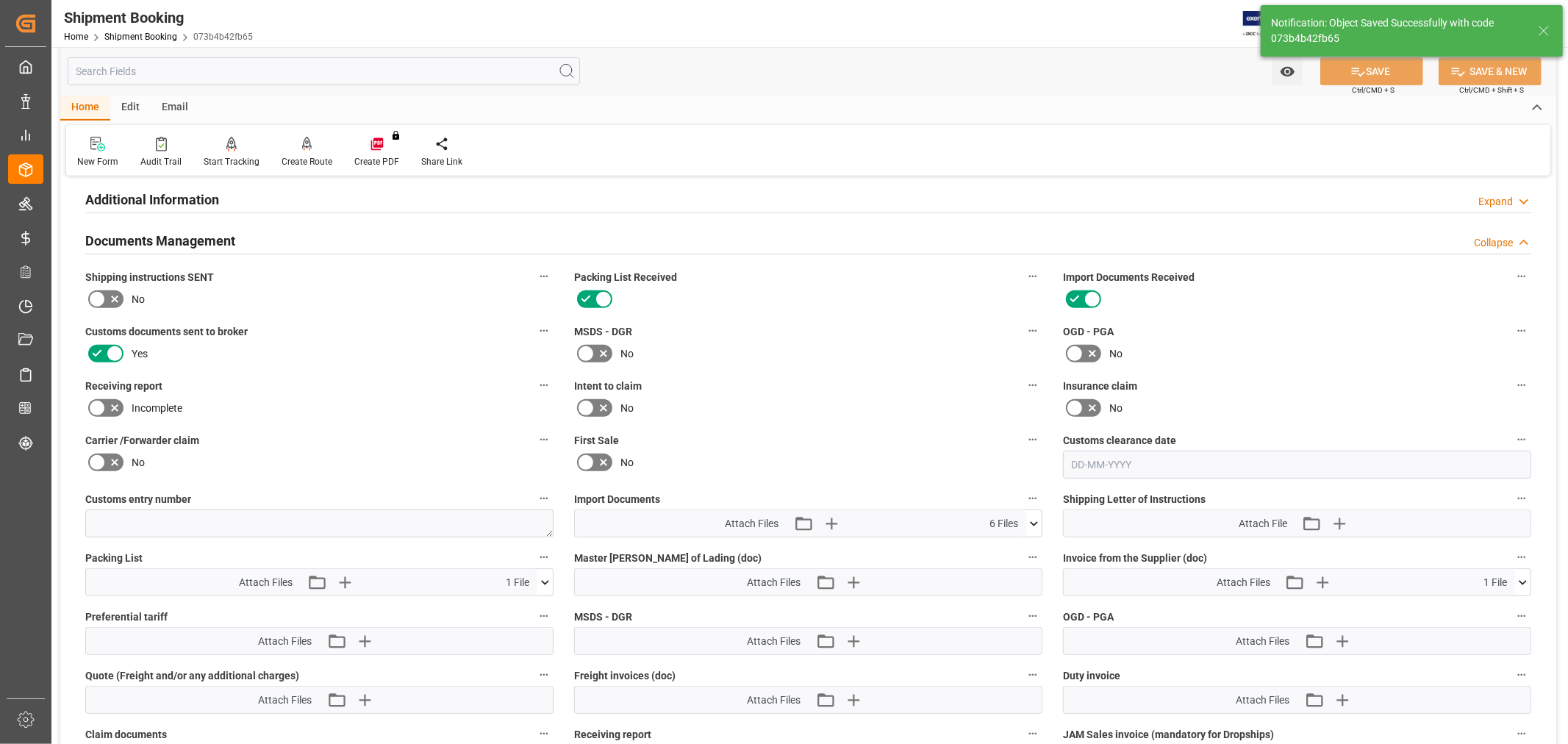
scroll to position [531, 0]
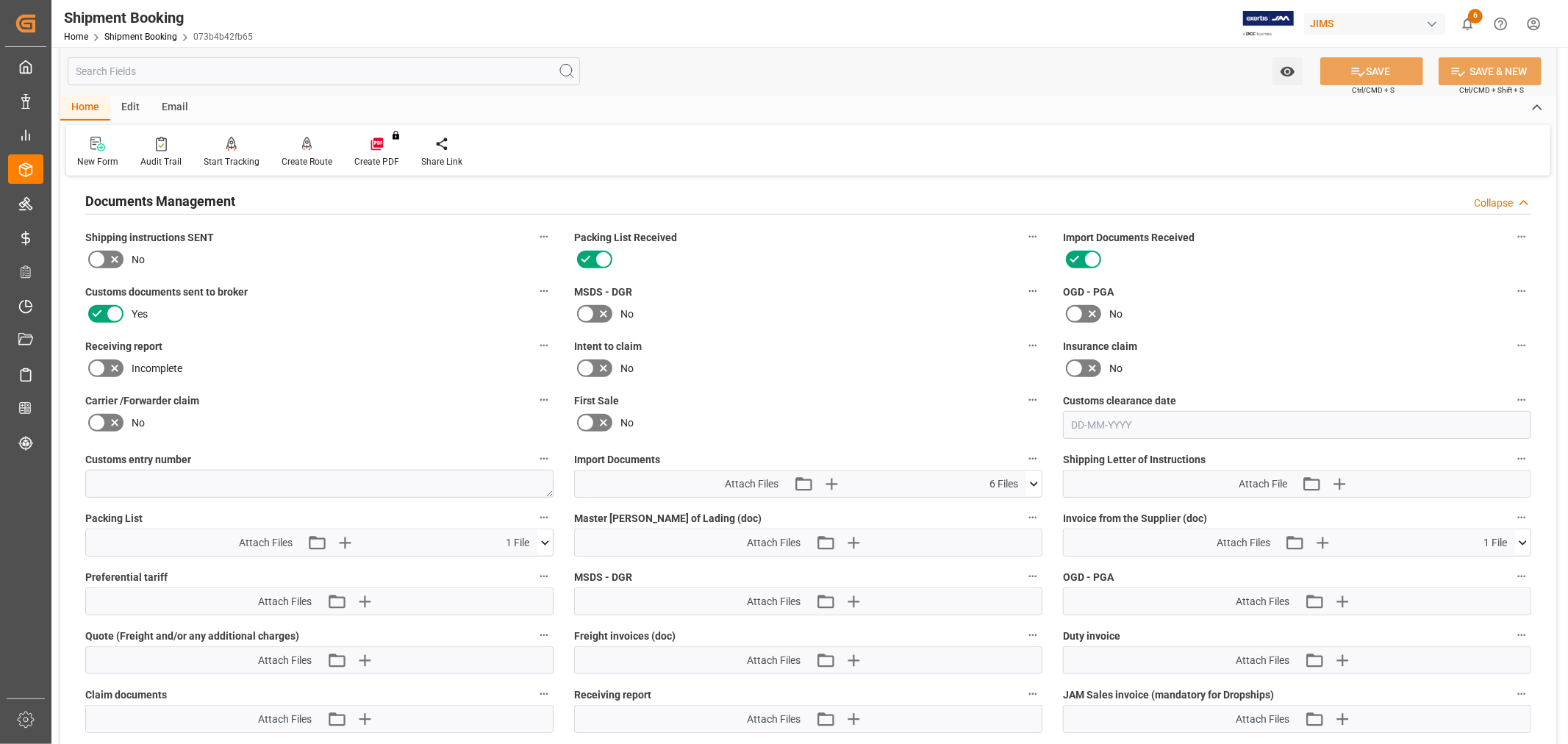
click at [438, 295] on label "Customs documents sent to broker" at bounding box center [319, 292] width 468 height 21
click at [534, 295] on button "Customs documents sent to broker" at bounding box center [544, 291] width 19 height 19
click at [152, 41] on div at bounding box center [784, 372] width 1568 height 744
click at [152, 38] on link "Shipment Booking" at bounding box center [140, 37] width 72 height 10
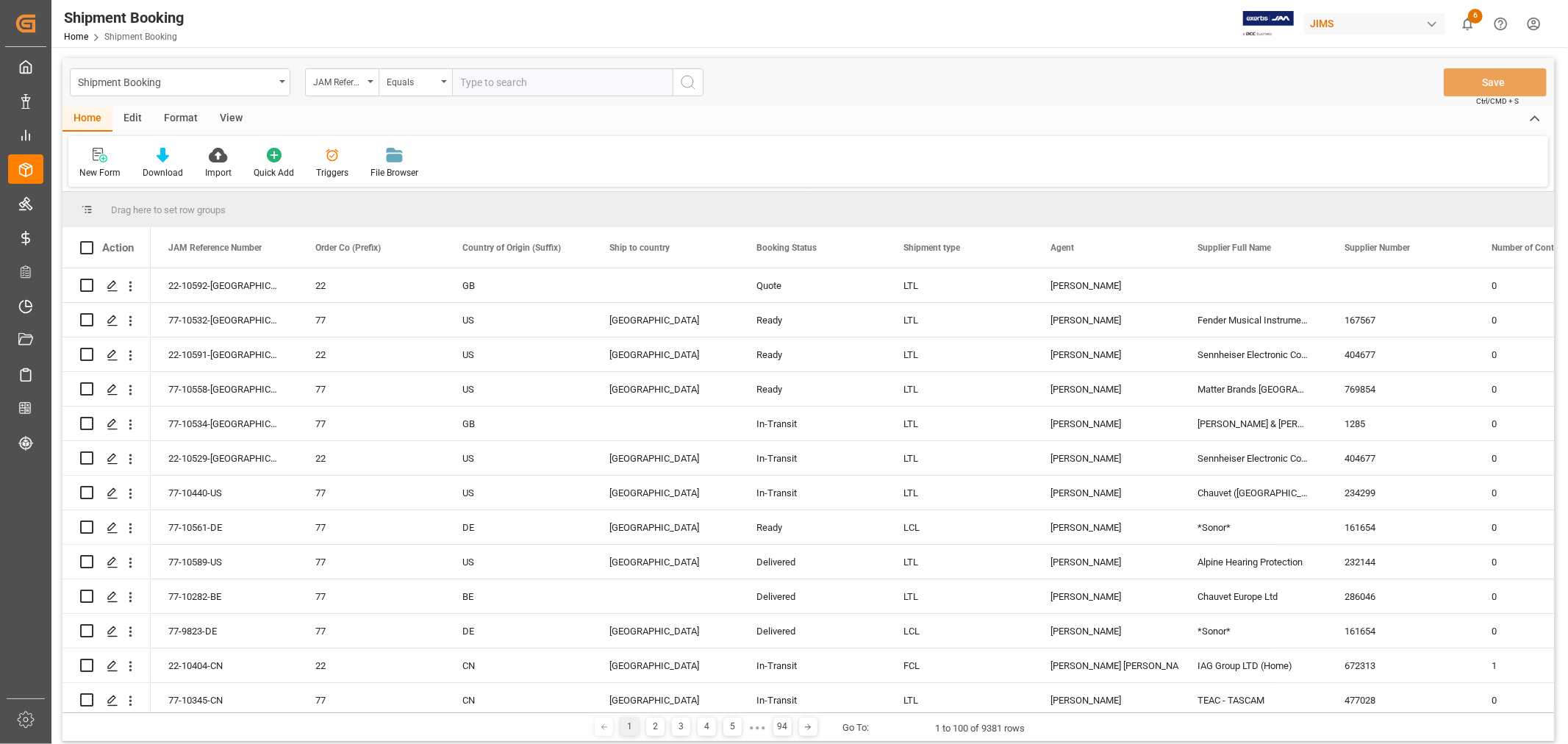
click at [563, 83] on input "text" at bounding box center [562, 82] width 220 height 28
type input "77-9898-CN"
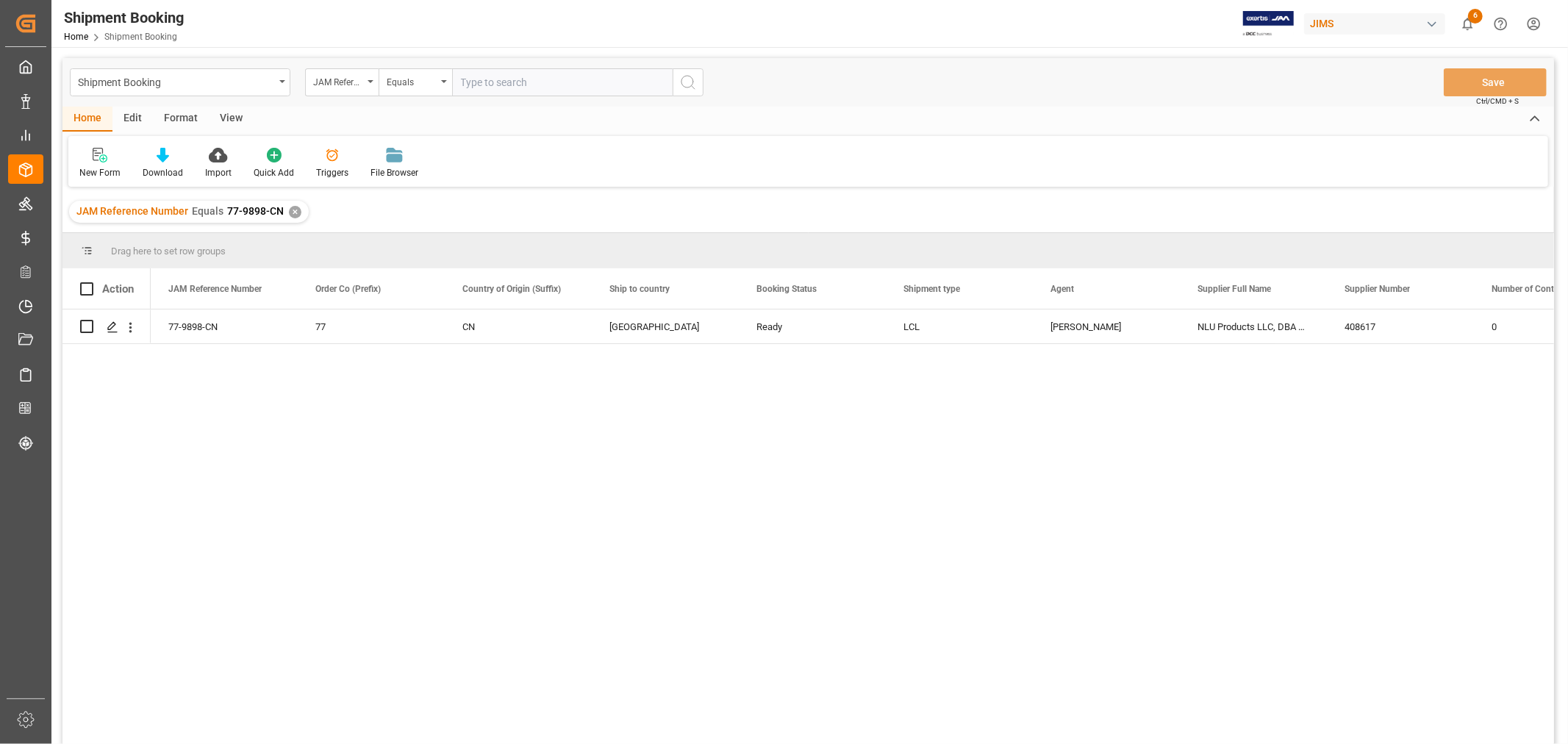
click at [232, 118] on div "View" at bounding box center [231, 119] width 45 height 25
click at [97, 169] on div "Default" at bounding box center [93, 173] width 29 height 13
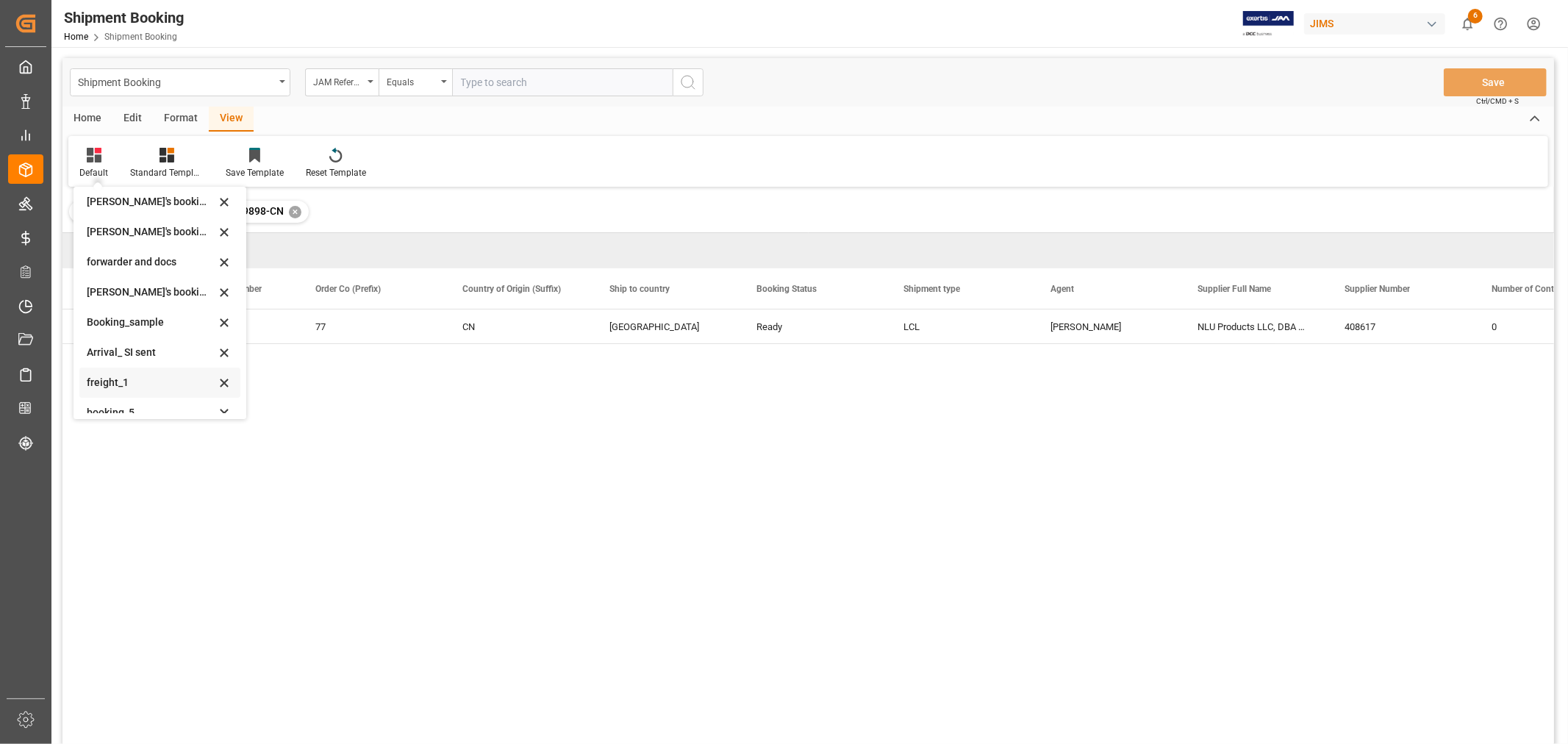
scroll to position [141, 0]
click at [128, 396] on div "booking_5" at bounding box center [151, 399] width 129 height 16
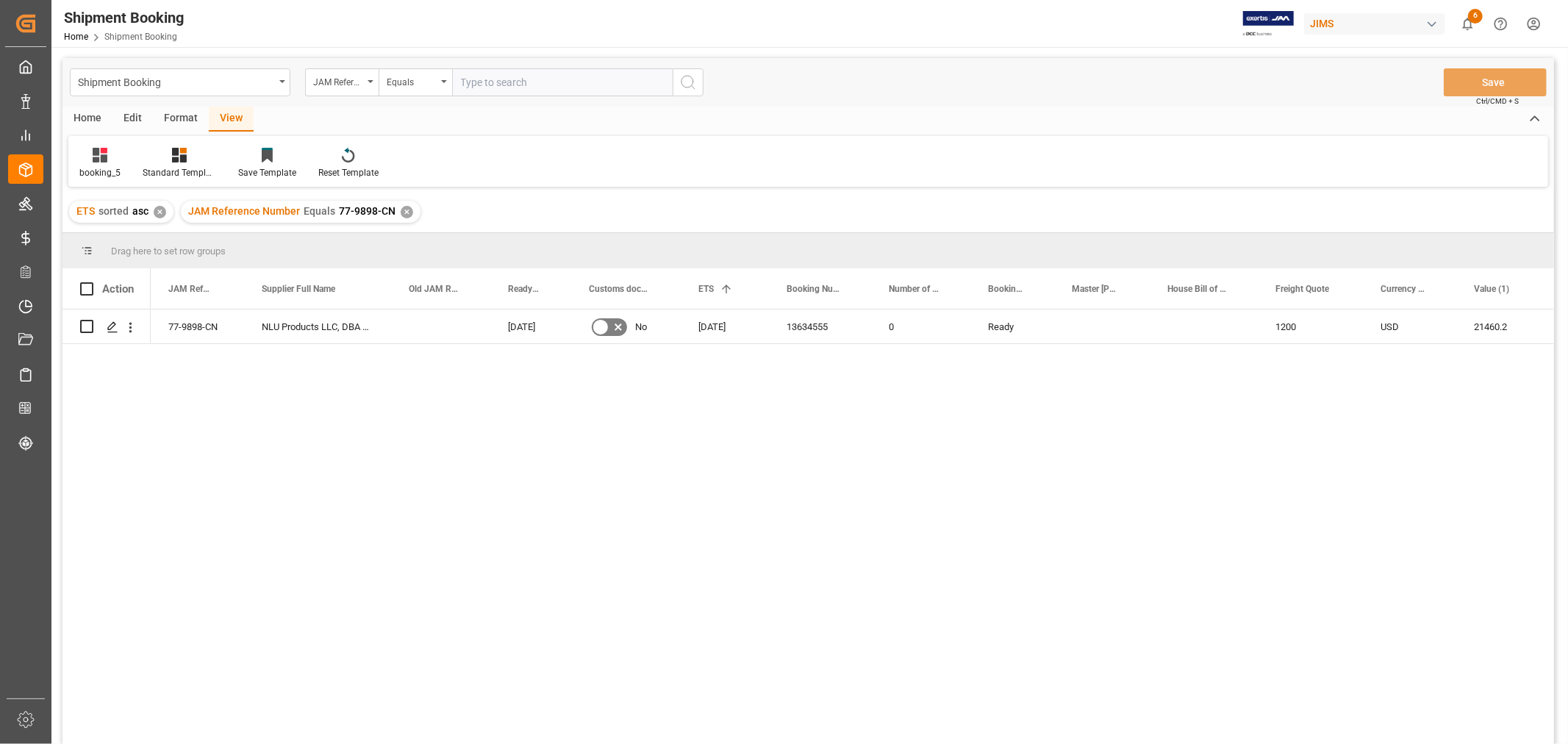
click at [626, 504] on div "77-9898-CN NLU Products LLC, DBA Bodyguardz [DATE] No [DATE] 13634555 0 Ready 1…" at bounding box center [852, 532] width 1403 height 444
click at [355, 517] on div "77-9898-CN NLU Products LLC, DBA Bodyguardz [DATE] No [DATE] 13634555 0 Ready 1…" at bounding box center [852, 532] width 1403 height 444
click at [430, 443] on div "77-9898-CN NLU Products LLC, DBA Bodyguardz [DATE] No [DATE] 13634555 0 Ready 1…" at bounding box center [852, 532] width 1403 height 444
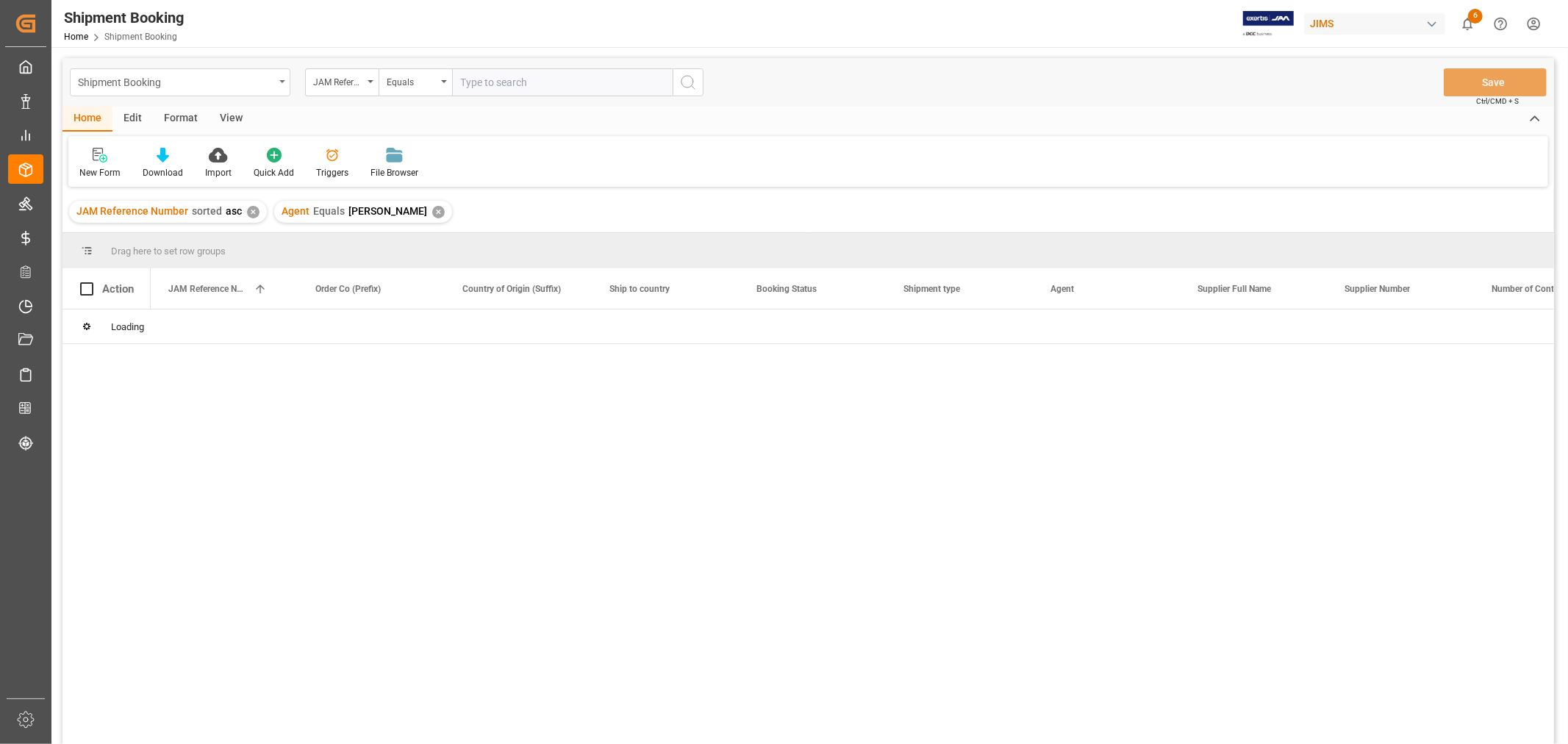
click at [284, 82] on icon "open menu" at bounding box center [282, 81] width 6 height 3
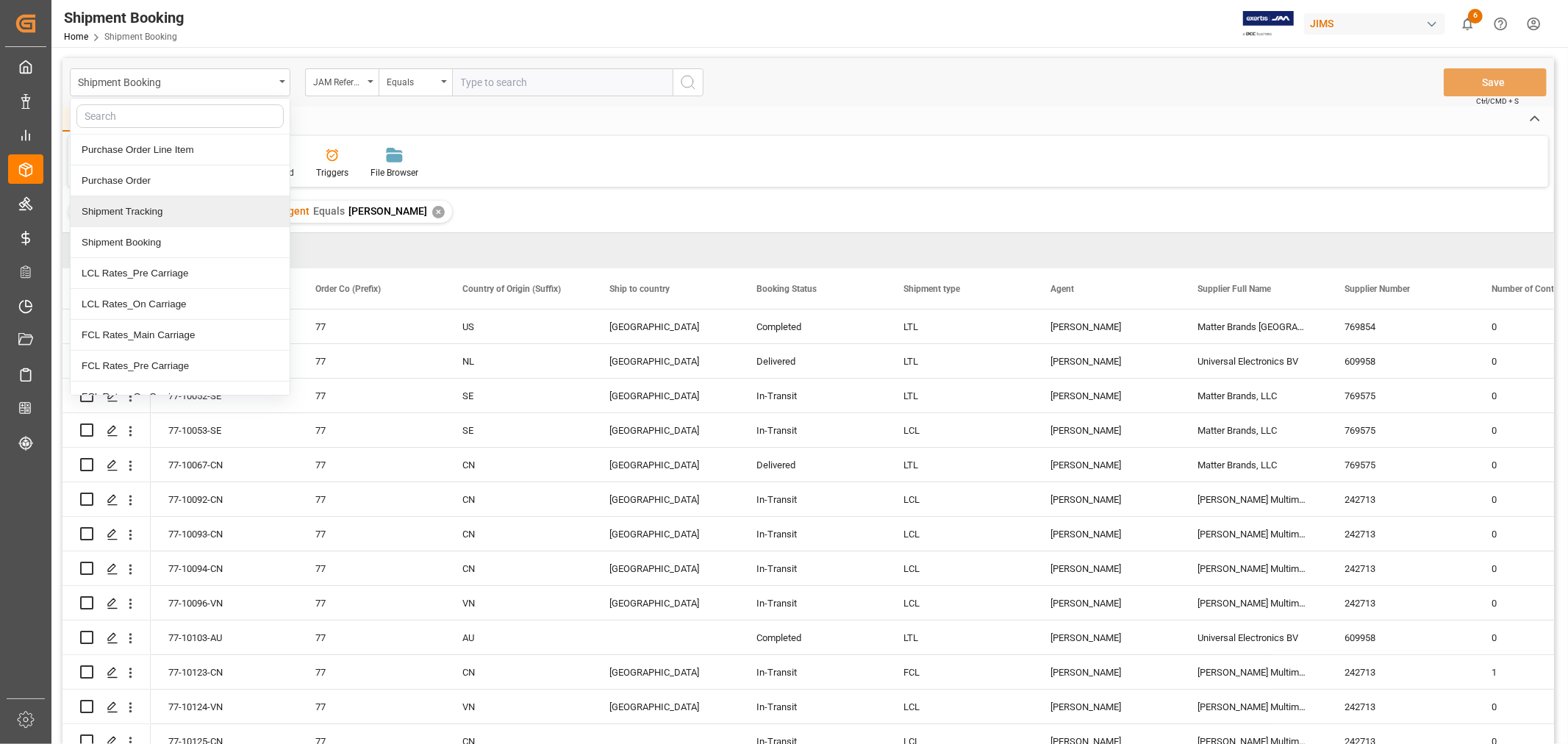
click at [188, 209] on div "Shipment Tracking" at bounding box center [180, 212] width 219 height 31
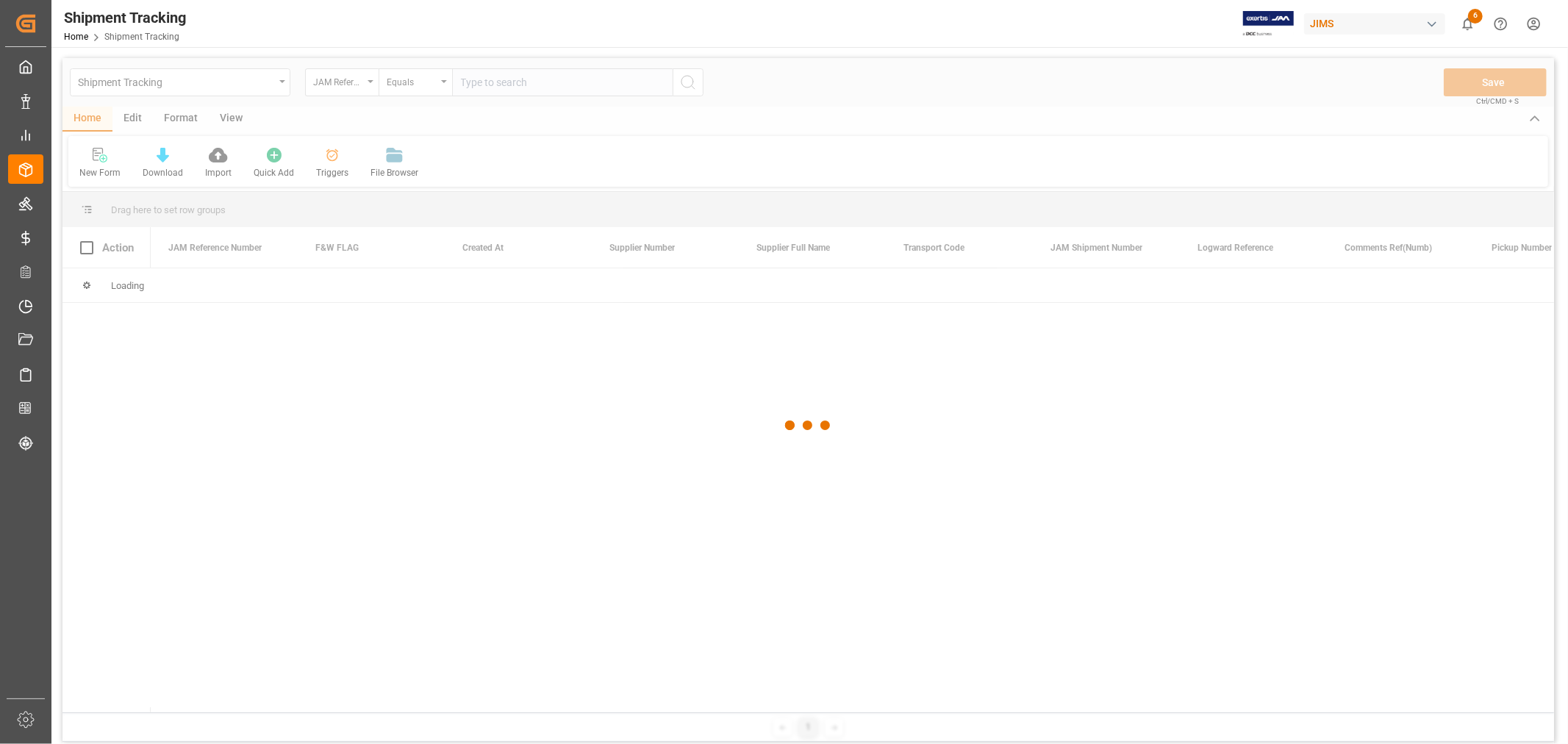
click at [482, 82] on div at bounding box center [808, 426] width 1491 height 735
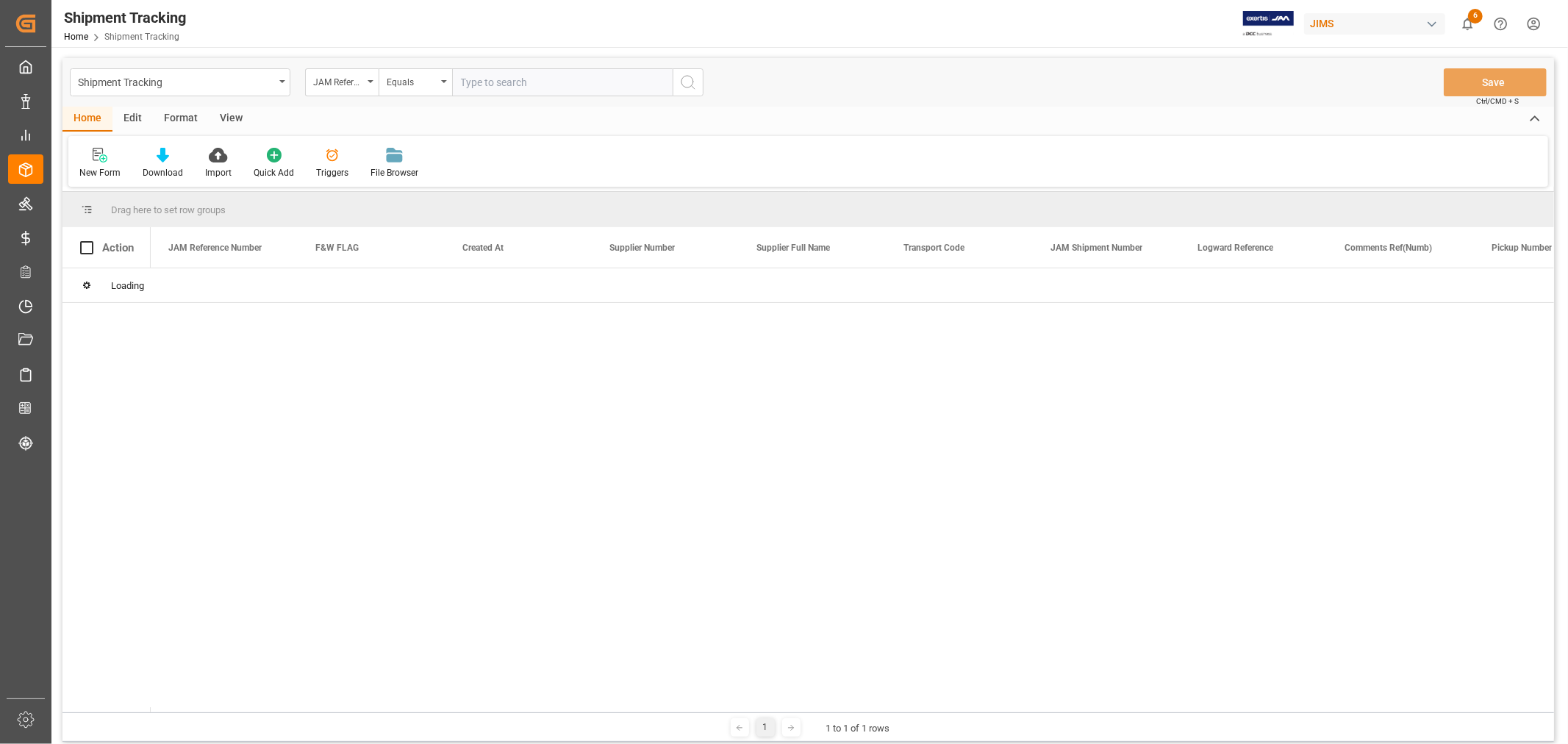
click at [482, 81] on input "text" at bounding box center [562, 82] width 220 height 28
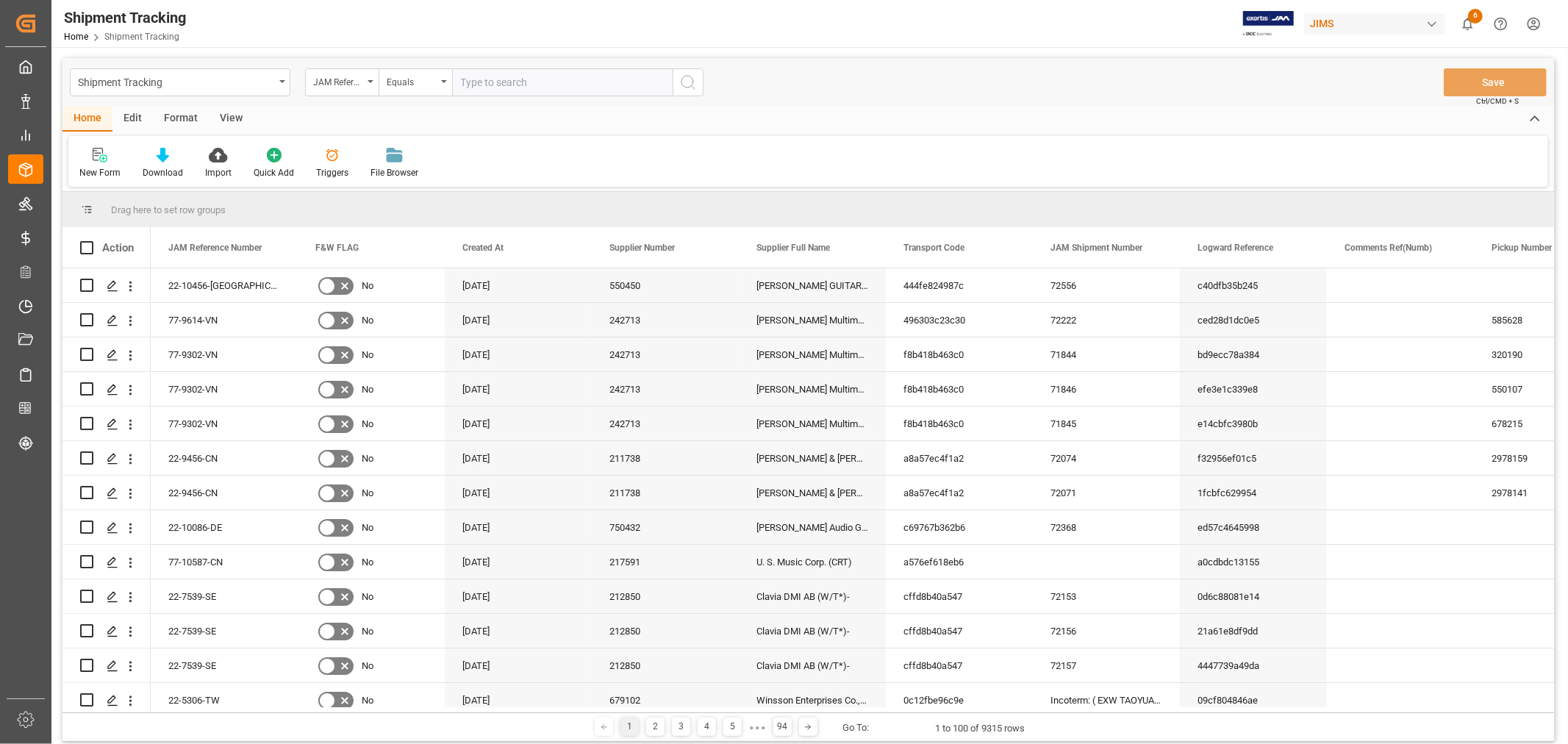
paste input "883358806491"
type input "883358806491"
click at [563, 81] on input "text" at bounding box center [562, 82] width 220 height 28
paste input "77-10266-IE"
type input "77-10266-IE"
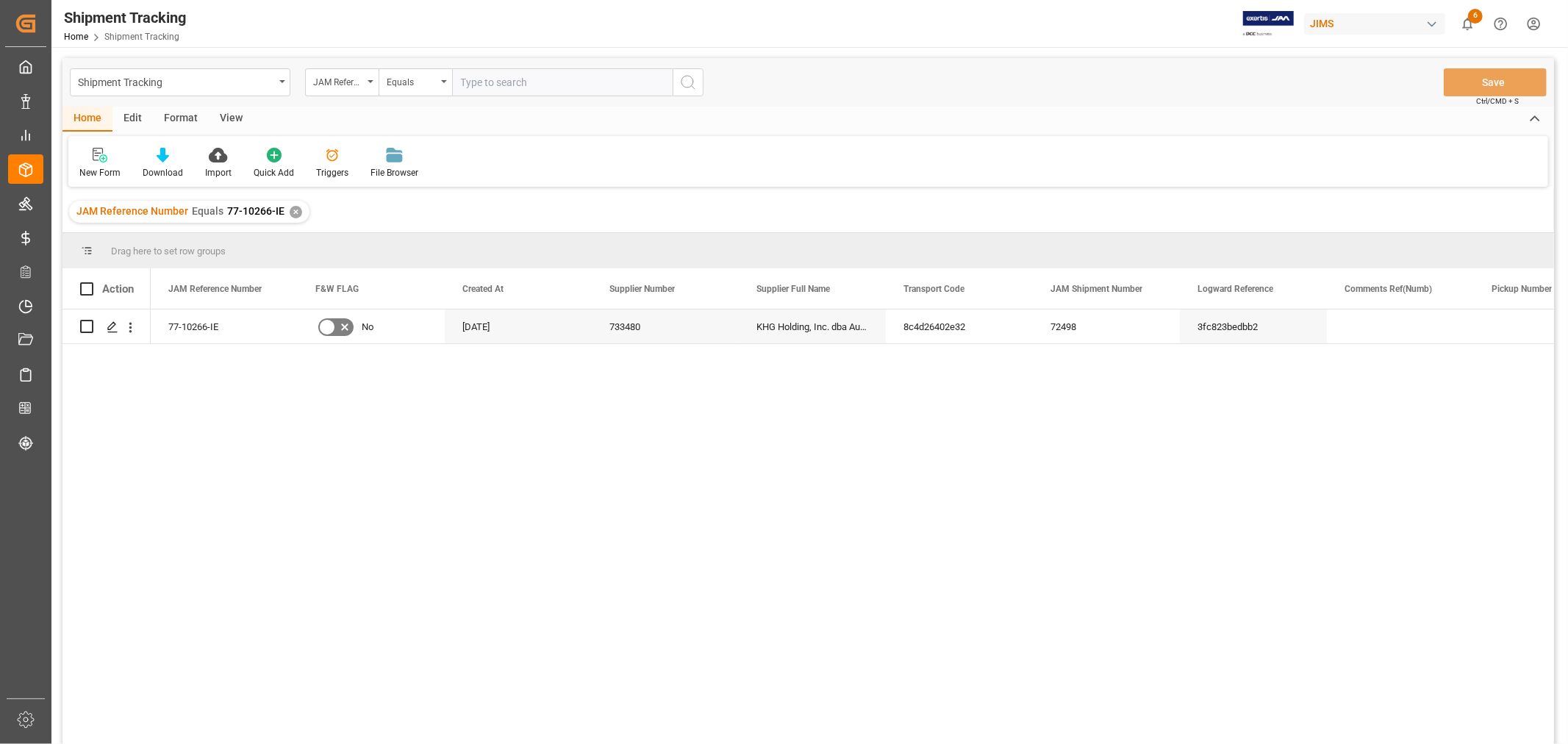
click at [218, 118] on div "View" at bounding box center [231, 119] width 45 height 25
click at [89, 170] on div "Default" at bounding box center [93, 173] width 29 height 13
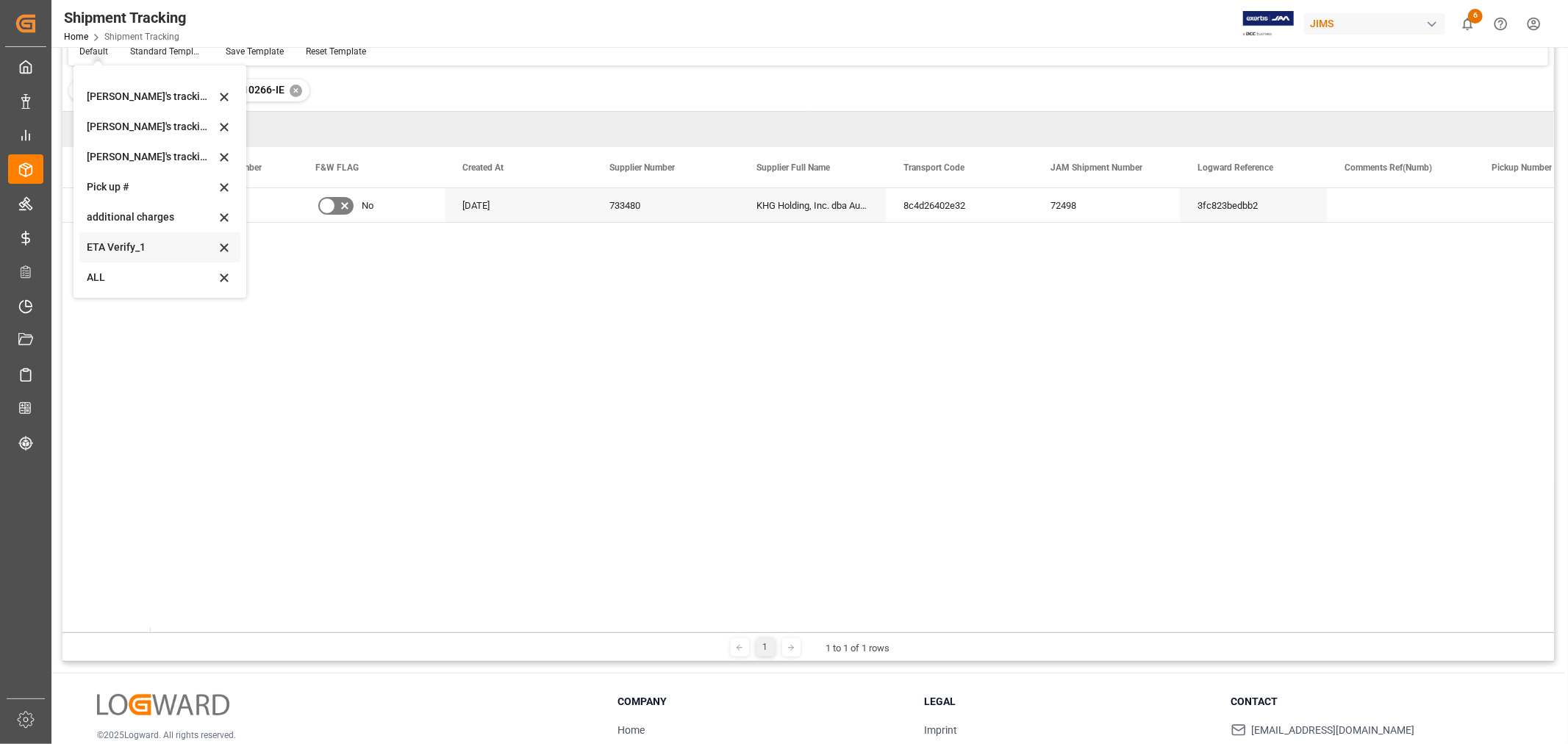
scroll to position [81, 0]
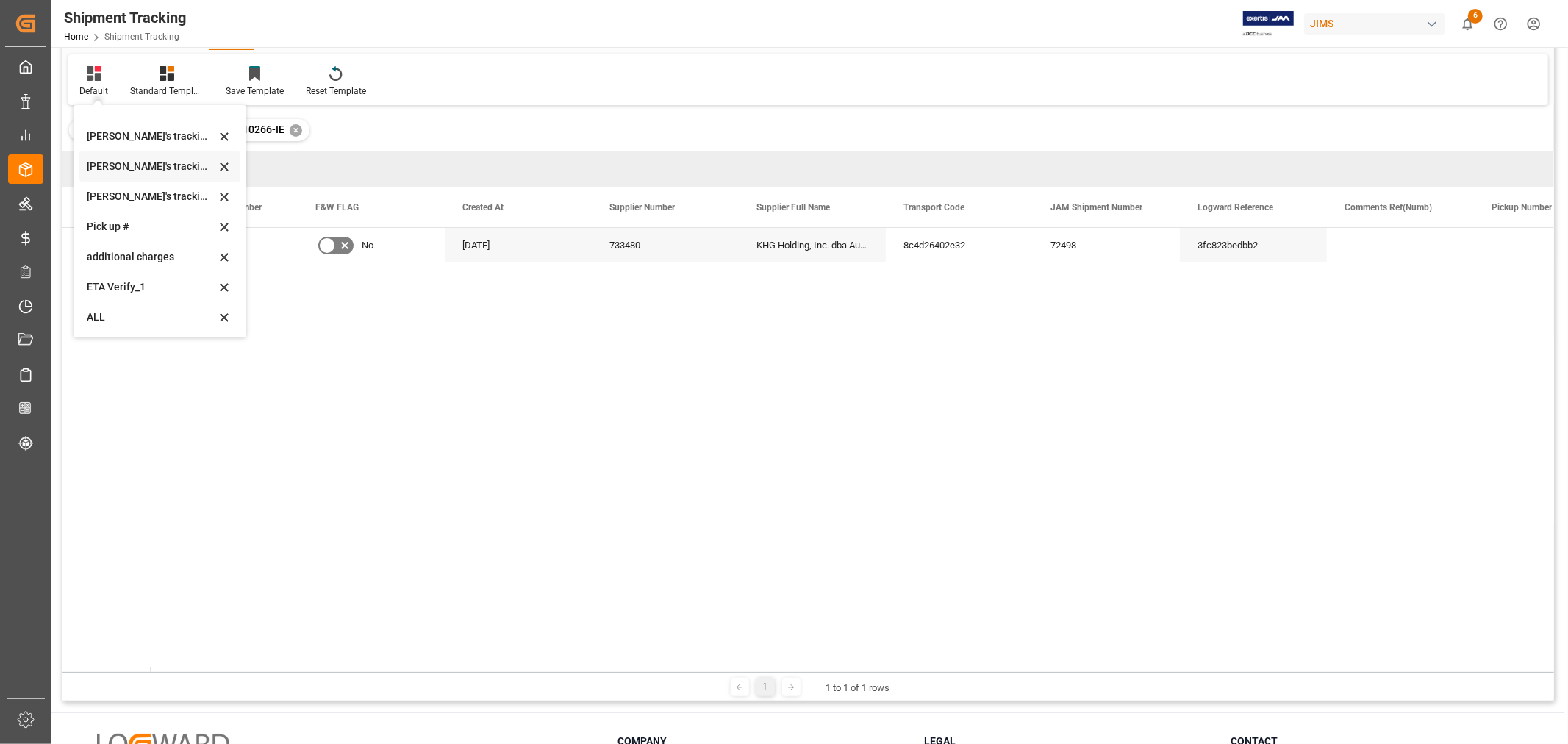
click at [158, 166] on div "Huixin's tracking all # _5" at bounding box center [151, 166] width 129 height 16
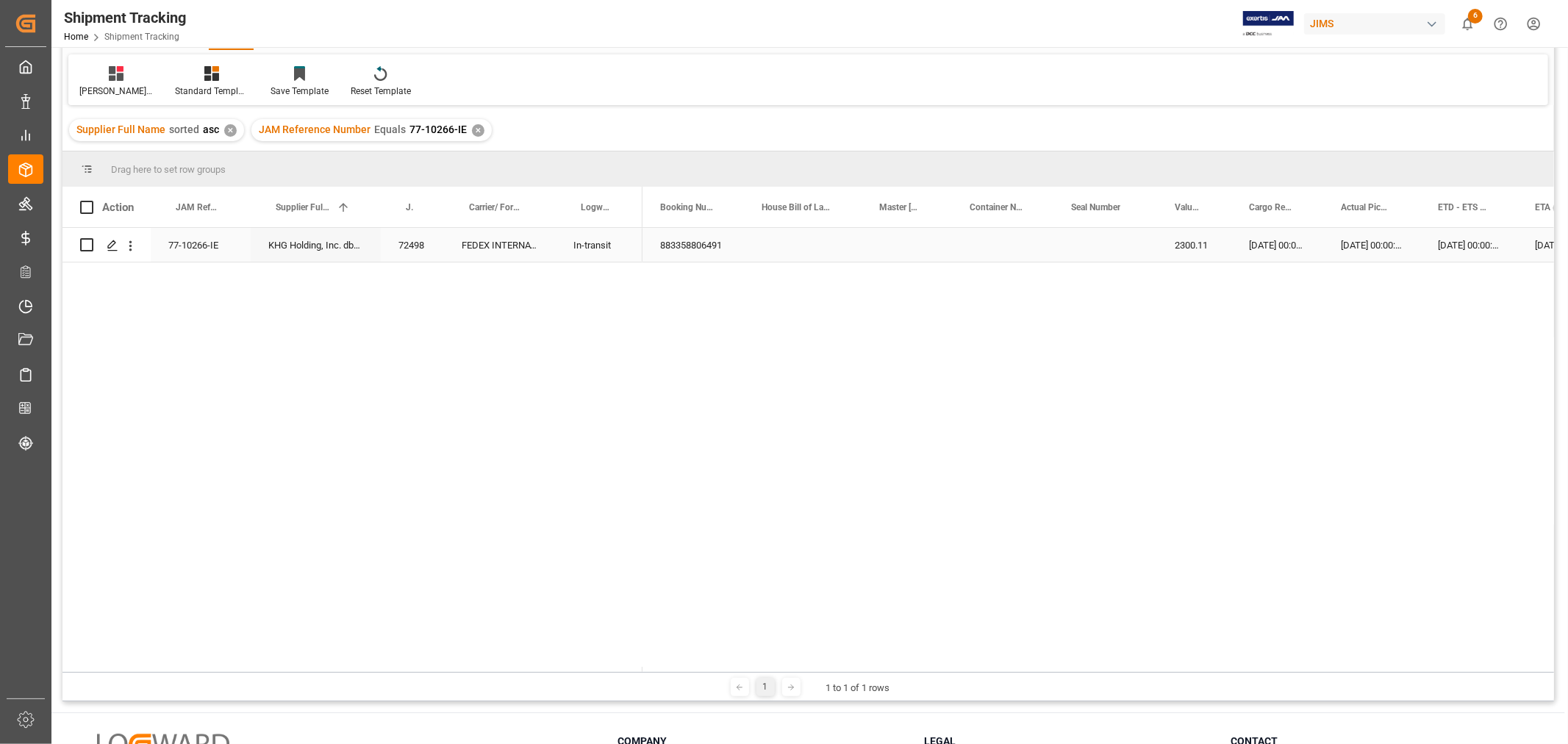
click at [1432, 244] on div "[DATE] 00:00:00" at bounding box center [1468, 245] width 97 height 34
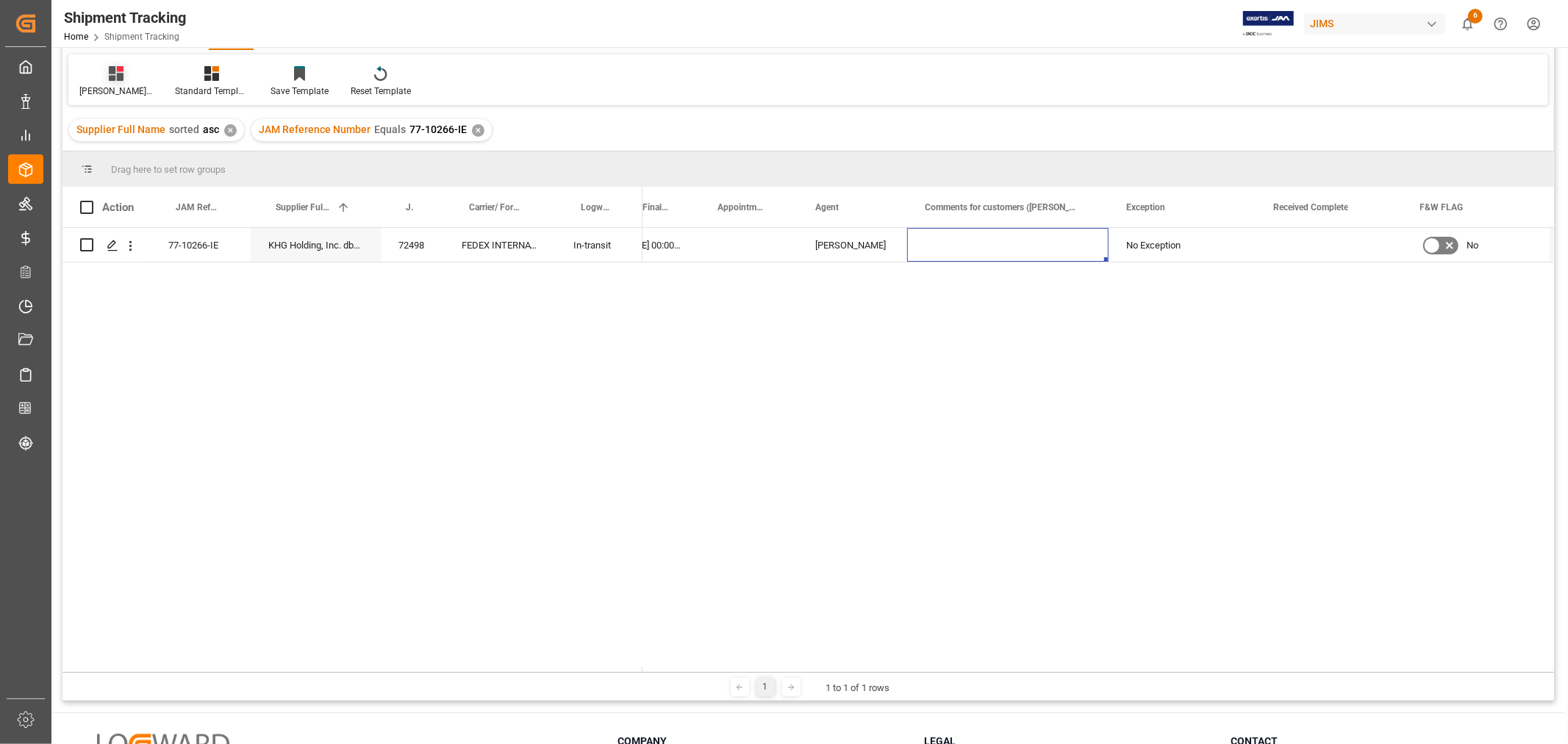
click at [126, 85] on div "Huixin's tracking all # _5" at bounding box center [115, 91] width 73 height 13
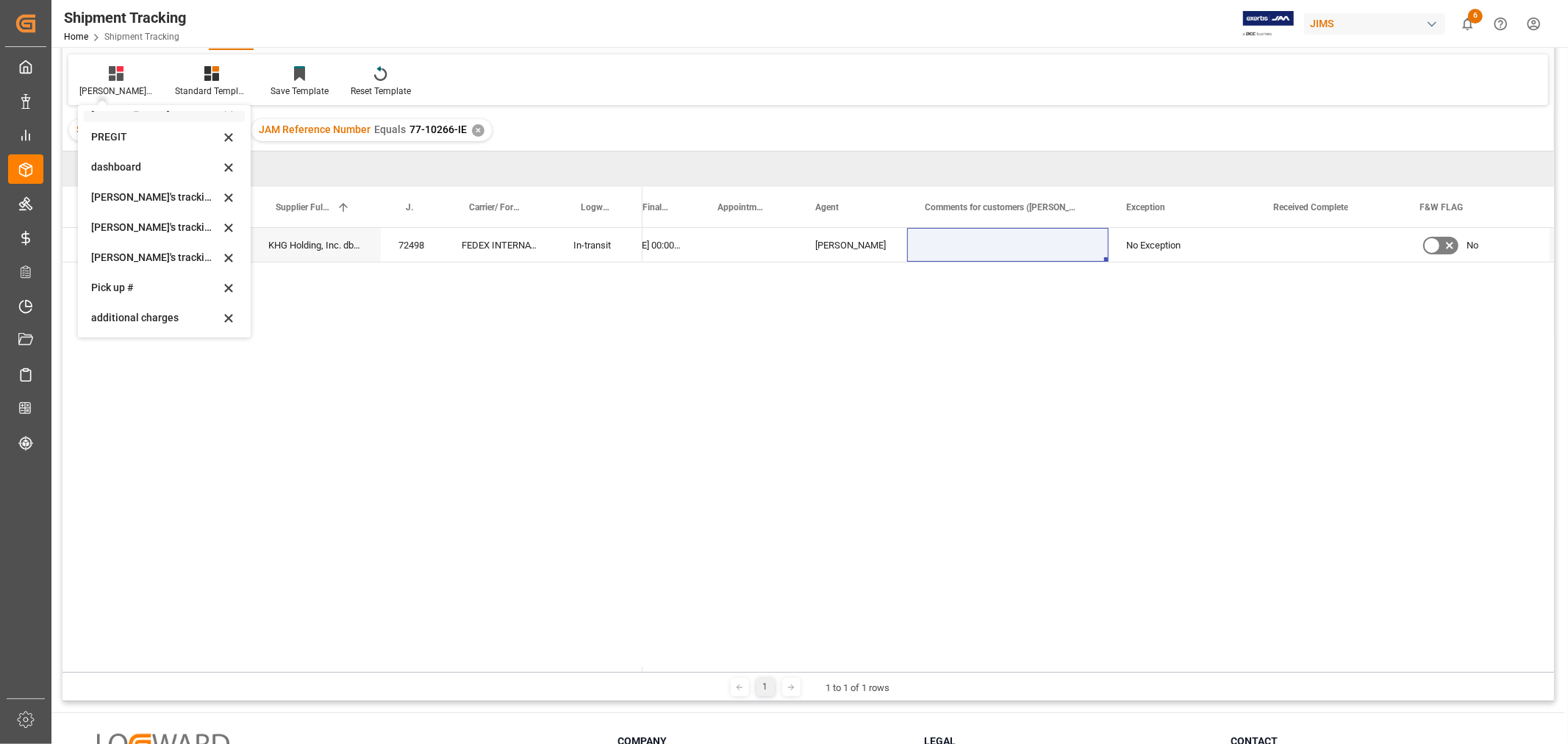
scroll to position [245, 0]
click at [160, 240] on div "Huixin's tracking all_sample" at bounding box center [155, 243] width 129 height 16
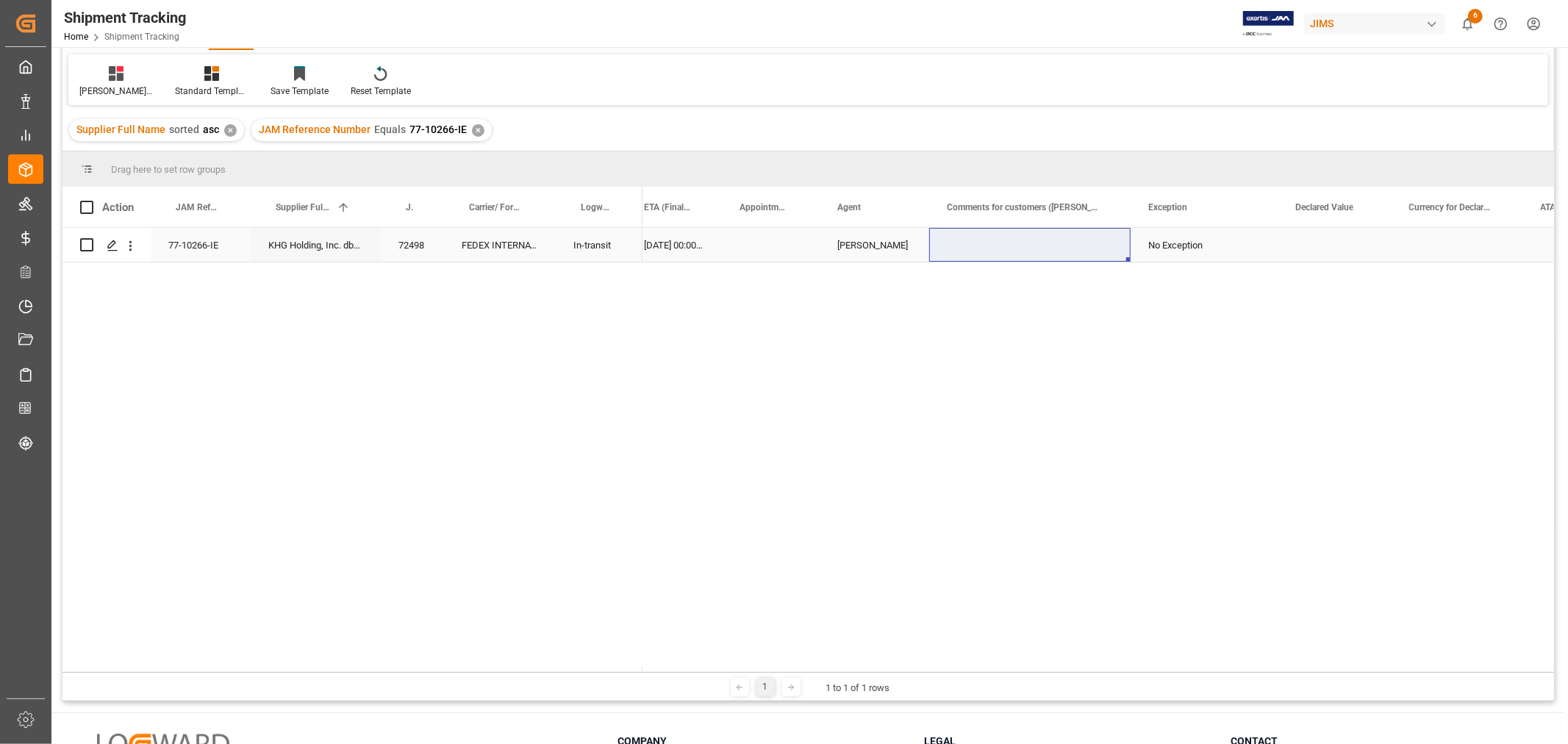
click at [1450, 253] on div "Press SPACE to select this row." at bounding box center [1457, 245] width 132 height 34
click at [1540, 239] on div "Press SPACE to select this row." at bounding box center [1586, 245] width 128 height 34
click at [1540, 241] on div "Press SPACE to select this row." at bounding box center [1586, 245] width 128 height 34
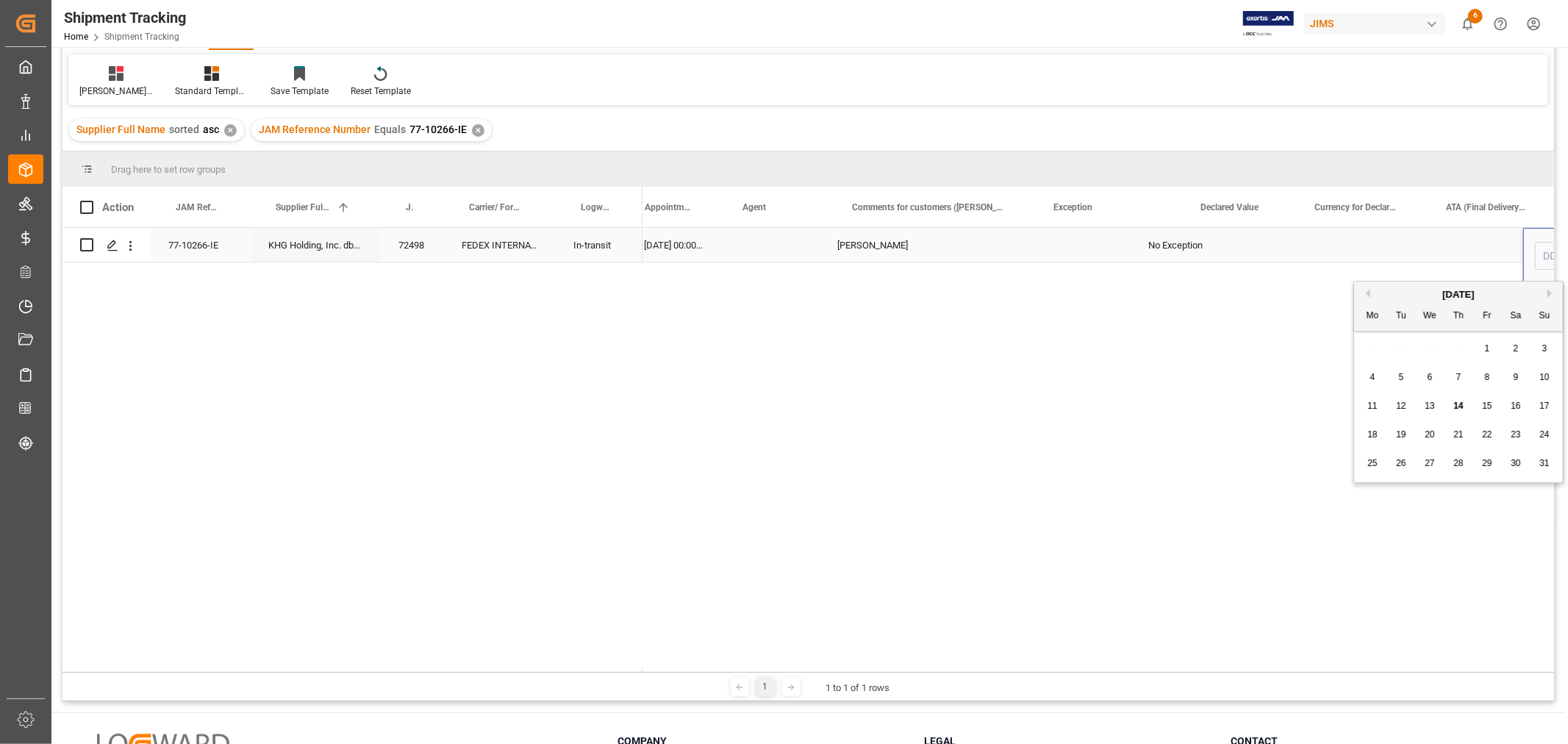
scroll to position [0, 1008]
click at [1404, 407] on span "12" at bounding box center [1400, 406] width 10 height 10
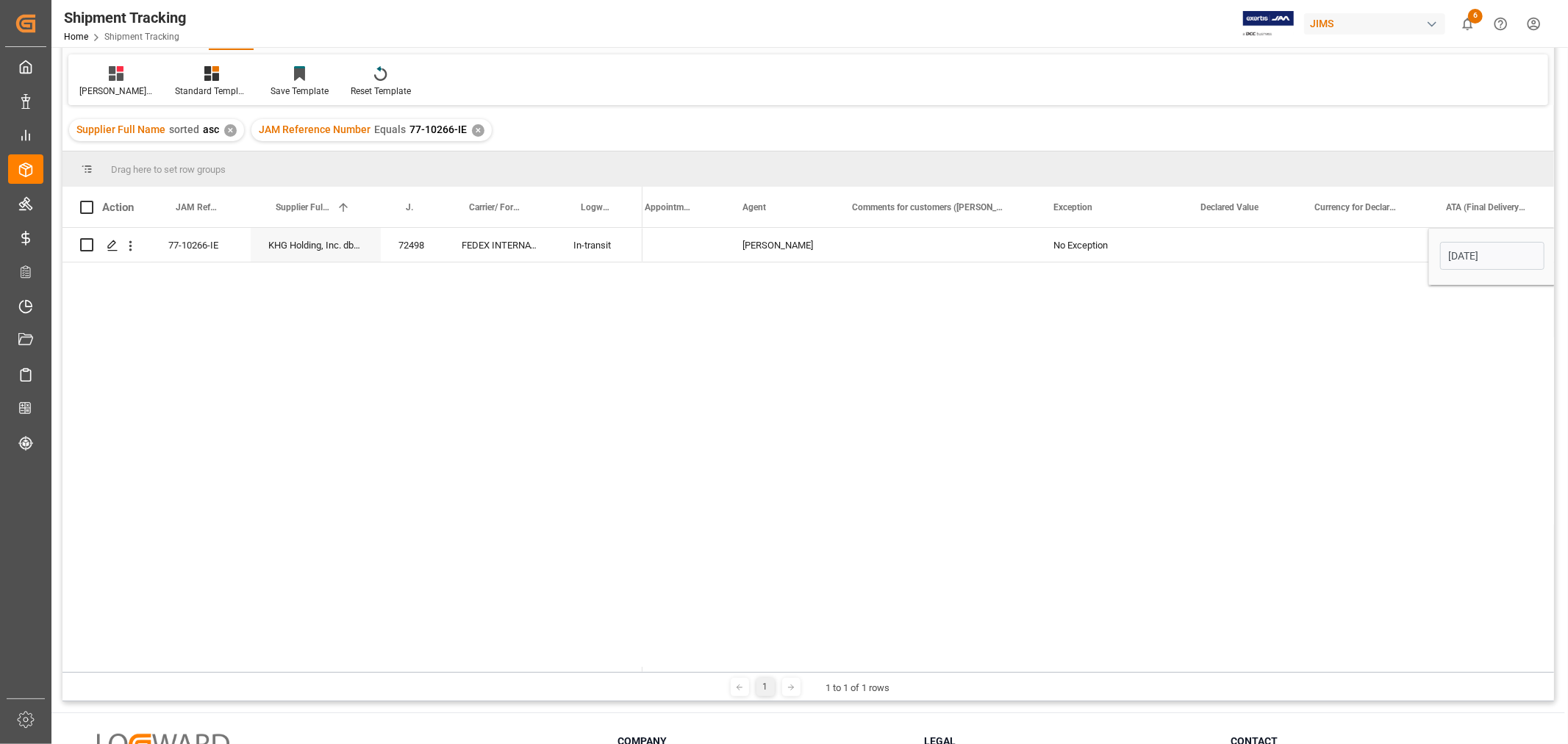
type input "[DATE]"
click at [1337, 245] on div "Press SPACE to select this row." at bounding box center [1362, 245] width 132 height 34
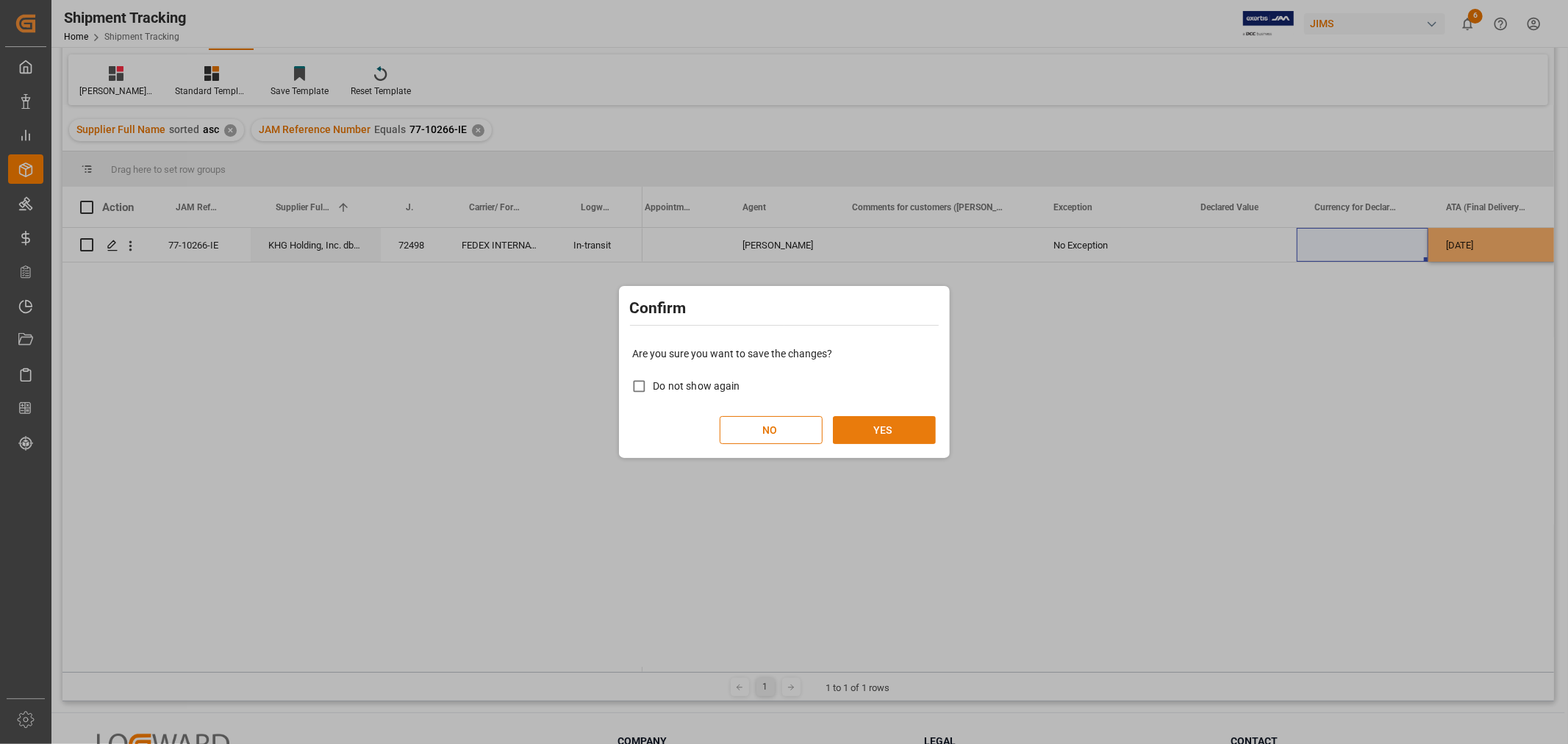
click at [853, 423] on button "YES" at bounding box center [883, 430] width 103 height 28
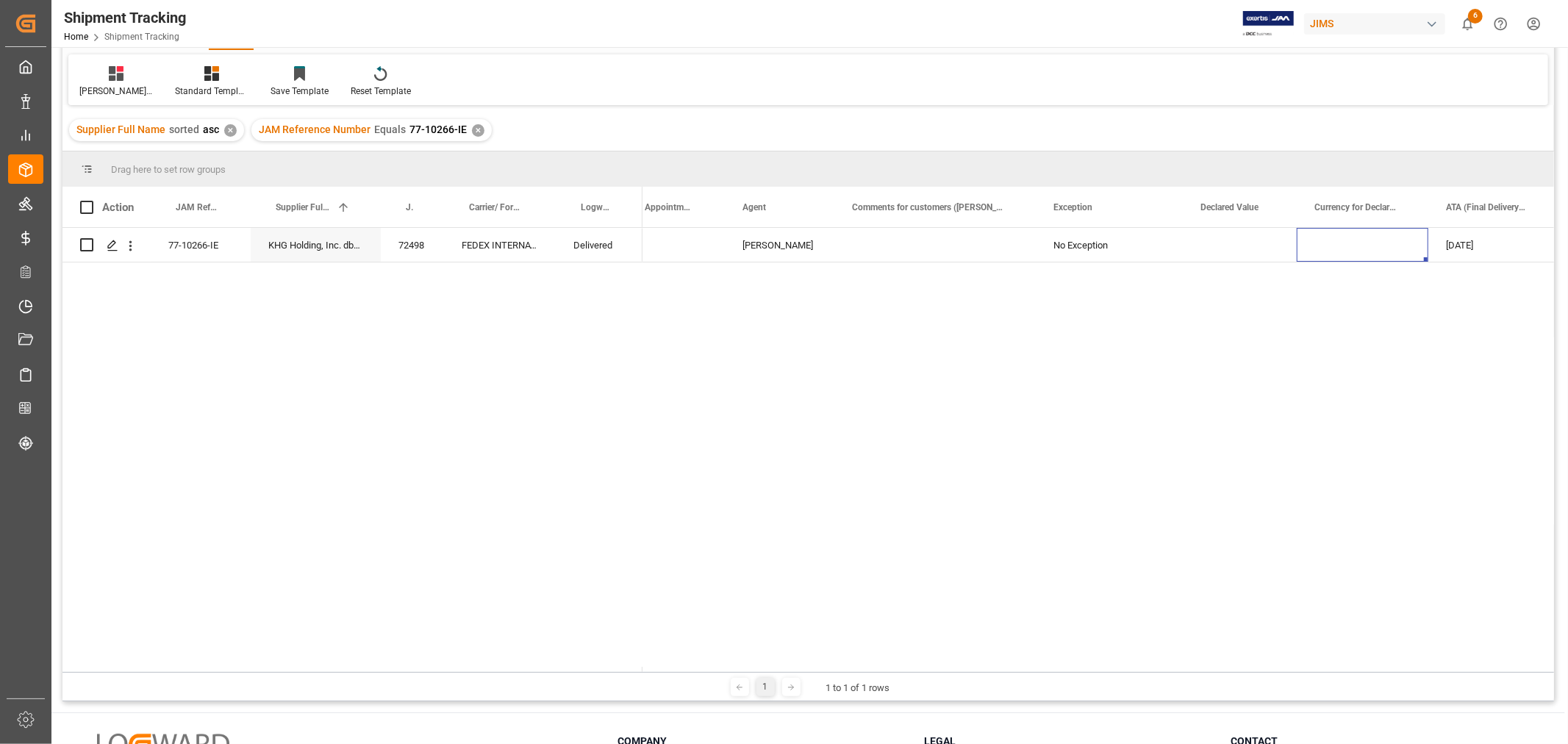
click at [472, 127] on div "✕" at bounding box center [478, 130] width 13 height 13
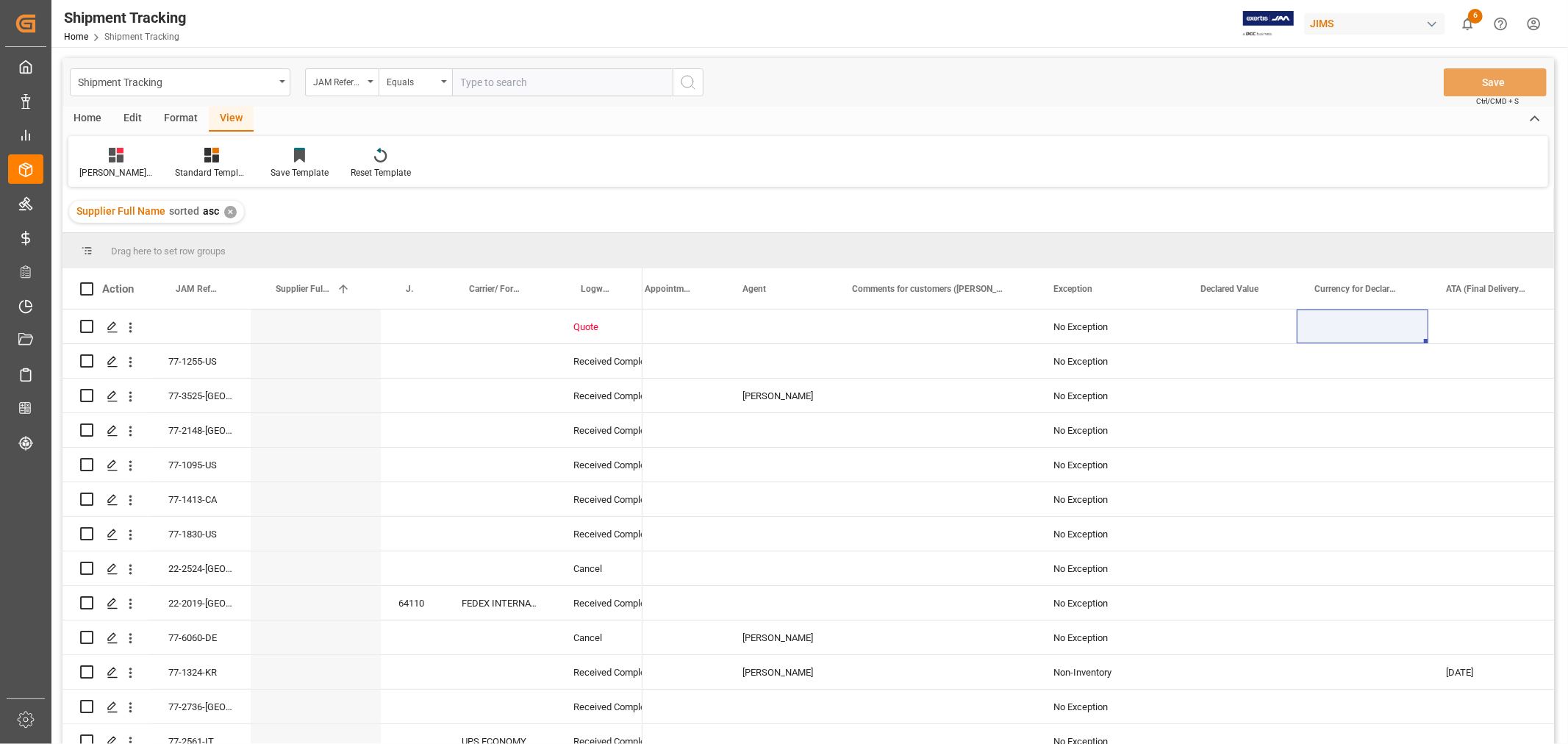
click at [480, 82] on input "text" at bounding box center [562, 82] width 220 height 28
paste input "77-10538-CN"
type input "77-10538-CN"
click at [684, 83] on icon "search button" at bounding box center [688, 82] width 18 height 18
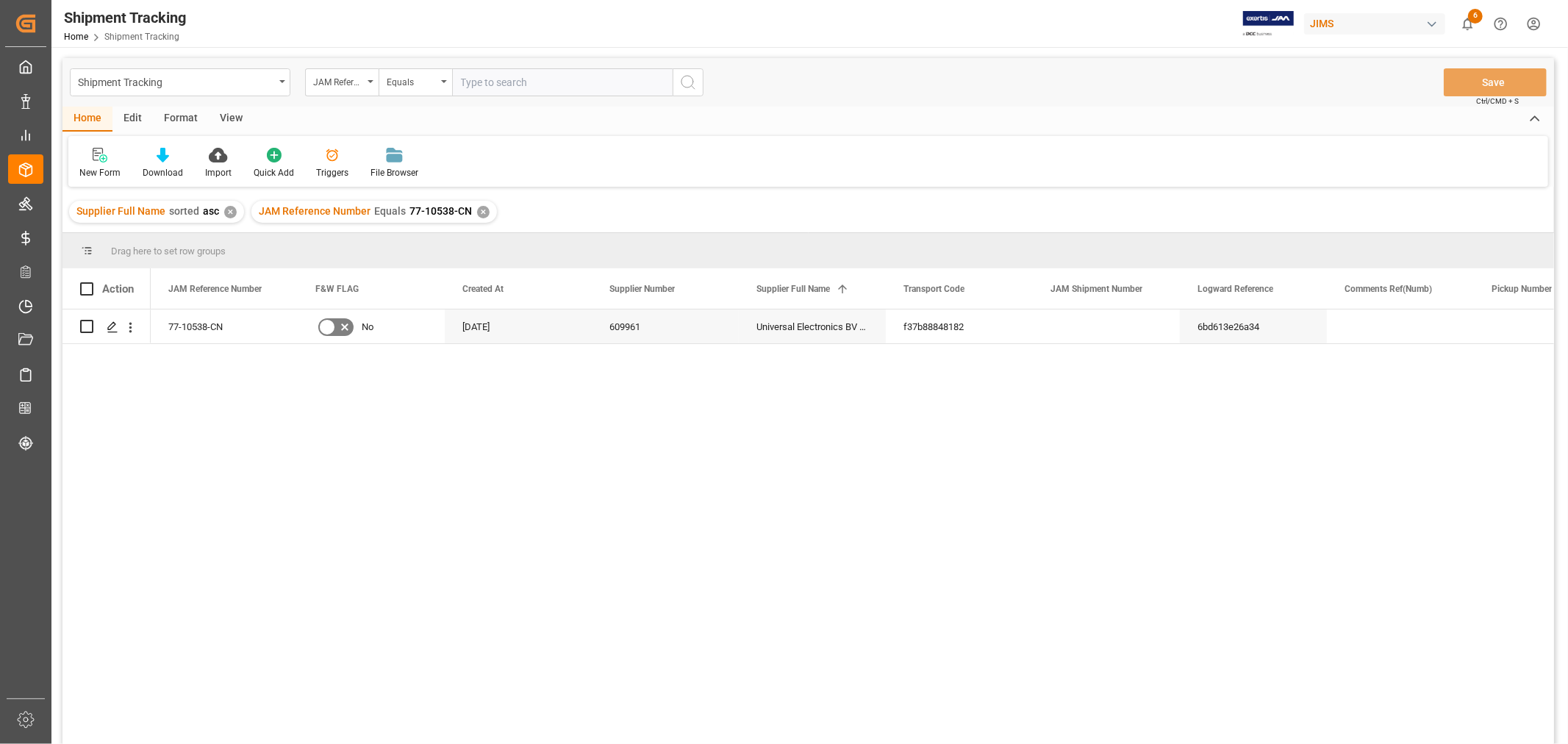
click at [217, 120] on div "View" at bounding box center [231, 119] width 45 height 25
click at [91, 163] on div "Default" at bounding box center [93, 163] width 51 height 33
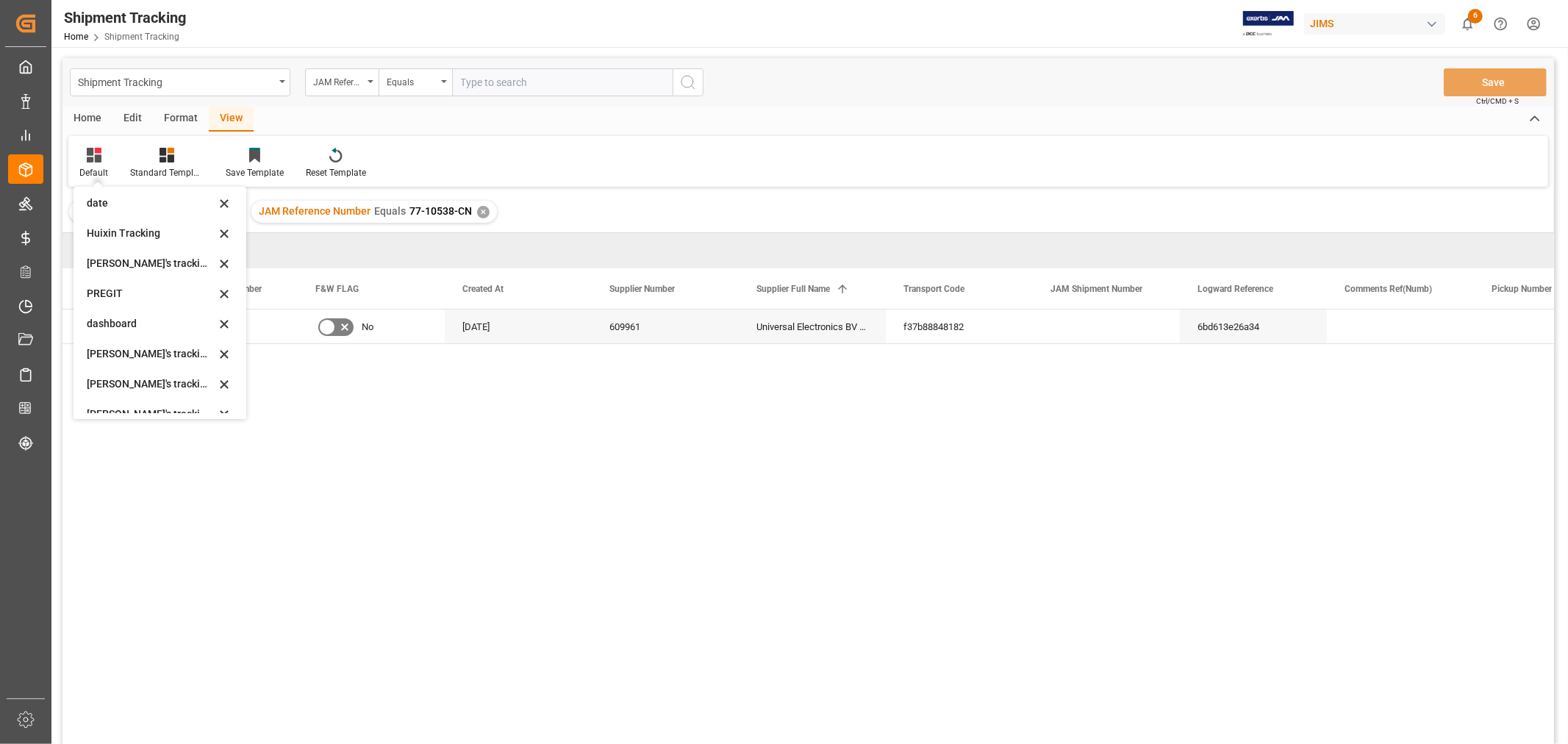
scroll to position [163, 0]
click at [159, 377] on div "Huixin's tracking all # _5" at bounding box center [151, 376] width 129 height 16
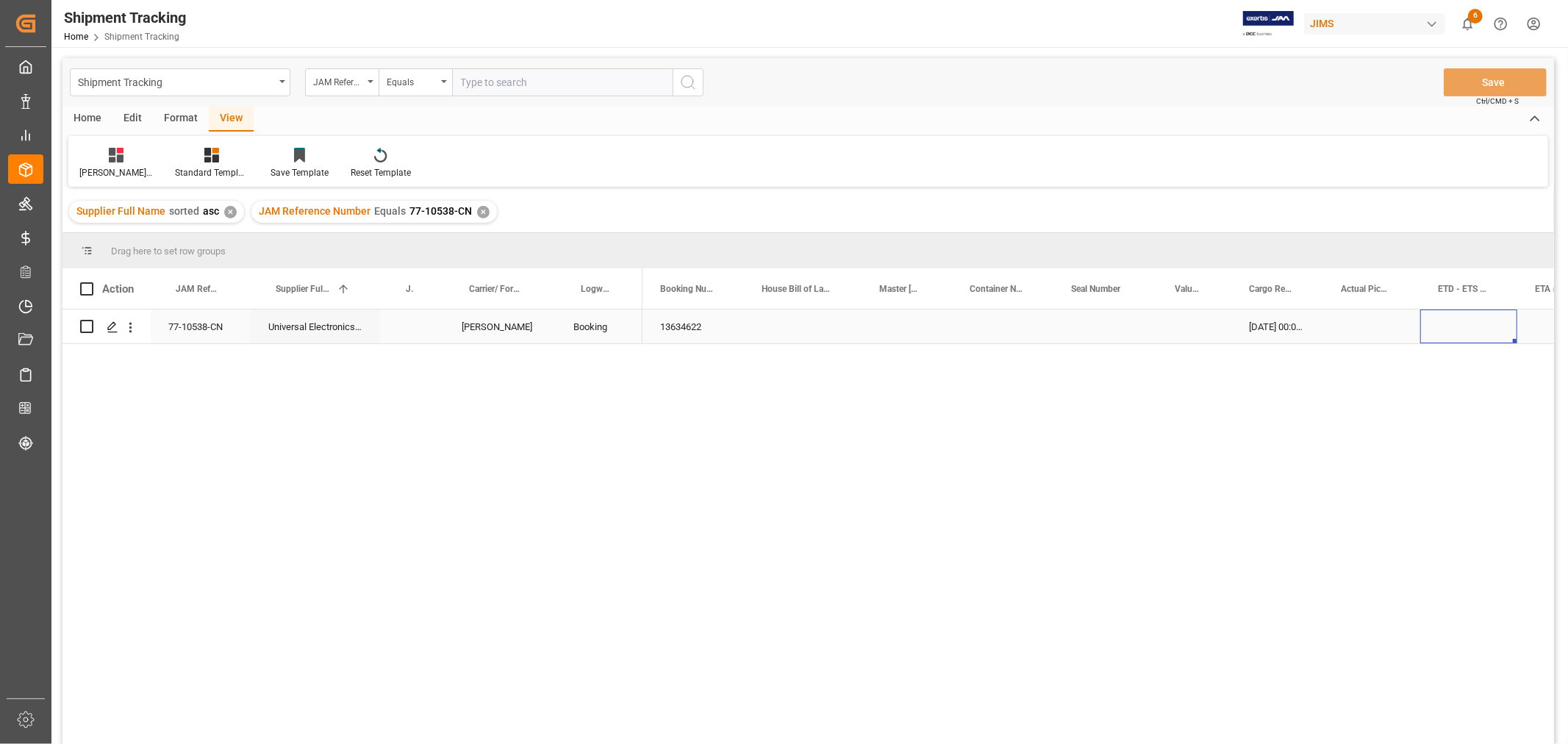
click at [1461, 319] on div "Press SPACE to select this row." at bounding box center [1468, 327] width 97 height 34
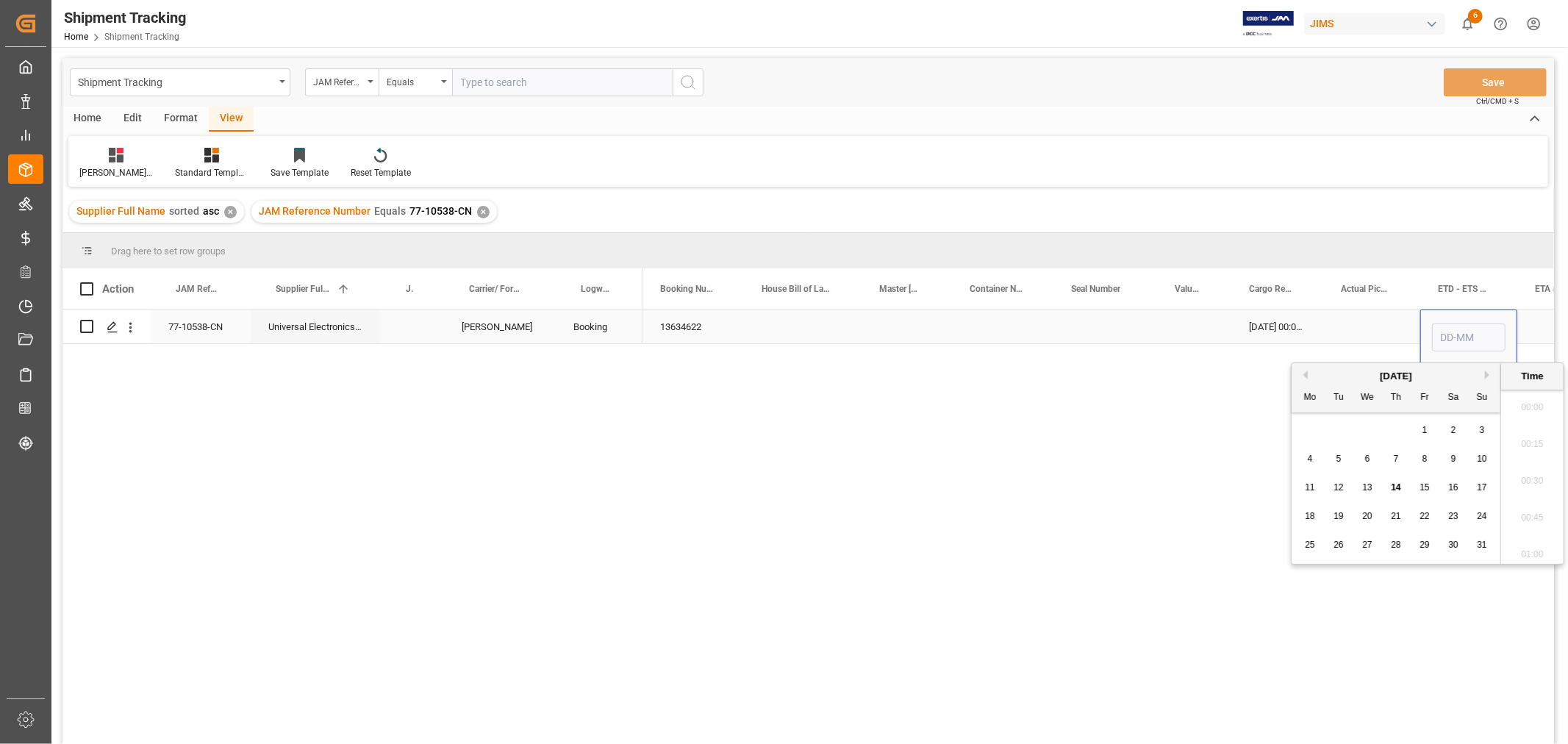
scroll to position [1254, 0]
type input "03-09"
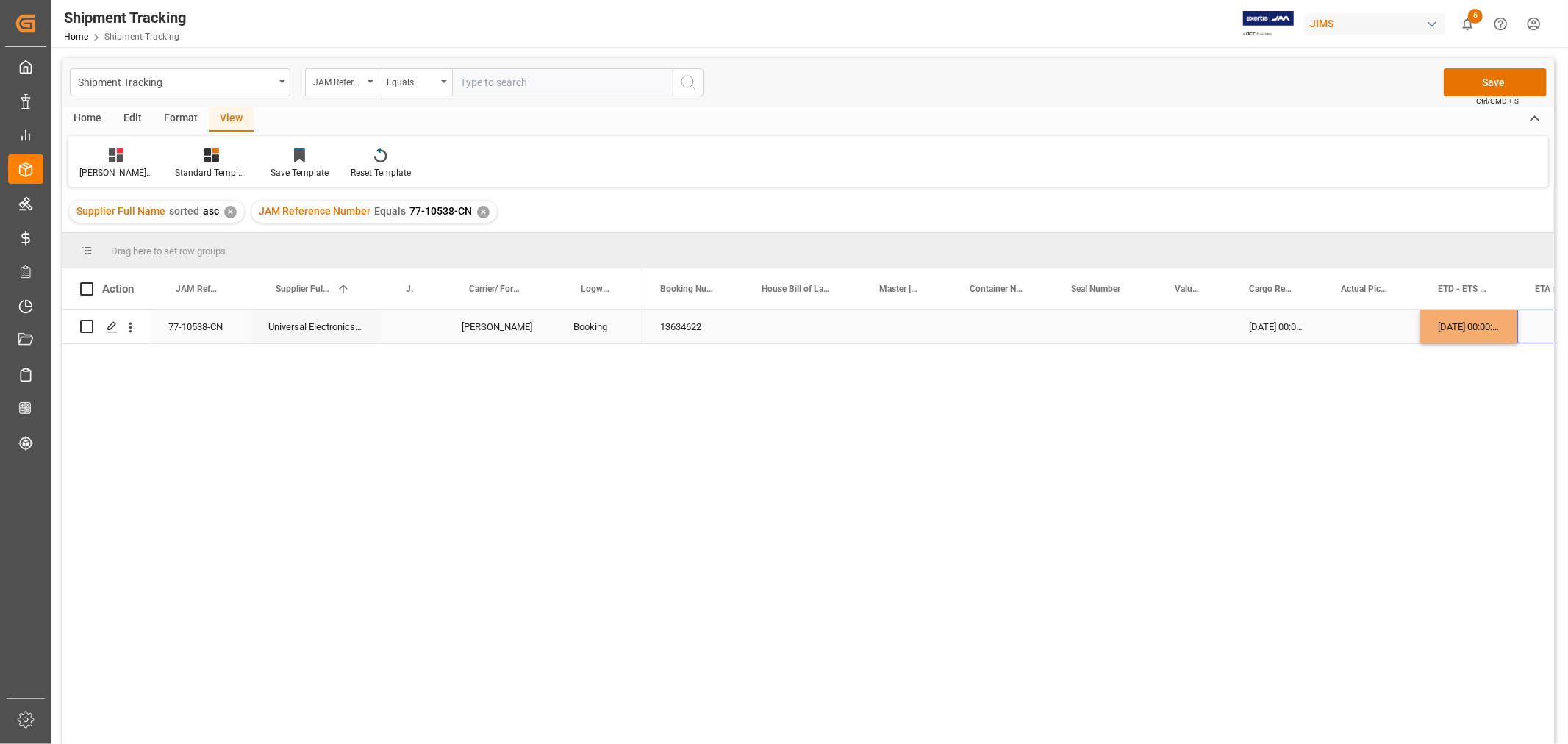
click at [1541, 329] on div "Press SPACE to select this row." at bounding box center [1564, 327] width 95 height 34
click at [1530, 328] on div "Press SPACE to select this row." at bounding box center [1564, 327] width 95 height 34
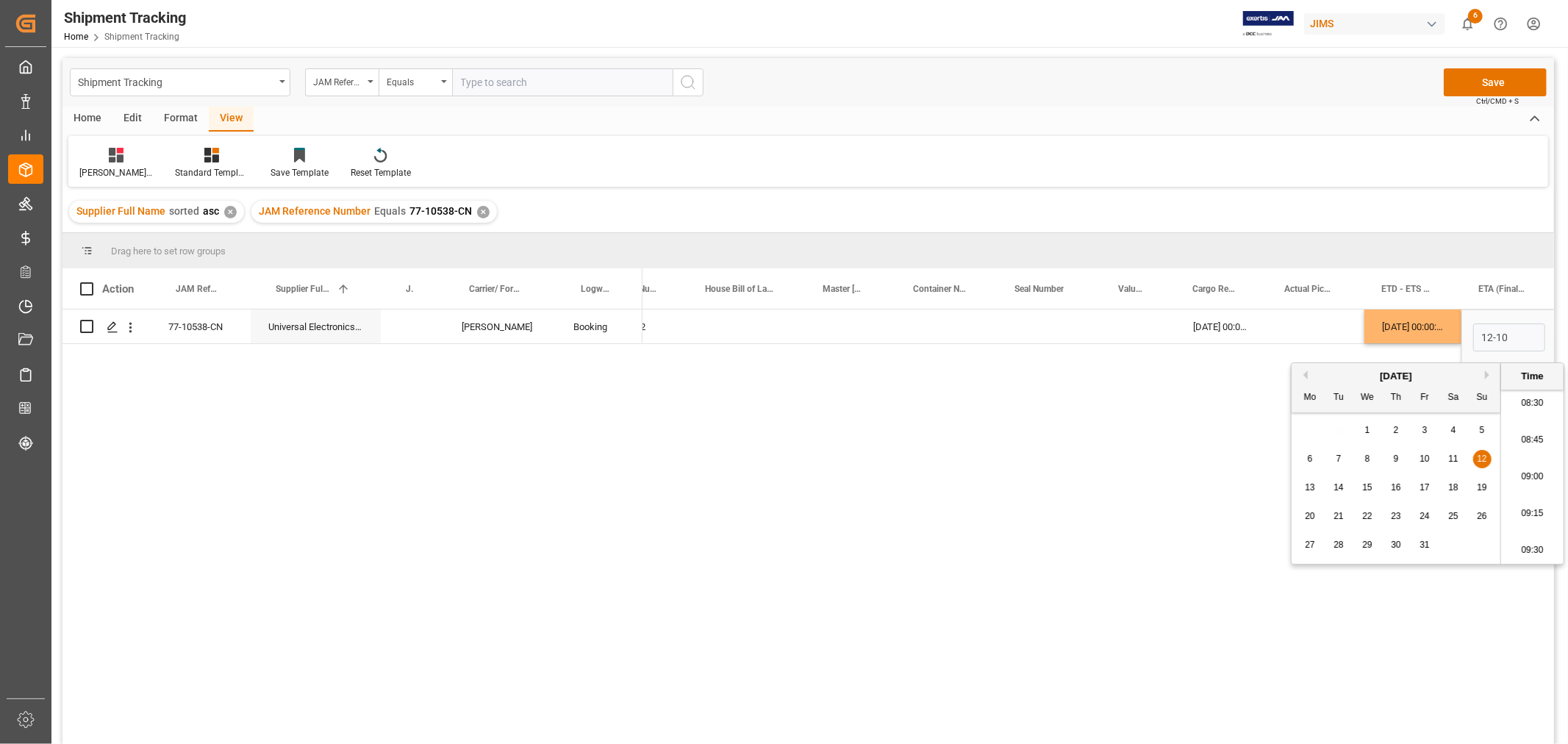
click at [1420, 461] on span "10" at bounding box center [1424, 459] width 10 height 10
type input "10-10-2025 00:00"
click at [1312, 331] on div "Press SPACE to select this row." at bounding box center [1315, 327] width 97 height 34
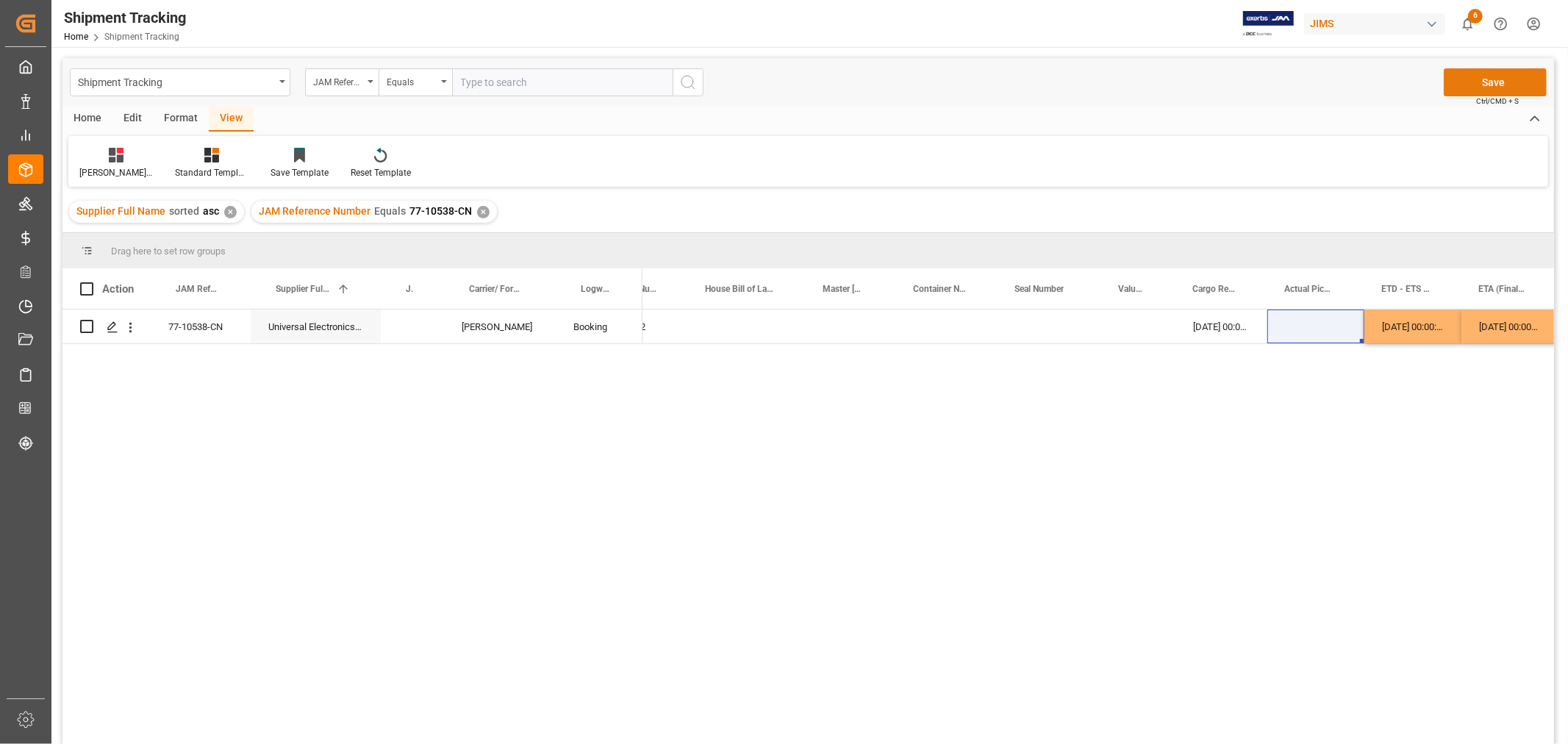
click at [1487, 75] on button "Save" at bounding box center [1495, 82] width 103 height 28
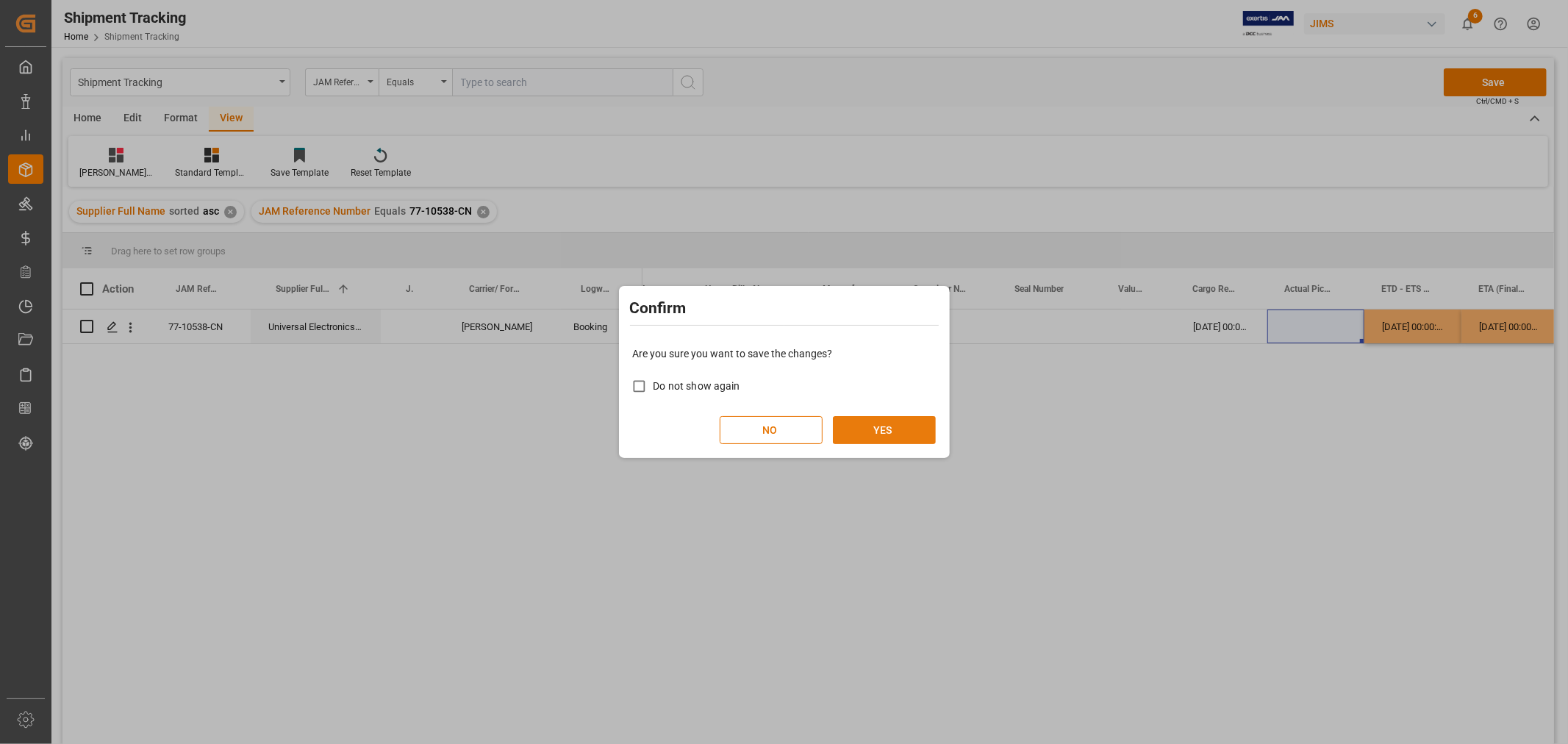
click at [869, 428] on button "YES" at bounding box center [883, 430] width 103 height 28
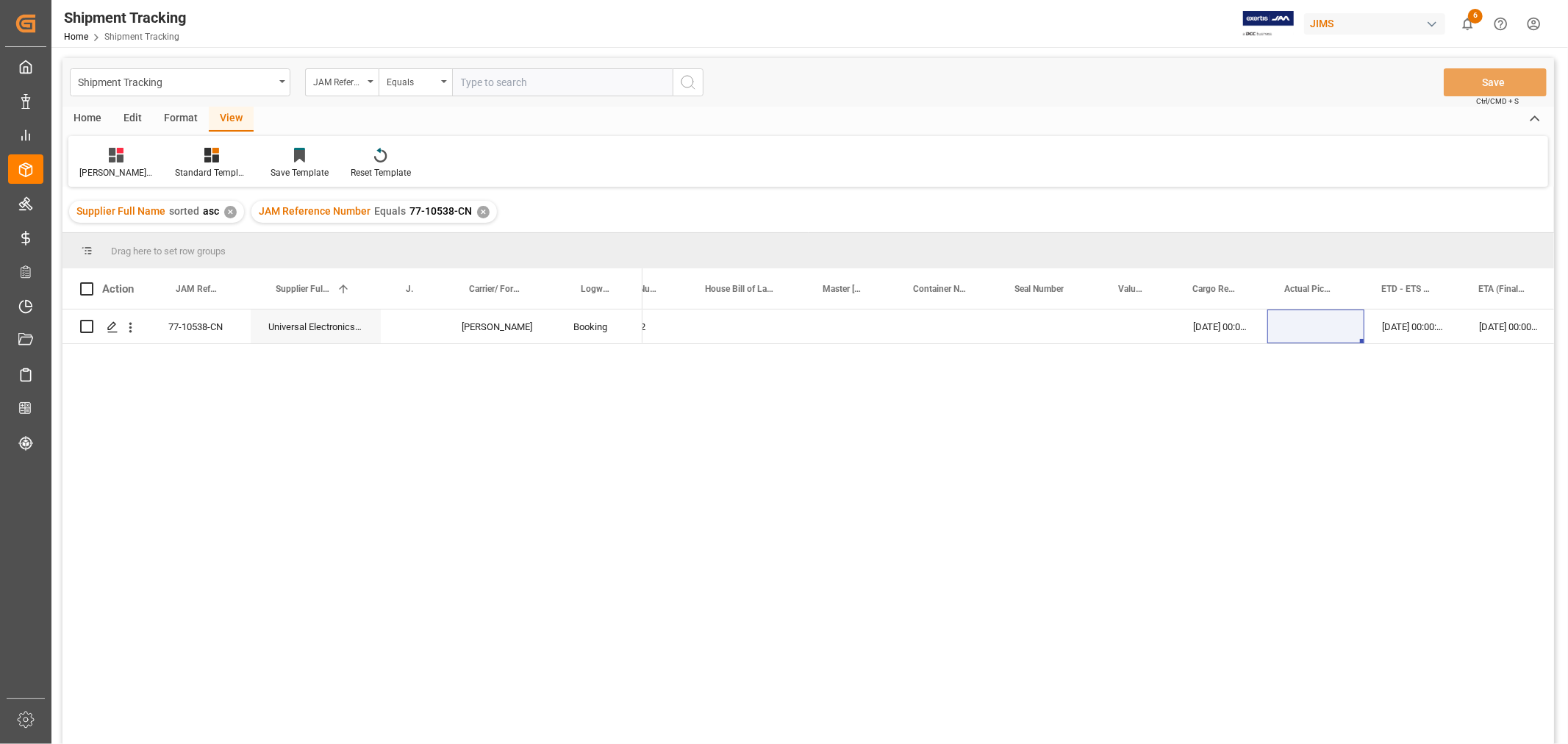
click at [377, 581] on div "77-10538-CN Universal Electronics BV (Asia) DELMAR Booking 13634622 26-08-2025 …" at bounding box center [808, 530] width 1491 height 439
click at [408, 335] on div "Press SPACE to select this row." at bounding box center [413, 327] width 64 height 34
